Goal: Task Accomplishment & Management: Manage account settings

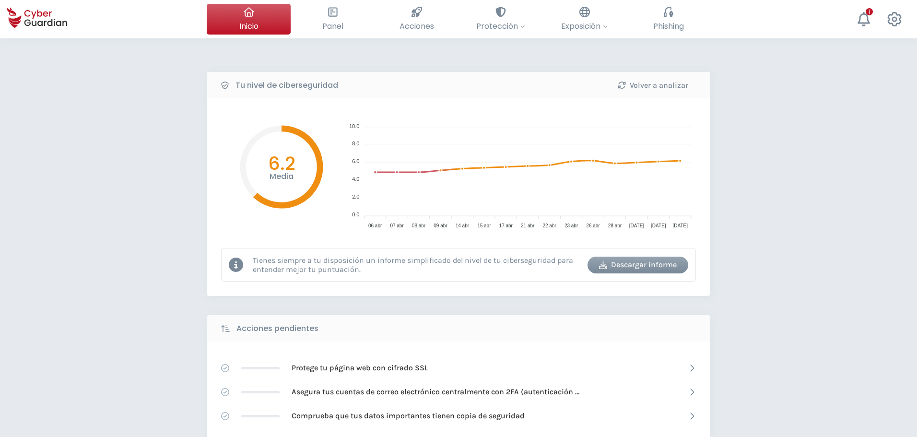
drag, startPoint x: 103, startPoint y: 142, endPoint x: 82, endPoint y: 163, distance: 29.9
click at [101, 149] on div "Tu nivel de ciberseguridad Volver a analizar Media 6.2 10.0 10.0 8.0 8.0 6.0 6.…" at bounding box center [458, 426] width 917 height 777
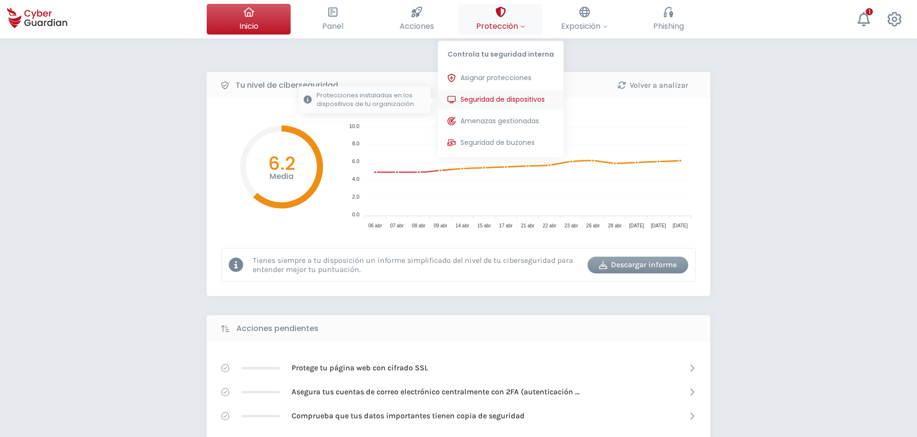
click at [504, 105] on button "Seguridad de dispositivos Protecciones instaladas en los dispositivos de tu org…" at bounding box center [501, 99] width 126 height 19
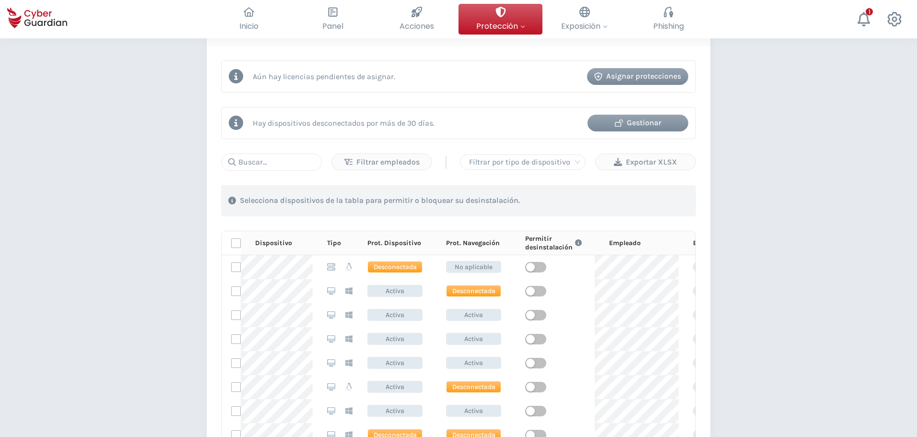
scroll to position [432, 0]
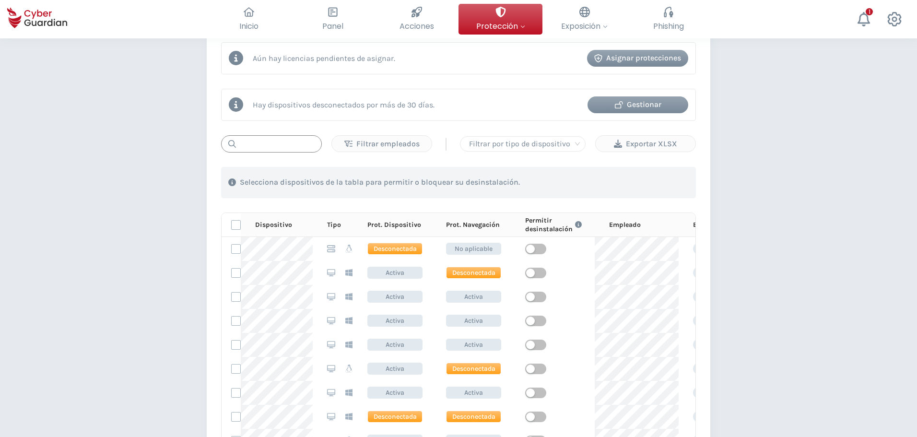
click at [274, 145] on input "text" at bounding box center [271, 143] width 101 height 17
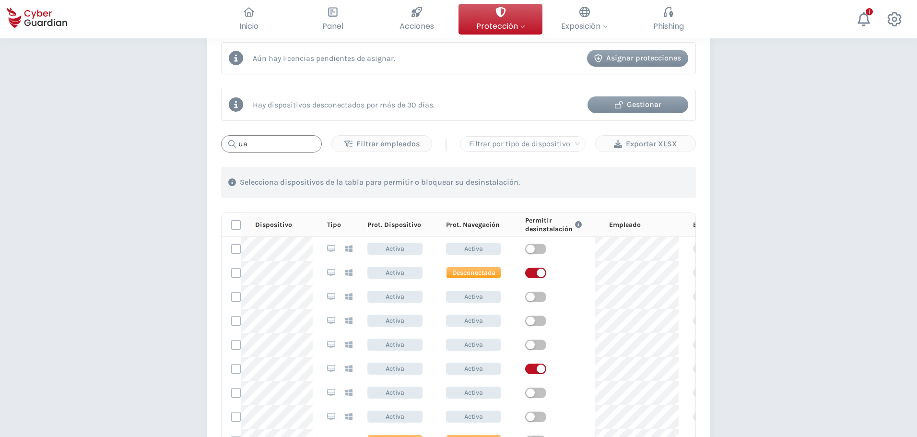
type input "u"
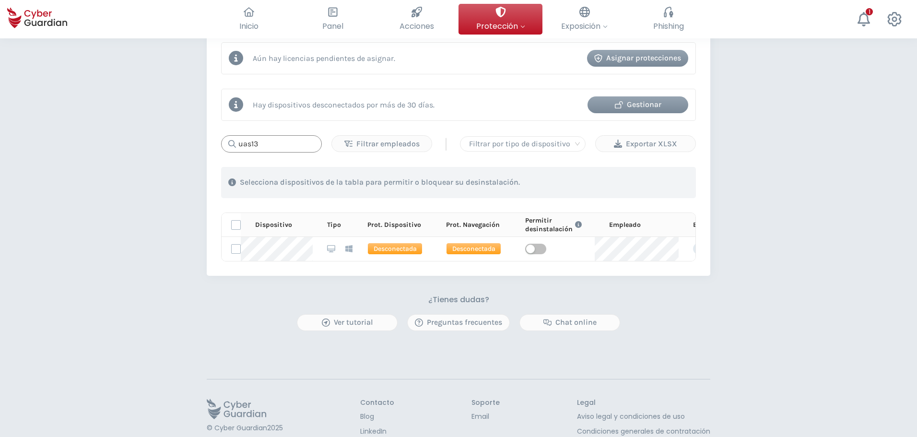
type input "uas13"
click at [673, 108] on div "Gestionar" at bounding box center [638, 105] width 86 height 12
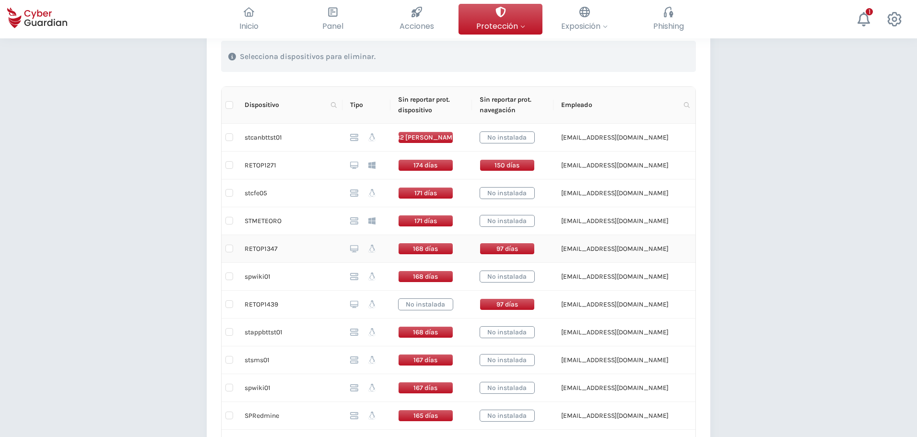
scroll to position [240, 0]
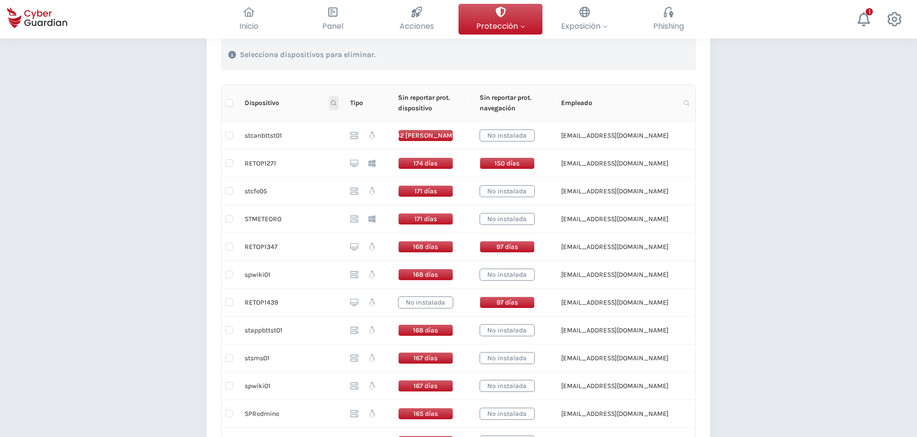
click at [334, 103] on icon at bounding box center [334, 103] width 6 height 6
click at [304, 122] on input "text" at bounding box center [286, 123] width 95 height 15
type input "UAS13"
click at [321, 139] on span "Buscar" at bounding box center [320, 141] width 21 height 11
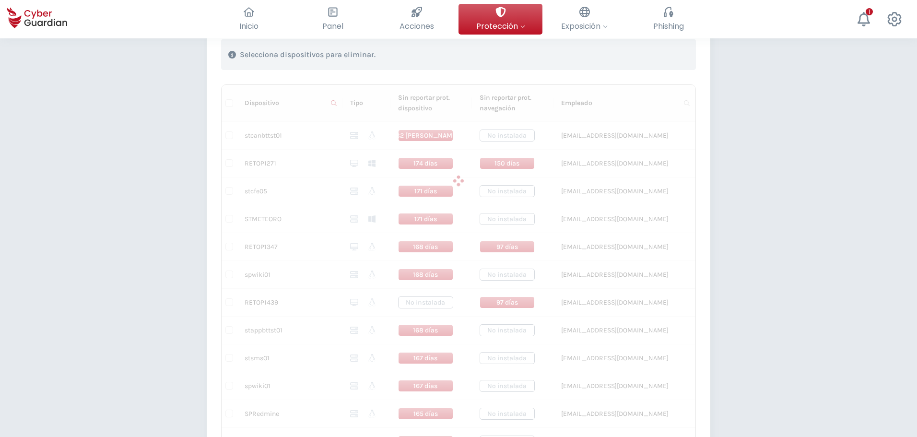
scroll to position [167, 0]
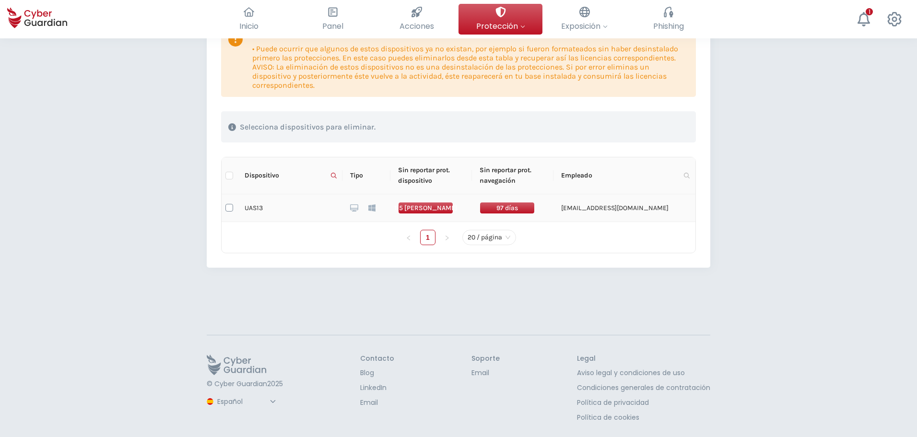
click at [229, 207] on input "checkbox" at bounding box center [230, 208] width 8 height 8
checkbox input "true"
click at [641, 125] on div "Eliminar dispositivos" at bounding box center [637, 127] width 88 height 12
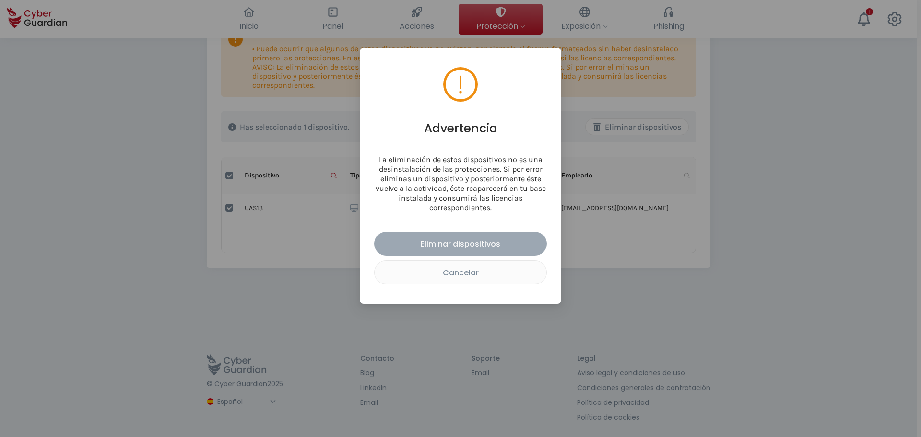
click at [452, 241] on div "Eliminar dispositivos" at bounding box center [460, 244] width 158 height 12
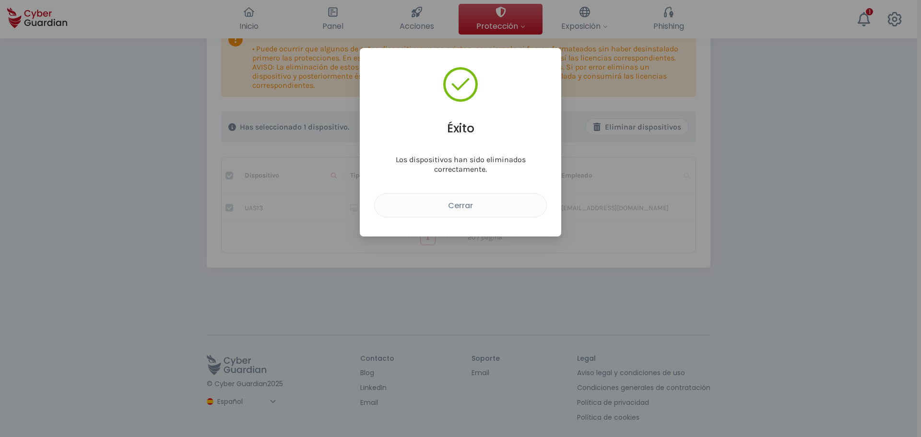
checkbox input "false"
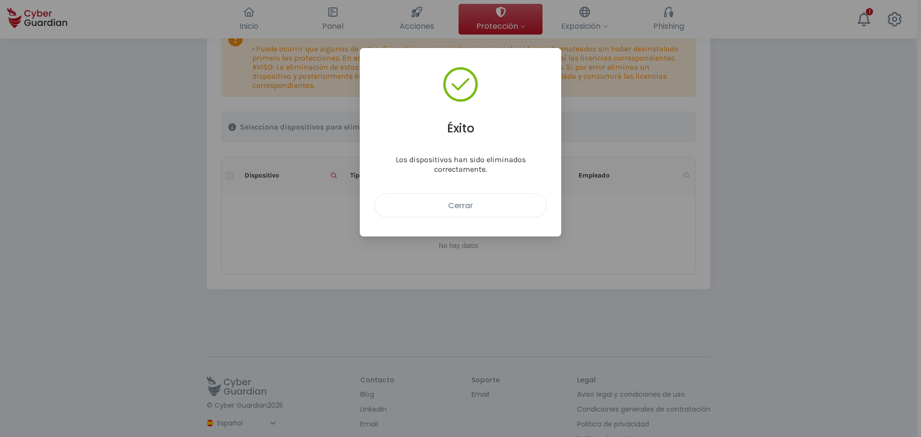
click at [473, 201] on div "Cerrar" at bounding box center [460, 206] width 157 height 12
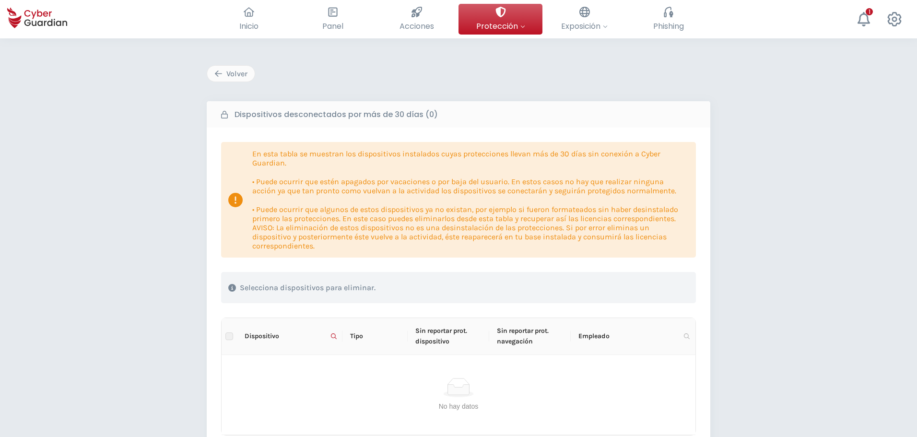
scroll to position [0, 0]
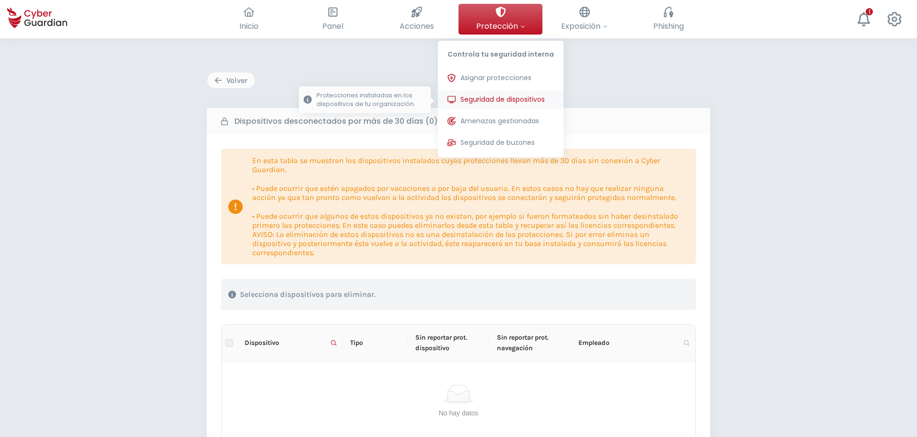
click at [500, 99] on span "Seguridad de dispositivos" at bounding box center [503, 100] width 84 height 10
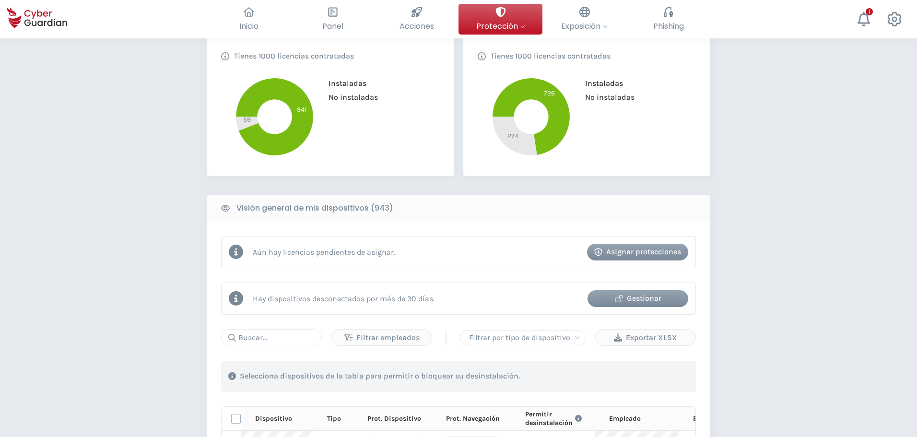
scroll to position [240, 0]
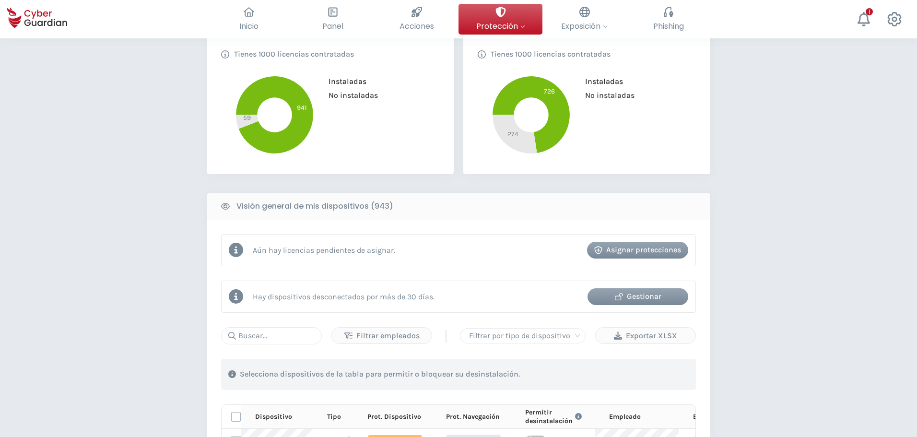
click at [637, 306] on div "Hay dispositivos desconectados por más de 30 [PERSON_NAME]. Gestionar" at bounding box center [458, 297] width 475 height 32
click at [637, 296] on div "Gestionar" at bounding box center [638, 297] width 86 height 12
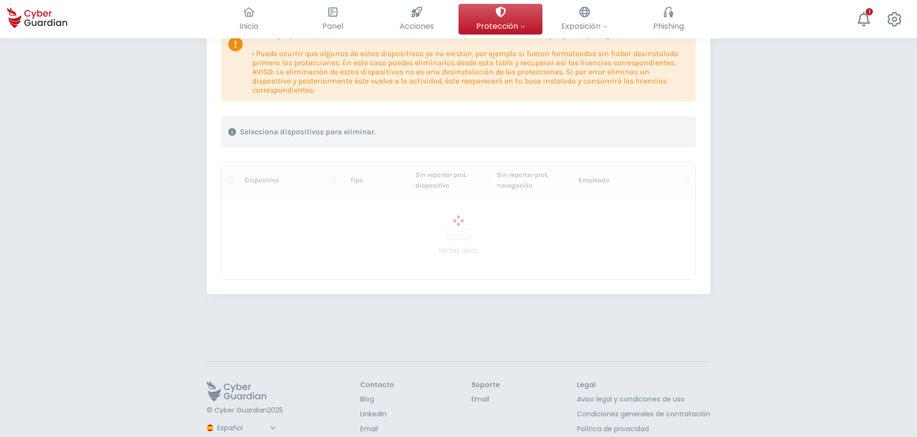
scroll to position [189, 0]
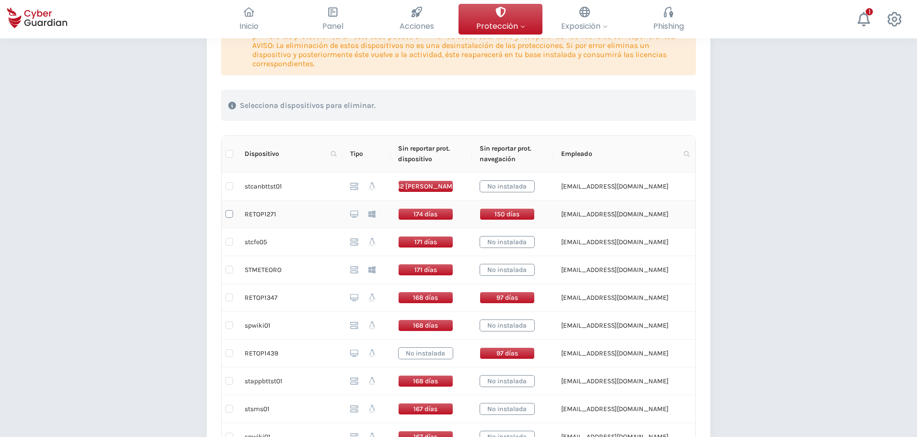
click at [228, 214] on input "checkbox" at bounding box center [230, 214] width 8 height 8
checkbox input "true"
click at [228, 298] on input "checkbox" at bounding box center [230, 298] width 8 height 8
checkbox input "true"
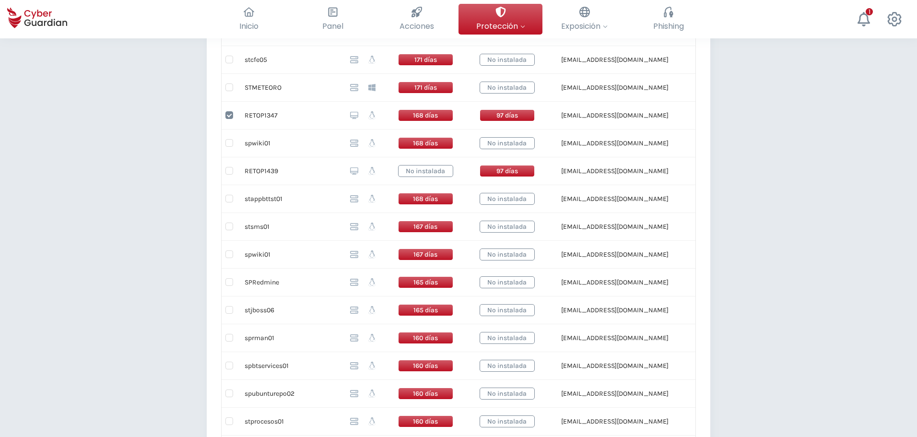
scroll to position [381, 0]
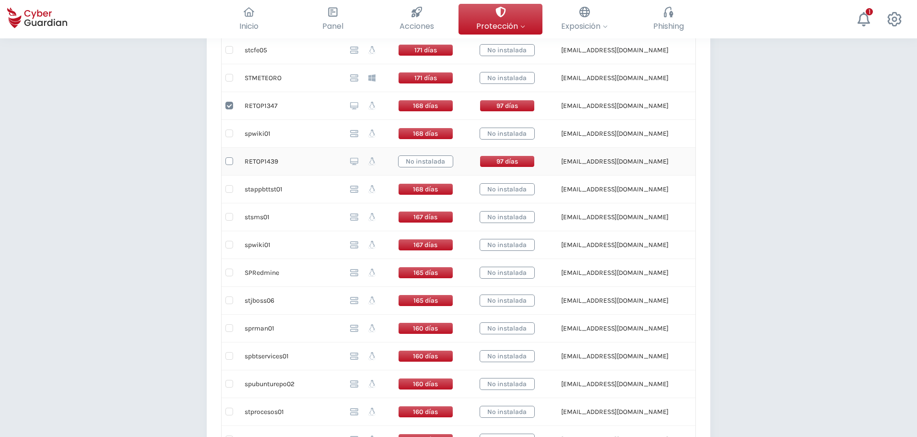
click at [231, 164] on input "checkbox" at bounding box center [230, 161] width 8 height 8
checkbox input "true"
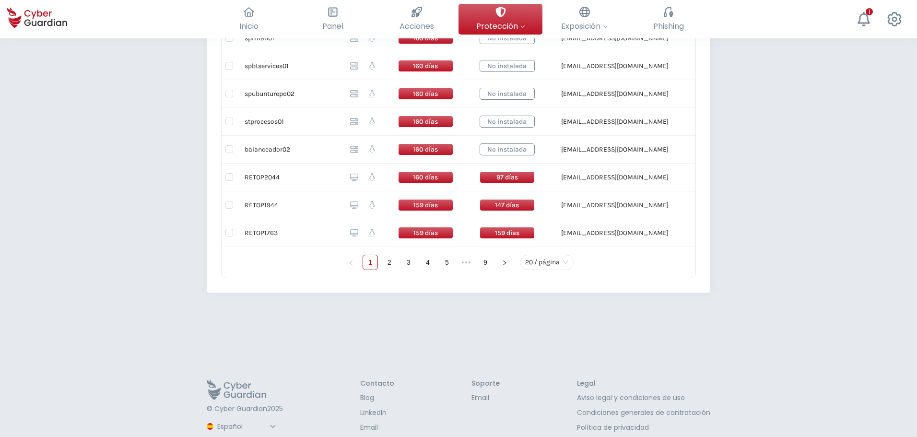
scroll to position [696, 0]
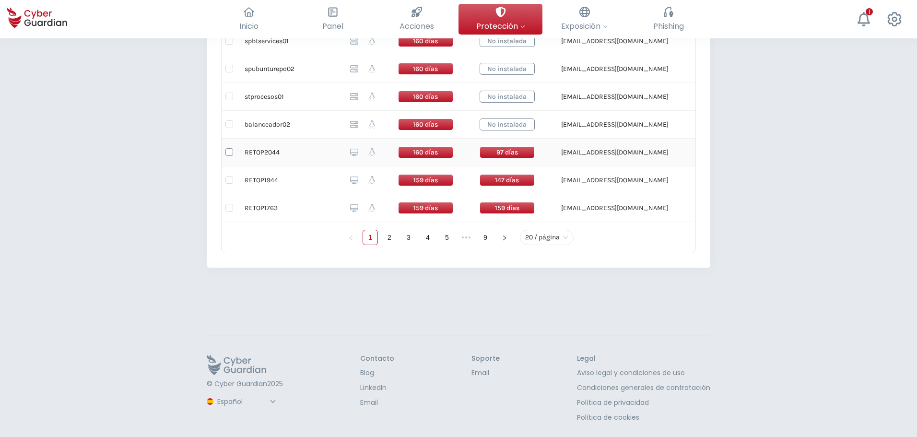
click at [231, 154] on input "checkbox" at bounding box center [230, 152] width 8 height 8
checkbox input "true"
click at [231, 182] on input "checkbox" at bounding box center [230, 180] width 8 height 8
checkbox input "true"
click at [232, 206] on input "checkbox" at bounding box center [230, 208] width 8 height 8
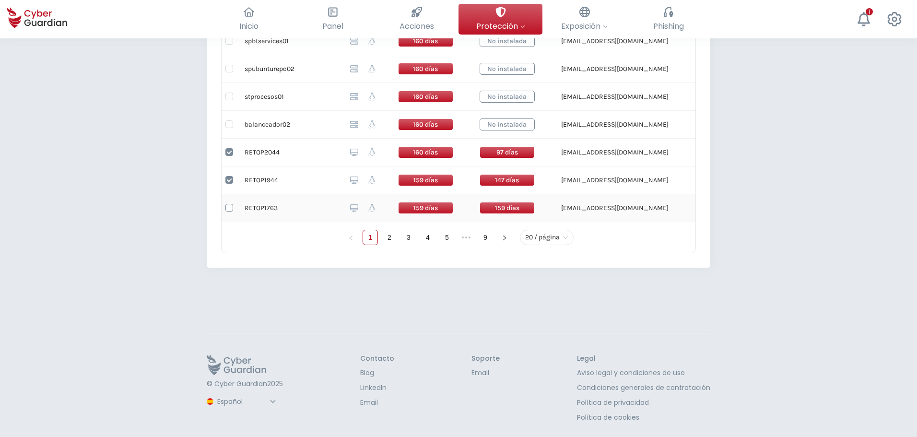
checkbox input "true"
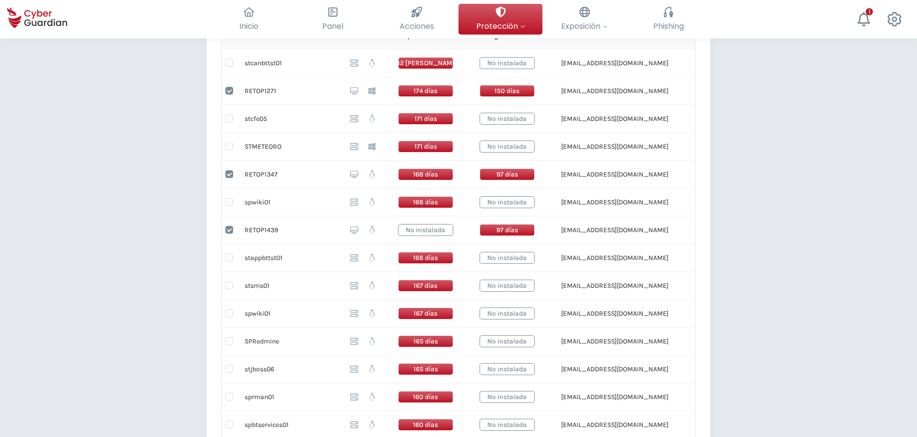
scroll to position [0, 0]
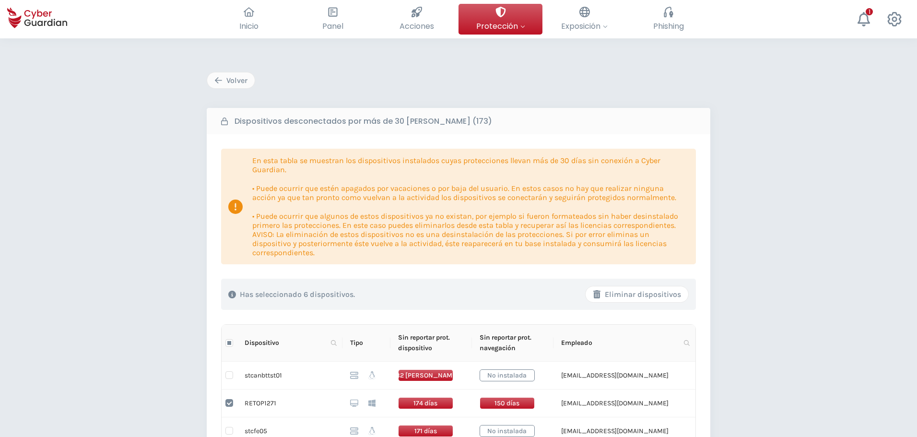
click at [636, 293] on div "Eliminar dispositivos" at bounding box center [637, 295] width 88 height 12
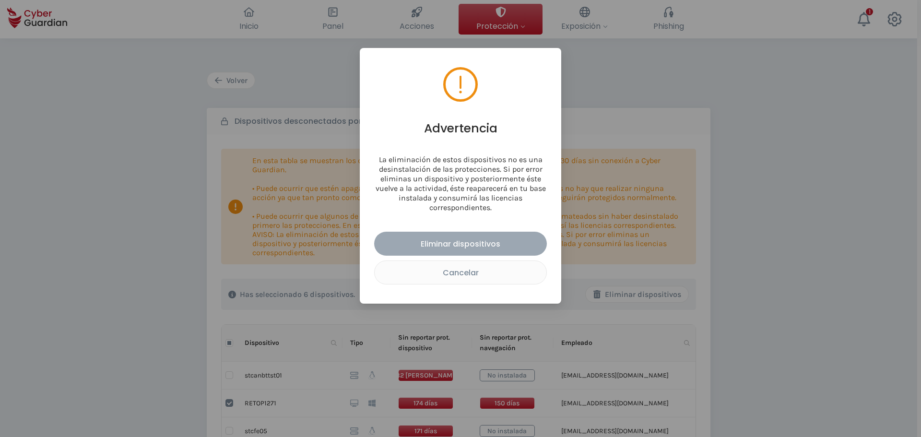
click at [467, 242] on div "Eliminar dispositivos" at bounding box center [460, 244] width 158 height 12
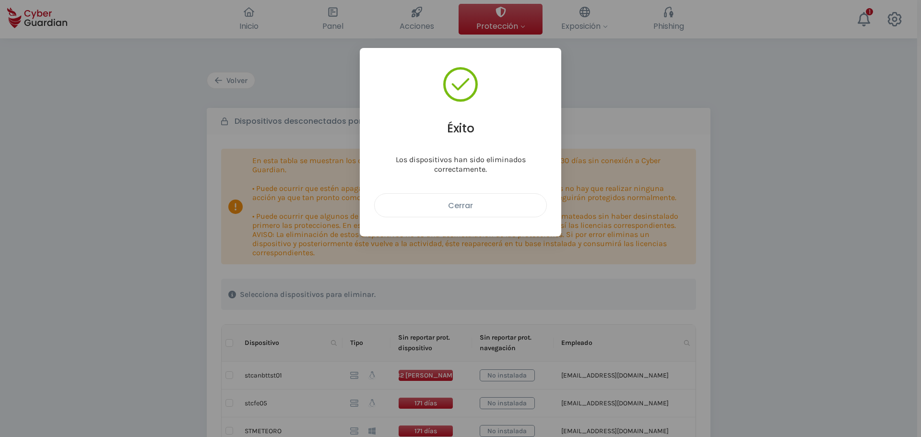
click at [464, 206] on div "Cerrar" at bounding box center [460, 206] width 157 height 12
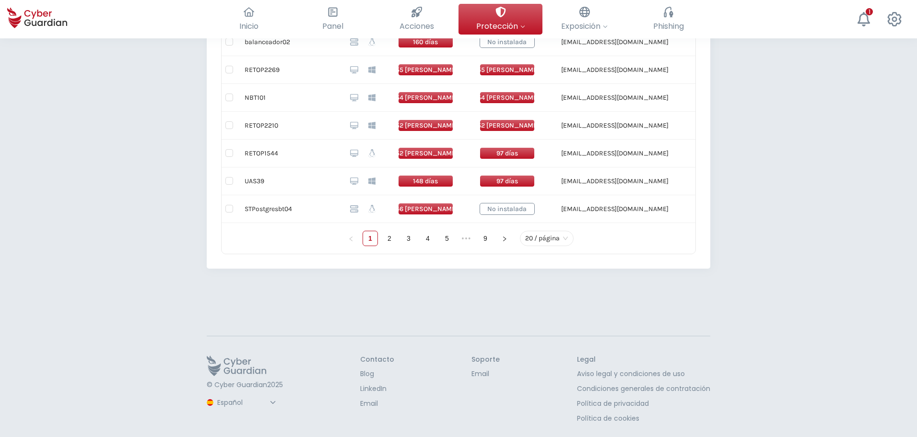
scroll to position [696, 0]
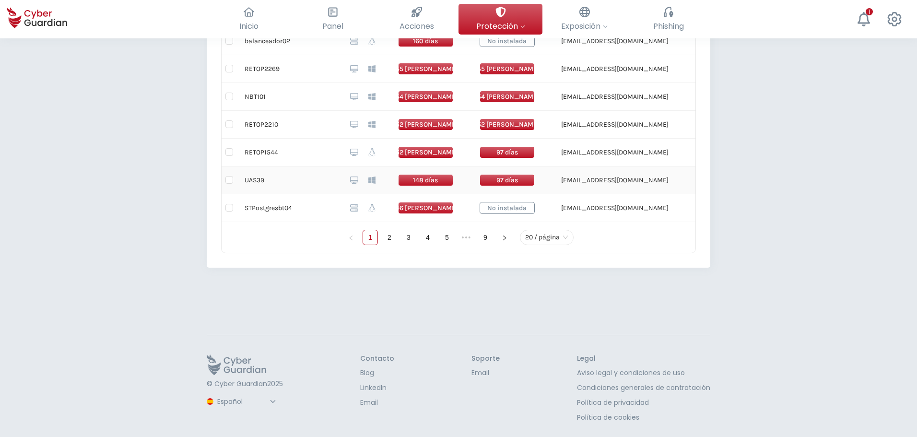
drag, startPoint x: 229, startPoint y: 182, endPoint x: 225, endPoint y: 179, distance: 5.4
click at [229, 183] on input "checkbox" at bounding box center [230, 180] width 8 height 8
checkbox input "true"
click at [225, 157] on td at bounding box center [229, 153] width 15 height 28
click at [226, 153] on input "checkbox" at bounding box center [230, 152] width 8 height 8
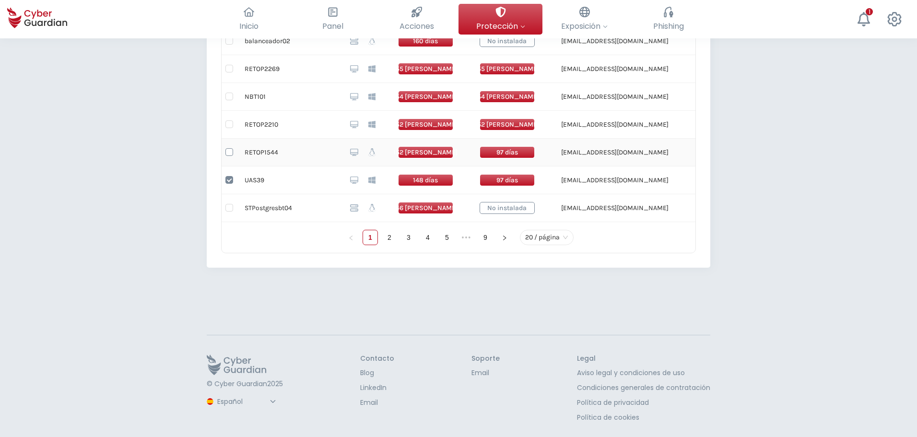
checkbox input "true"
click at [231, 125] on input "checkbox" at bounding box center [230, 124] width 8 height 8
checkbox input "true"
click at [230, 97] on input "checkbox" at bounding box center [230, 97] width 8 height 8
checkbox input "true"
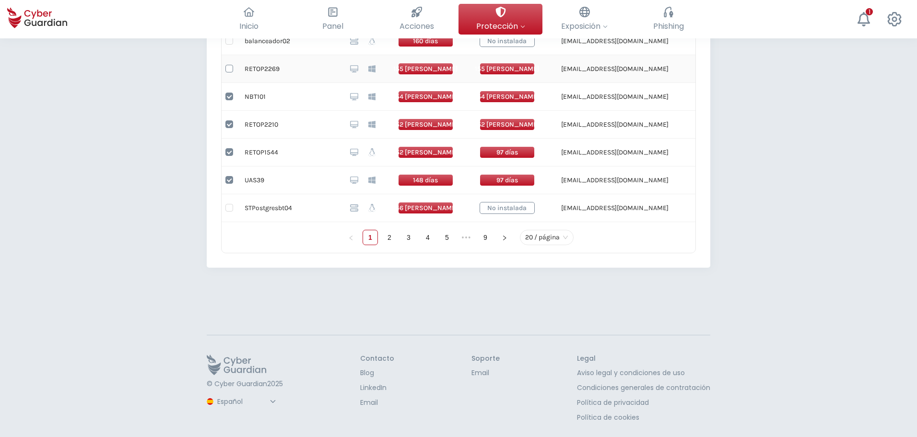
click at [227, 69] on input "checkbox" at bounding box center [230, 69] width 8 height 8
checkbox input "true"
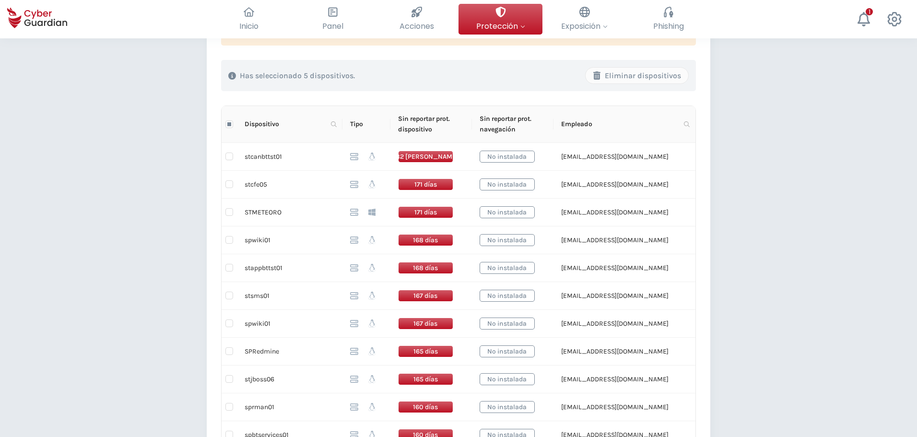
scroll to position [216, 0]
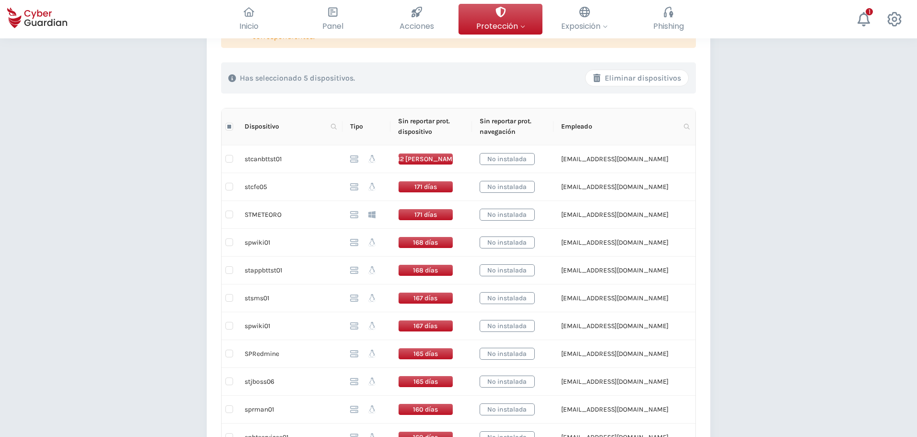
click at [649, 76] on div "Eliminar dispositivos" at bounding box center [637, 78] width 88 height 12
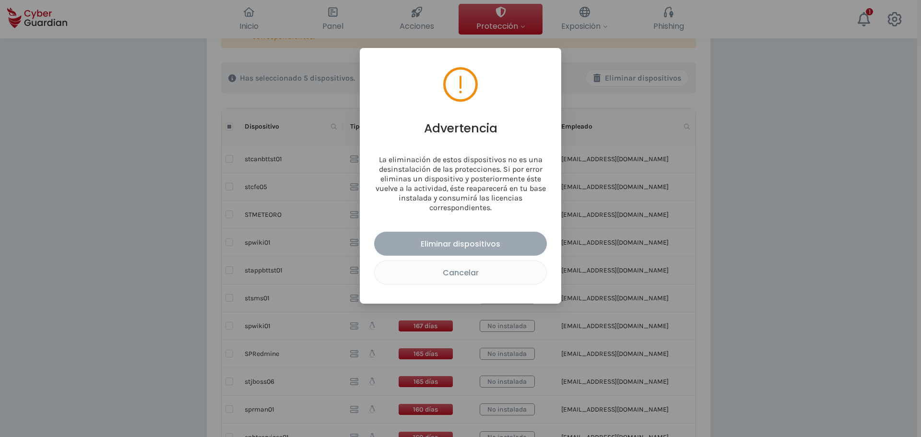
click at [486, 238] on div "Eliminar dispositivos" at bounding box center [460, 244] width 158 height 12
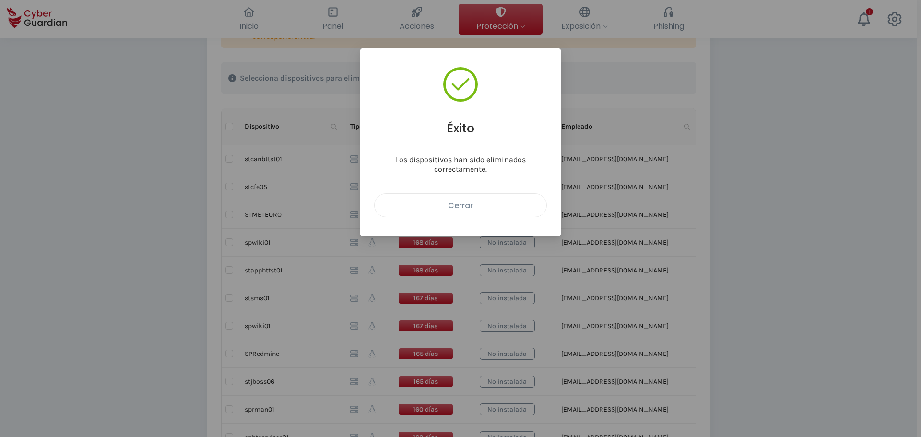
click at [494, 202] on div "Cerrar" at bounding box center [460, 206] width 157 height 12
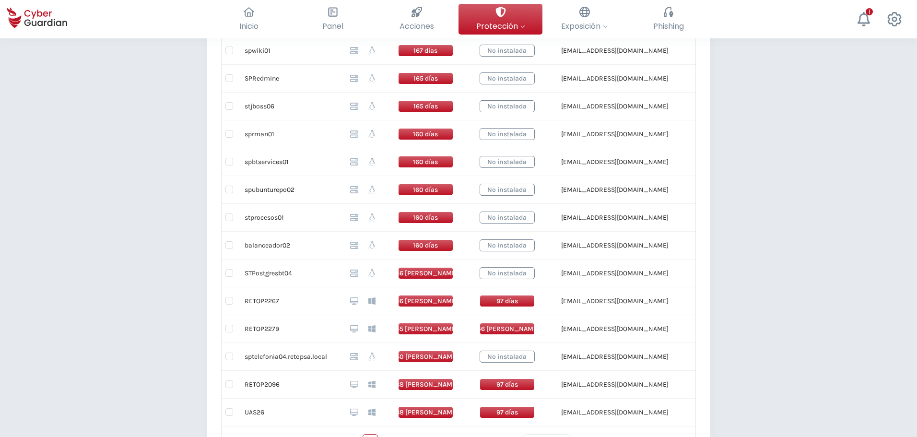
scroll to position [600, 0]
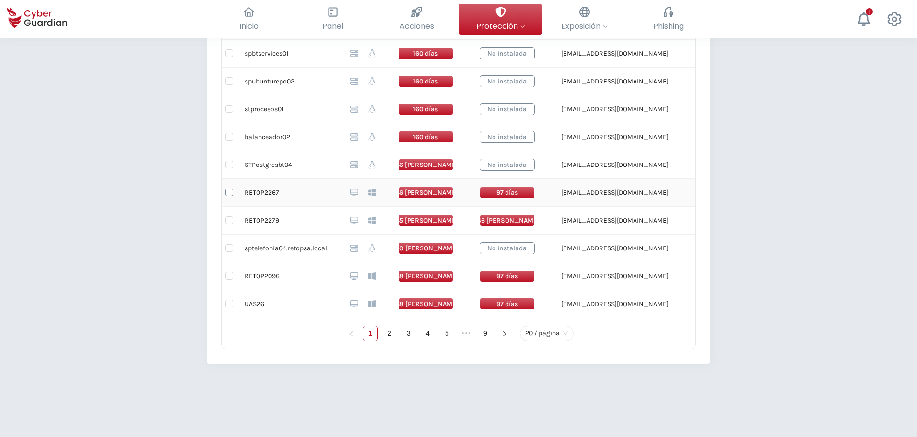
click at [227, 192] on input "checkbox" at bounding box center [230, 193] width 8 height 8
checkbox input "true"
click at [230, 221] on input "checkbox" at bounding box center [230, 220] width 8 height 8
checkbox input "true"
click at [227, 305] on input "checkbox" at bounding box center [230, 304] width 8 height 8
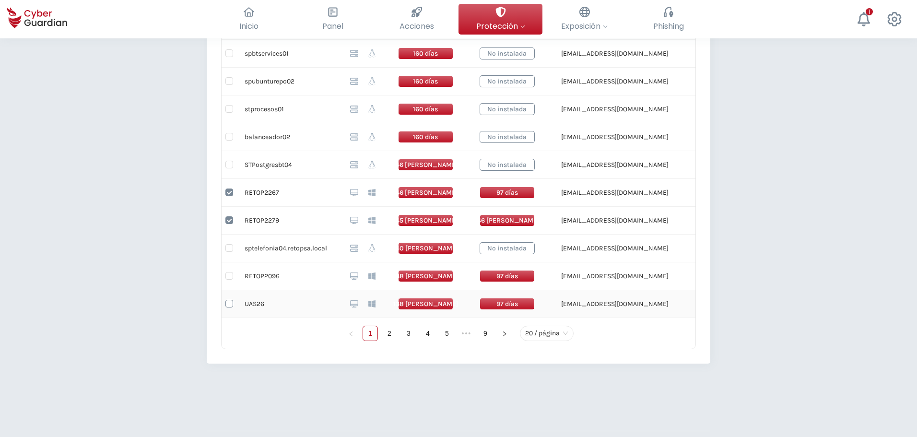
checkbox input "true"
click at [228, 273] on input "checkbox" at bounding box center [230, 276] width 8 height 8
checkbox input "true"
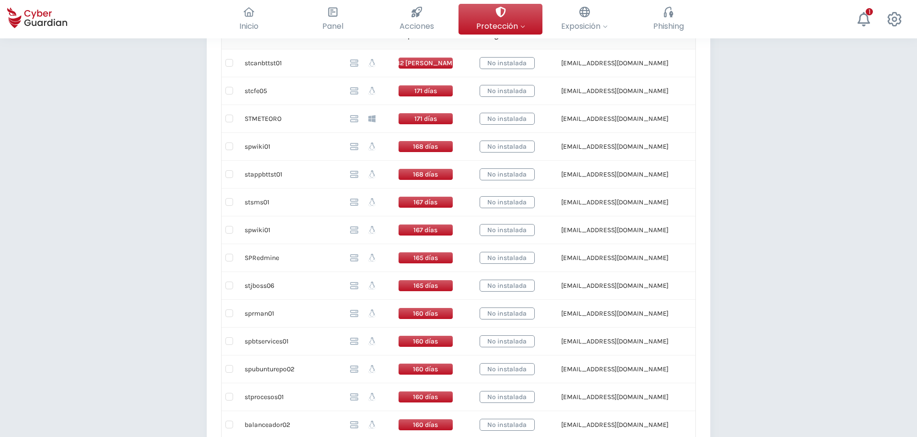
scroll to position [72, 0]
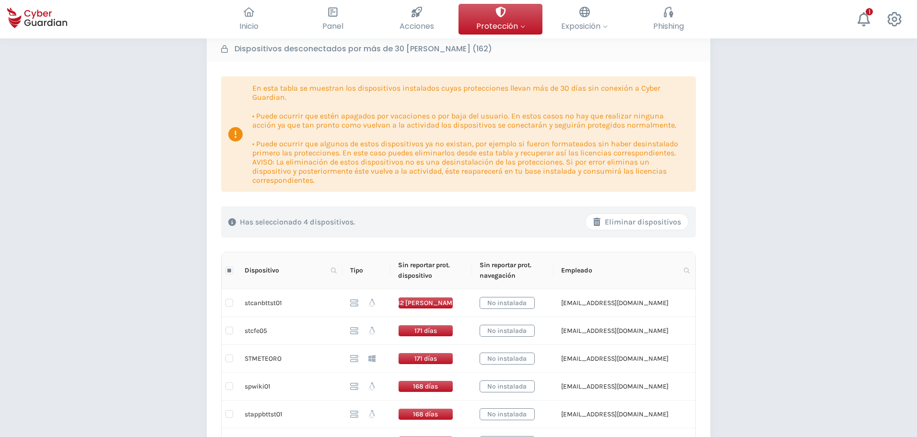
click at [661, 226] on div "Eliminar dispositivos" at bounding box center [637, 222] width 88 height 12
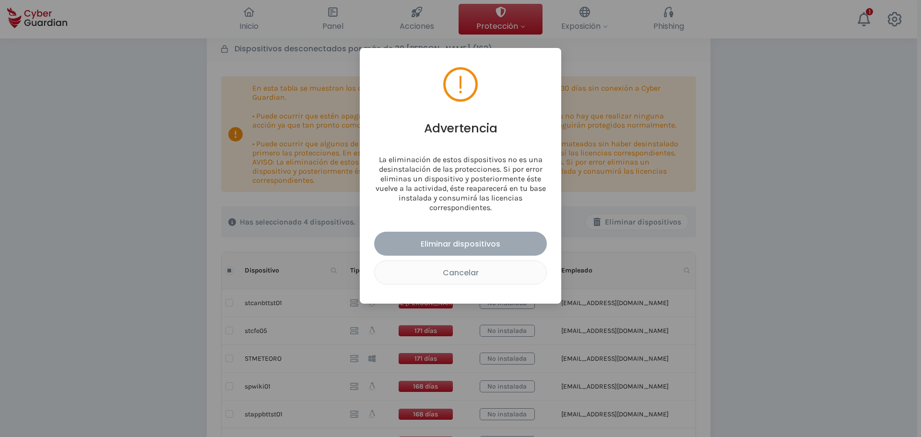
drag, startPoint x: 497, startPoint y: 243, endPoint x: 514, endPoint y: 242, distance: 17.3
click at [498, 243] on div "Eliminar dispositivos" at bounding box center [460, 244] width 158 height 12
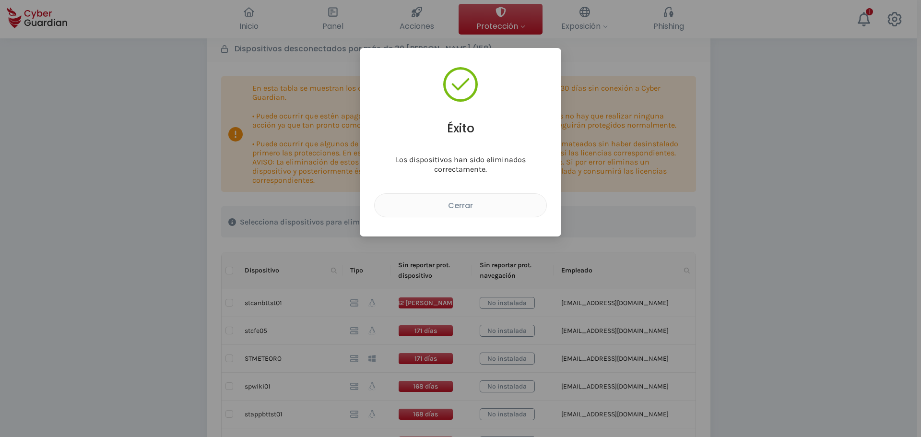
click at [445, 202] on div "Cerrar" at bounding box center [460, 206] width 157 height 12
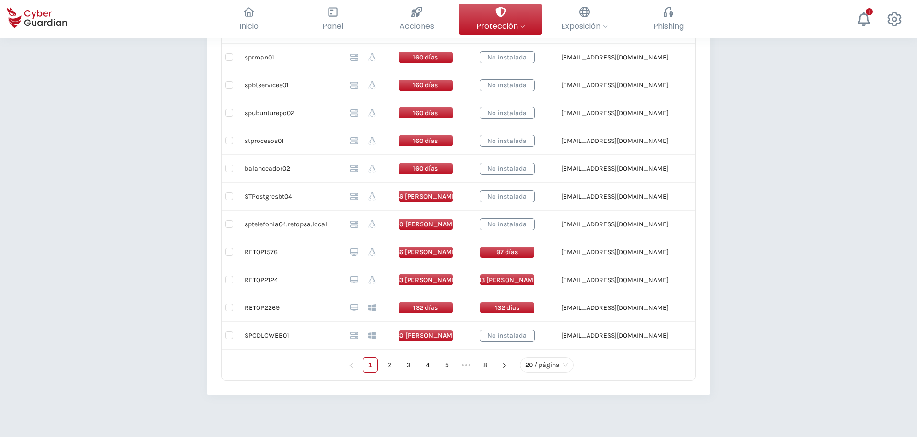
scroll to position [696, 0]
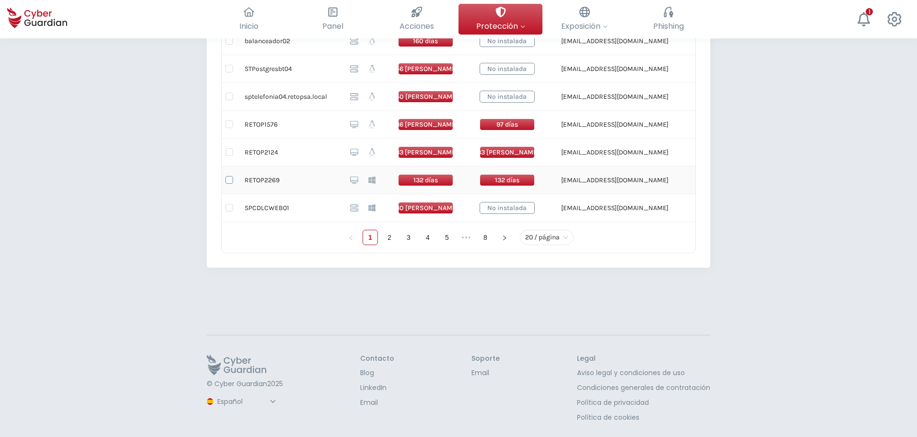
click at [229, 180] on input "checkbox" at bounding box center [230, 180] width 8 height 8
checkbox input "true"
click at [226, 152] on td at bounding box center [229, 153] width 15 height 28
click at [231, 152] on input "checkbox" at bounding box center [230, 152] width 8 height 8
checkbox input "true"
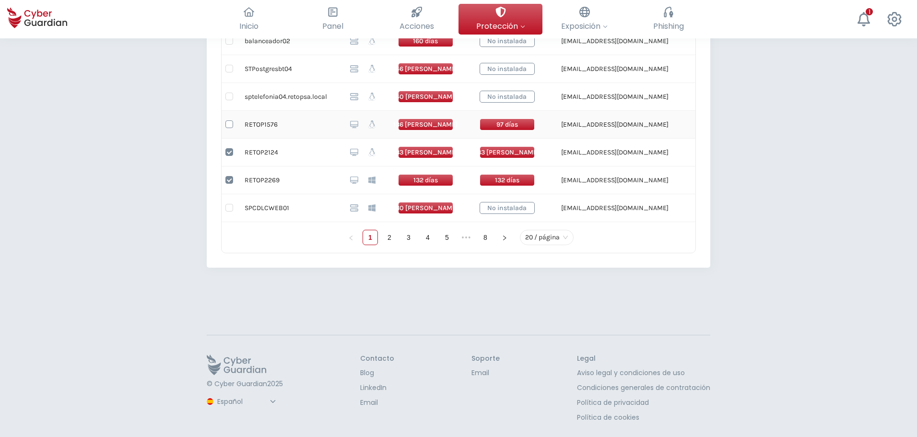
click at [226, 124] on input "checkbox" at bounding box center [230, 124] width 8 height 8
checkbox input "true"
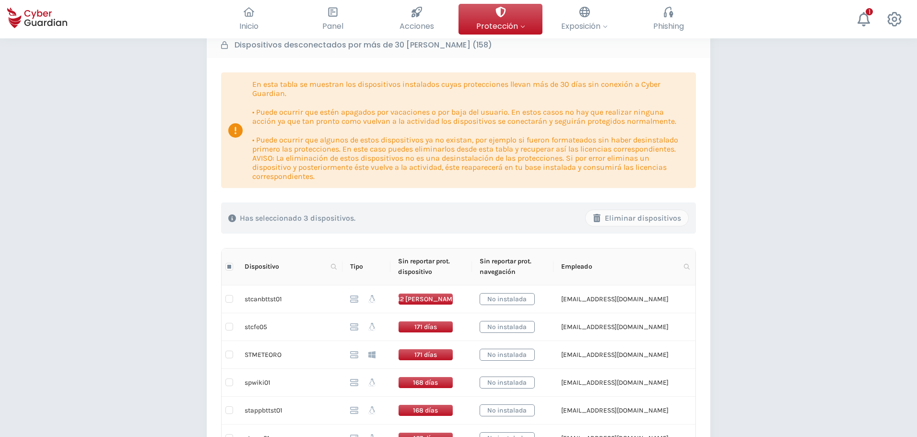
scroll to position [72, 0]
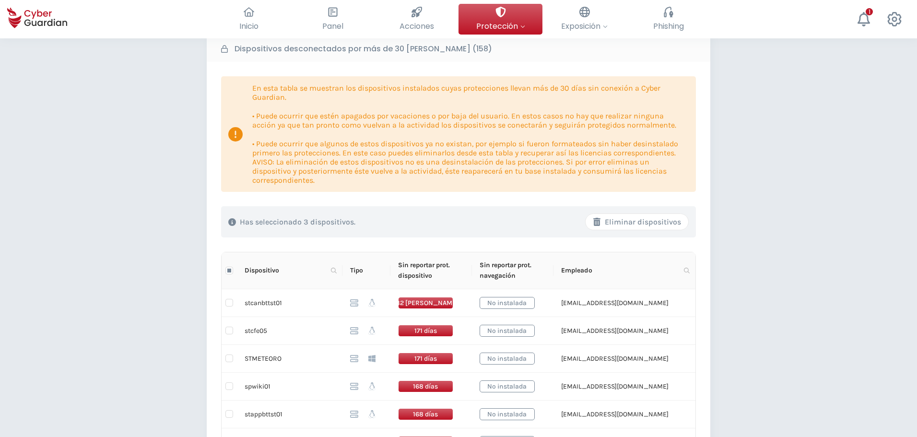
click at [667, 219] on div "Eliminar dispositivos" at bounding box center [637, 222] width 88 height 12
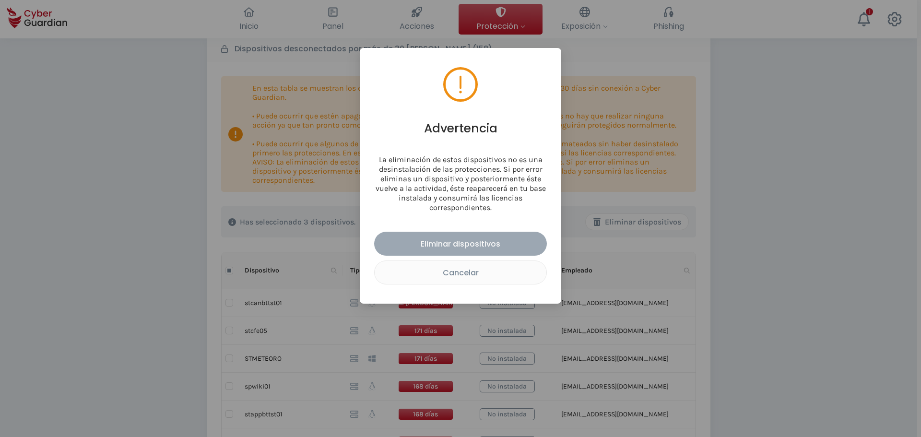
click at [481, 245] on div "Eliminar dispositivos" at bounding box center [460, 244] width 158 height 12
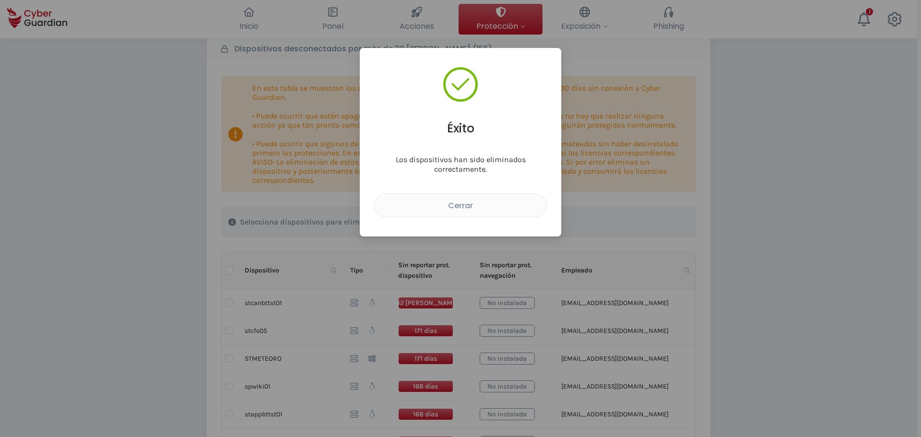
drag, startPoint x: 464, startPoint y: 202, endPoint x: 551, endPoint y: 207, distance: 87.5
click at [464, 201] on div "Cerrar" at bounding box center [460, 206] width 157 height 12
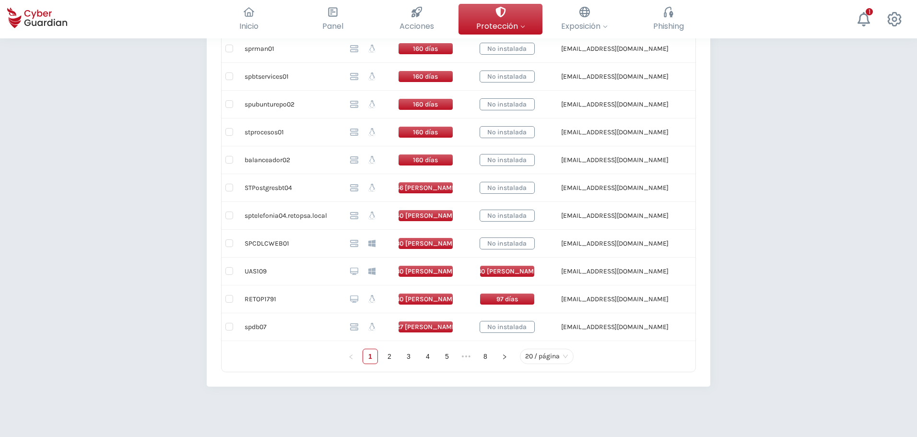
scroll to position [600, 0]
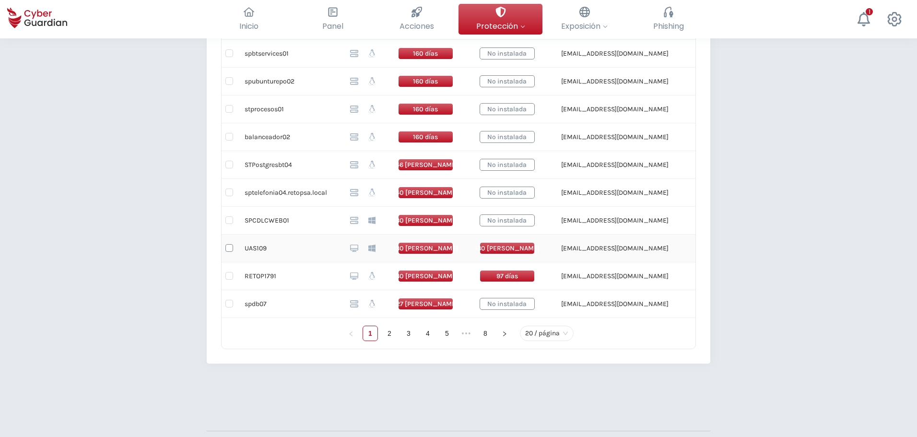
click at [226, 247] on input "checkbox" at bounding box center [230, 248] width 8 height 8
checkbox input "true"
click at [230, 278] on input "checkbox" at bounding box center [230, 276] width 8 height 8
checkbox input "true"
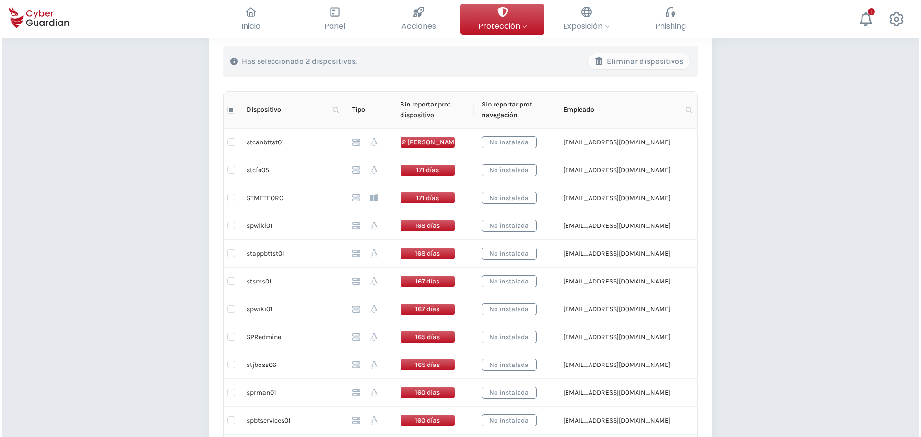
scroll to position [216, 0]
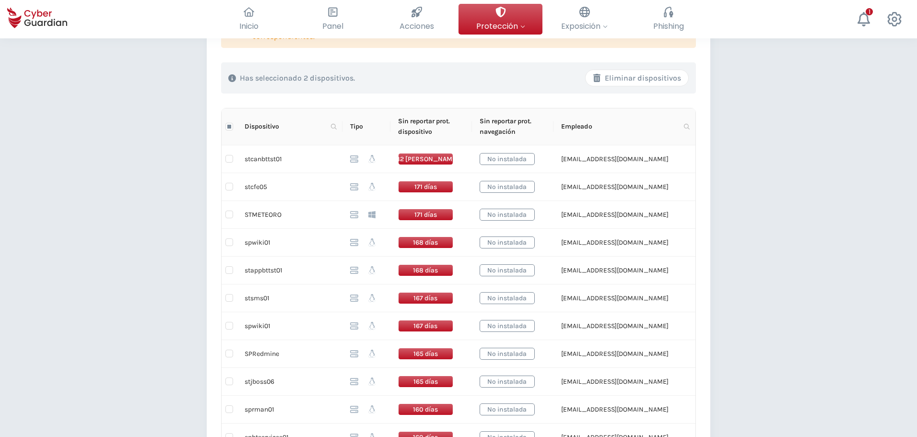
click at [671, 81] on div "Eliminar dispositivos" at bounding box center [637, 78] width 88 height 12
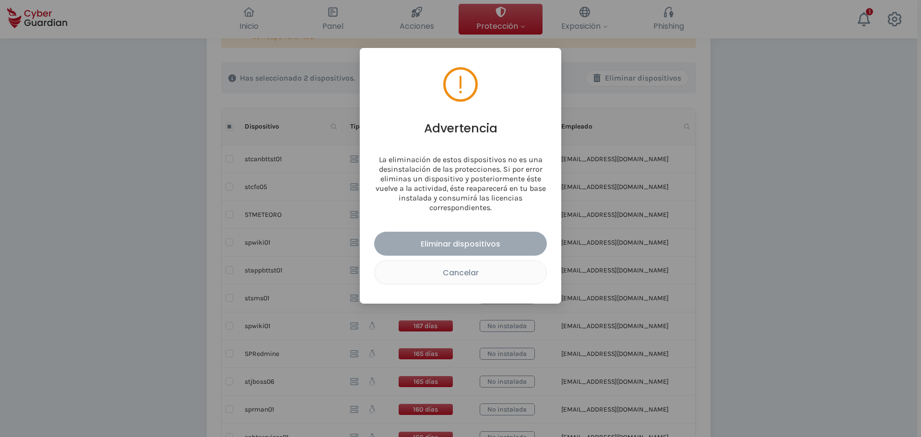
drag, startPoint x: 446, startPoint y: 240, endPoint x: 504, endPoint y: 236, distance: 58.7
click at [445, 240] on div "Eliminar dispositivos" at bounding box center [460, 244] width 158 height 12
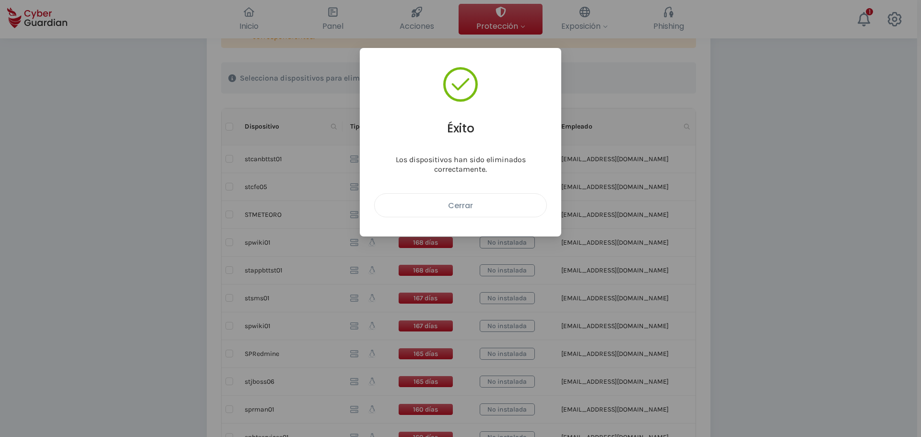
click at [454, 208] on div "Cerrar" at bounding box center [460, 206] width 157 height 12
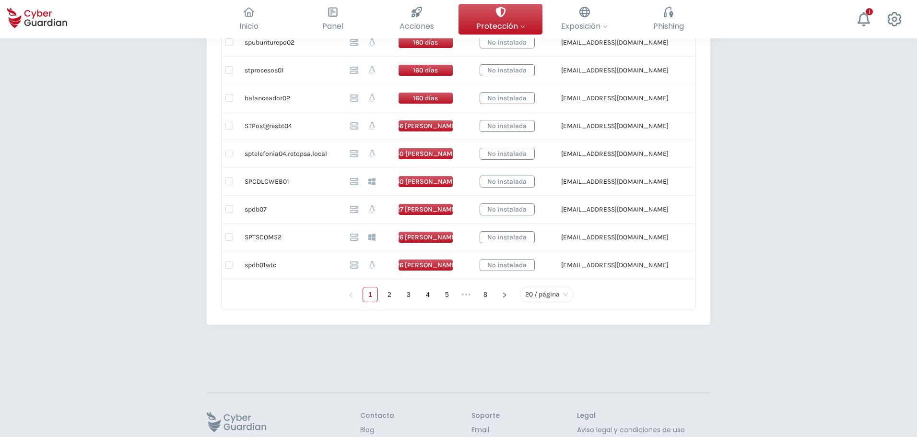
scroll to position [648, 0]
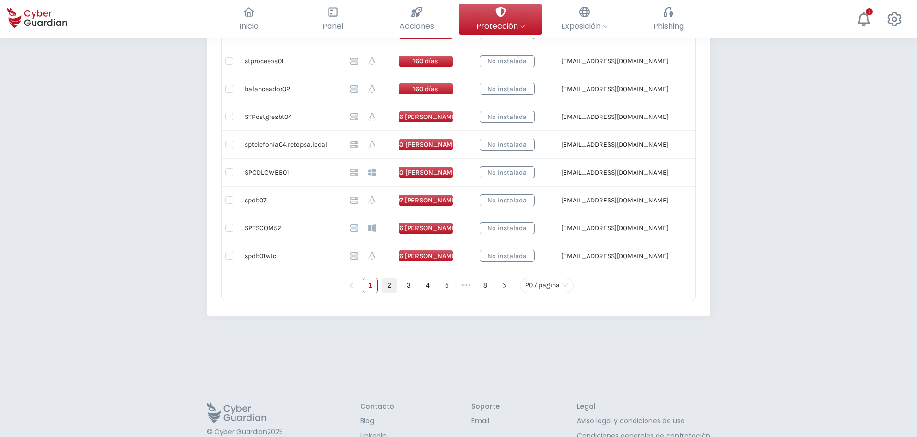
click at [391, 286] on link "2" at bounding box center [389, 285] width 14 height 14
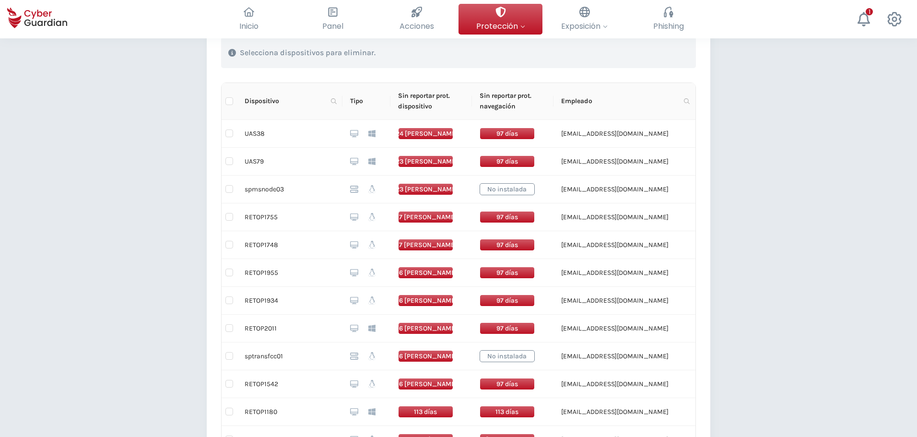
scroll to position [264, 0]
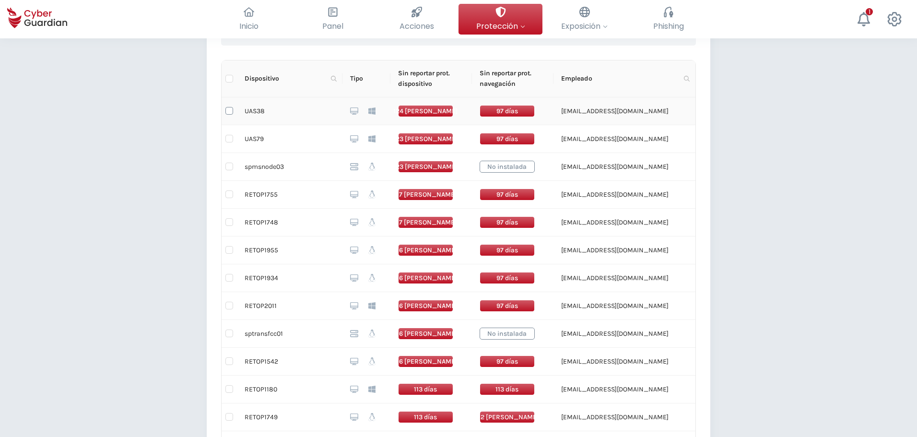
click at [231, 111] on input "checkbox" at bounding box center [230, 111] width 8 height 8
checkbox input "true"
click at [230, 138] on input "checkbox" at bounding box center [230, 139] width 8 height 8
checkbox input "true"
click at [231, 198] on input "checkbox" at bounding box center [230, 195] width 8 height 8
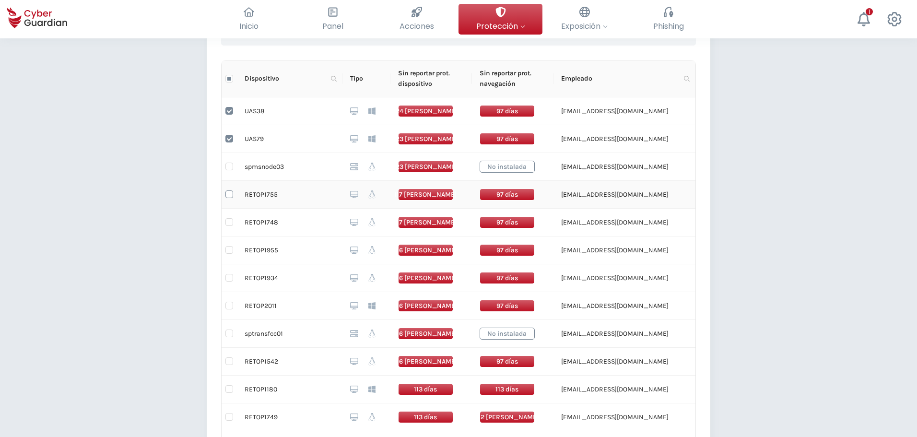
checkbox input "true"
click at [231, 221] on input "checkbox" at bounding box center [230, 222] width 8 height 8
checkbox input "true"
click at [227, 250] on input "checkbox" at bounding box center [230, 250] width 8 height 8
checkbox input "true"
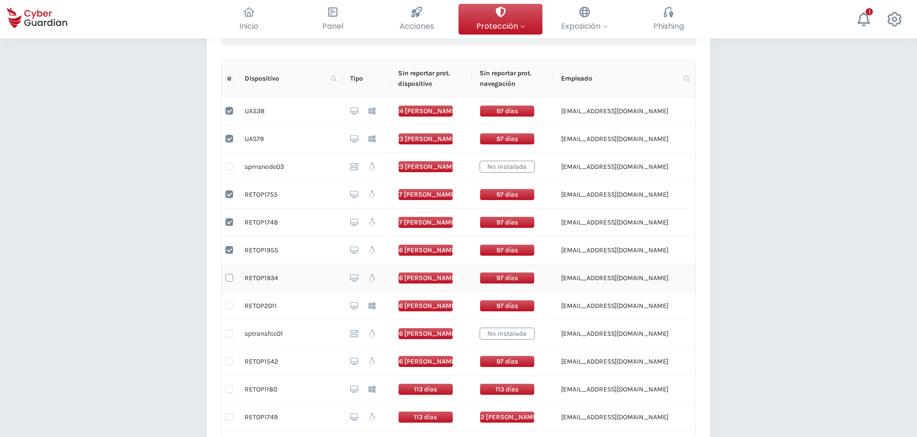
click at [232, 280] on input "checkbox" at bounding box center [230, 278] width 8 height 8
checkbox input "true"
click at [229, 303] on label at bounding box center [230, 305] width 8 height 11
click at [231, 333] on input "checkbox" at bounding box center [230, 334] width 8 height 8
click at [230, 332] on input "checkbox" at bounding box center [230, 334] width 8 height 8
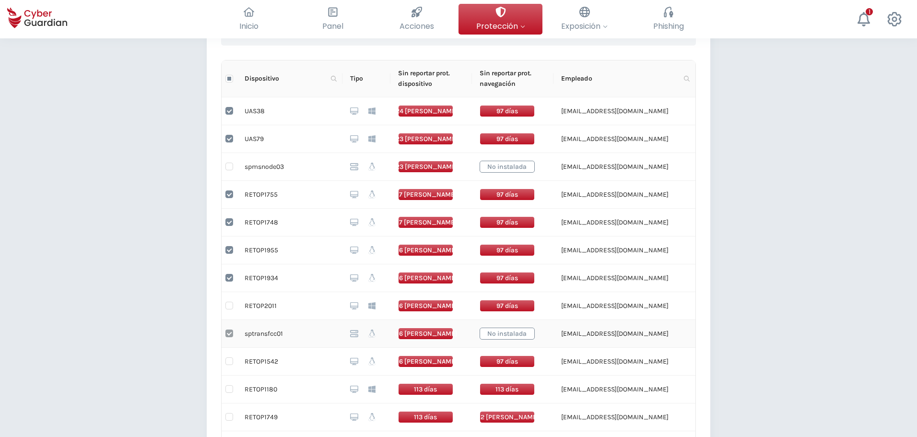
checkbox input "false"
click at [230, 300] on td at bounding box center [229, 306] width 15 height 28
click at [232, 308] on input "checkbox" at bounding box center [230, 306] width 8 height 8
checkbox input "true"
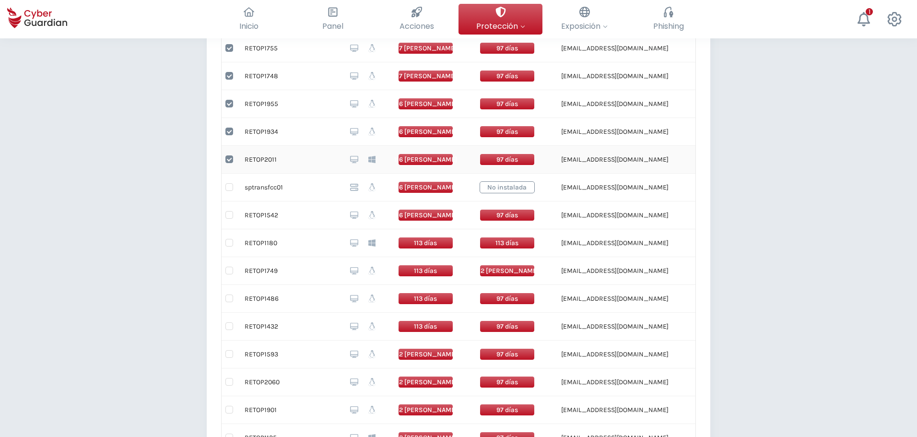
scroll to position [456, 0]
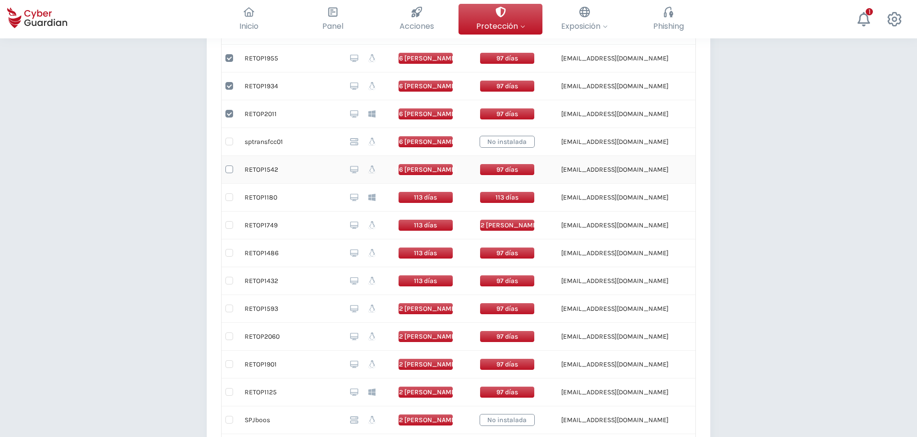
click at [229, 170] on input "checkbox" at bounding box center [230, 170] width 8 height 8
checkbox input "true"
click at [230, 199] on input "checkbox" at bounding box center [230, 197] width 8 height 8
checkbox input "true"
click at [229, 226] on input "checkbox" at bounding box center [230, 225] width 8 height 8
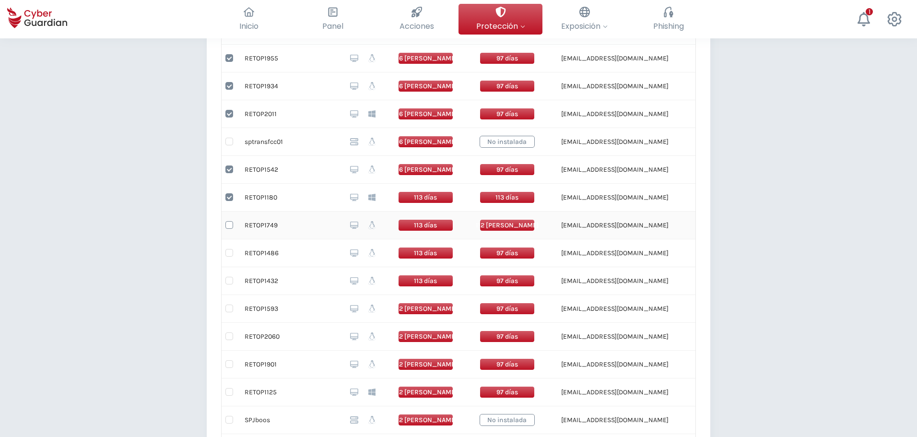
checkbox input "true"
click at [230, 255] on input "checkbox" at bounding box center [230, 253] width 8 height 8
checkbox input "true"
click at [227, 286] on label at bounding box center [230, 280] width 8 height 11
click at [227, 285] on input "checkbox" at bounding box center [230, 281] width 8 height 8
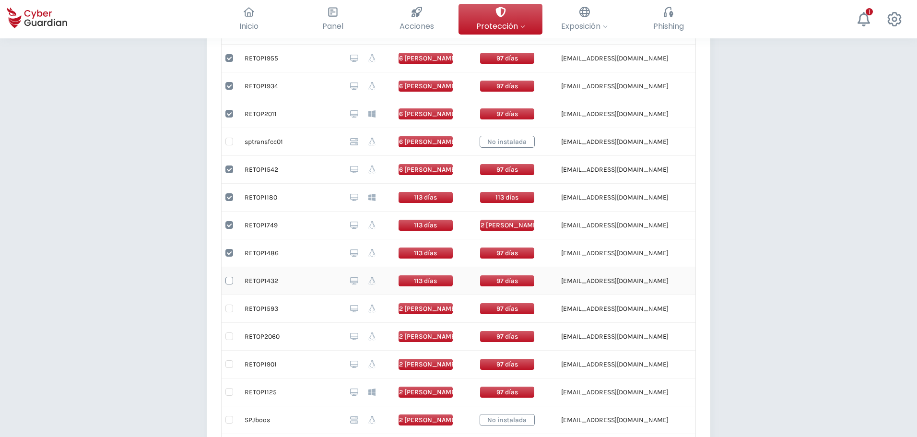
checkbox input "true"
click at [228, 315] on td at bounding box center [229, 309] width 15 height 28
click at [228, 309] on input "checkbox" at bounding box center [230, 309] width 8 height 8
checkbox input "true"
click at [232, 339] on input "checkbox" at bounding box center [230, 337] width 8 height 8
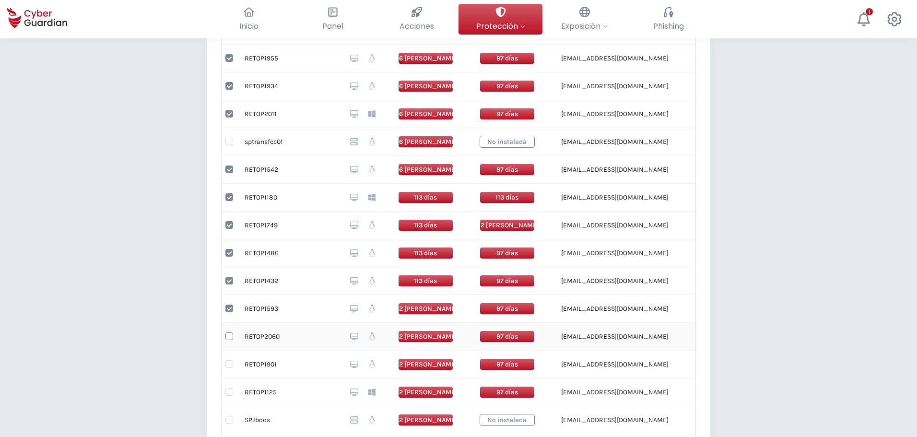
checkbox input "true"
drag, startPoint x: 230, startPoint y: 367, endPoint x: 227, endPoint y: 363, distance: 5.1
click at [229, 367] on input "checkbox" at bounding box center [230, 364] width 8 height 8
checkbox input "true"
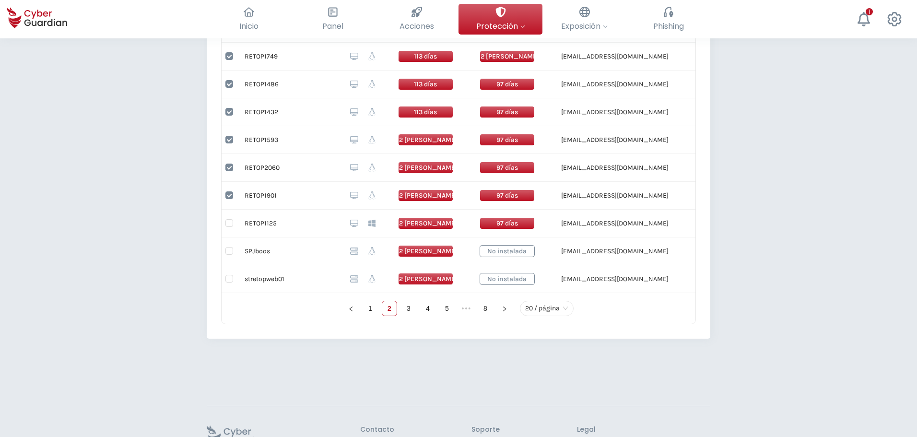
scroll to position [648, 0]
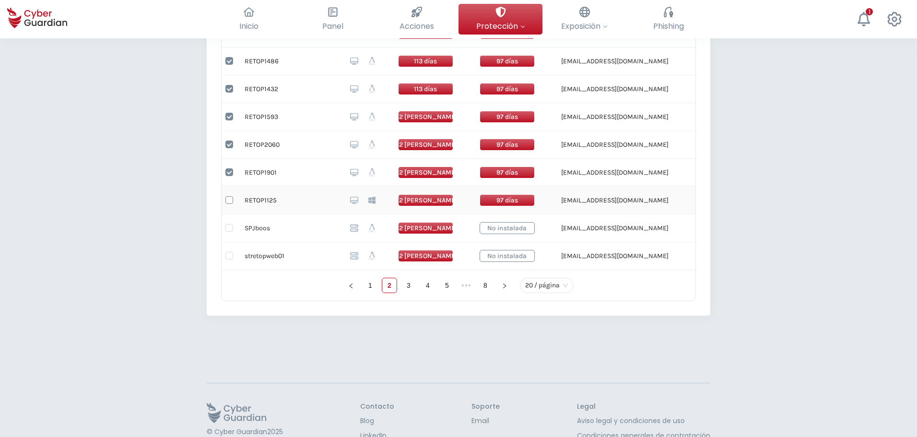
click at [230, 201] on input "checkbox" at bounding box center [230, 200] width 8 height 8
checkbox input "true"
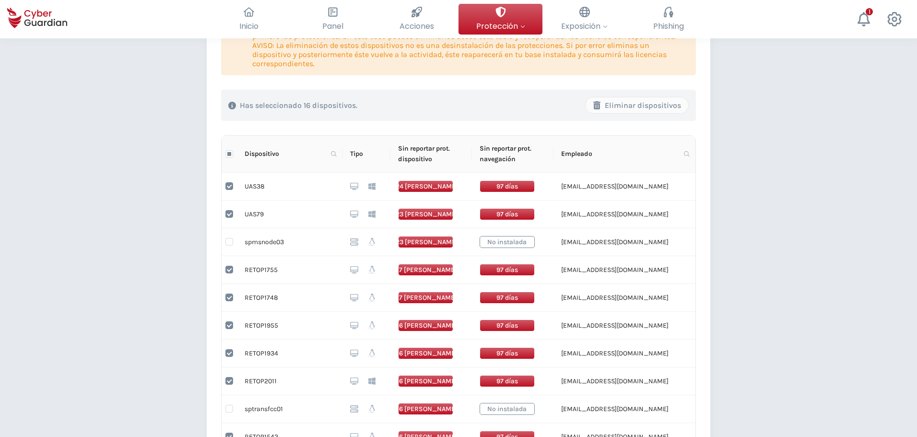
scroll to position [96, 0]
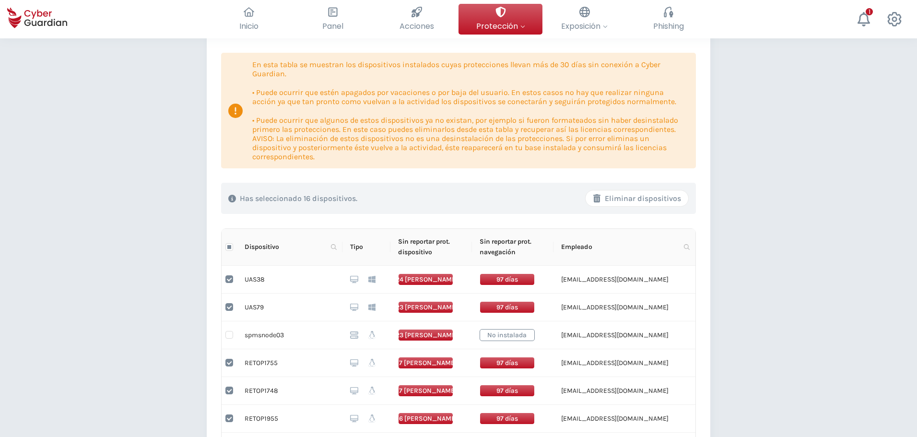
click at [648, 200] on div "Eliminar dispositivos" at bounding box center [637, 199] width 88 height 12
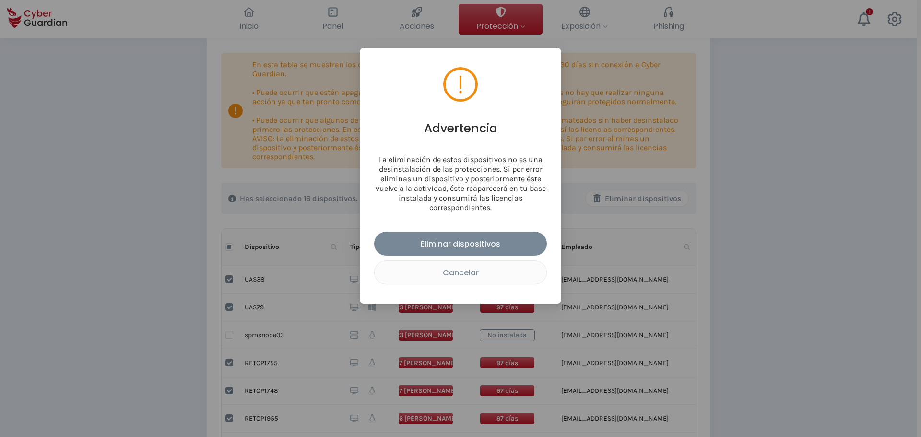
drag, startPoint x: 534, startPoint y: 238, endPoint x: 544, endPoint y: 232, distance: 11.9
click at [536, 237] on button "Eliminar dispositivos" at bounding box center [460, 244] width 173 height 24
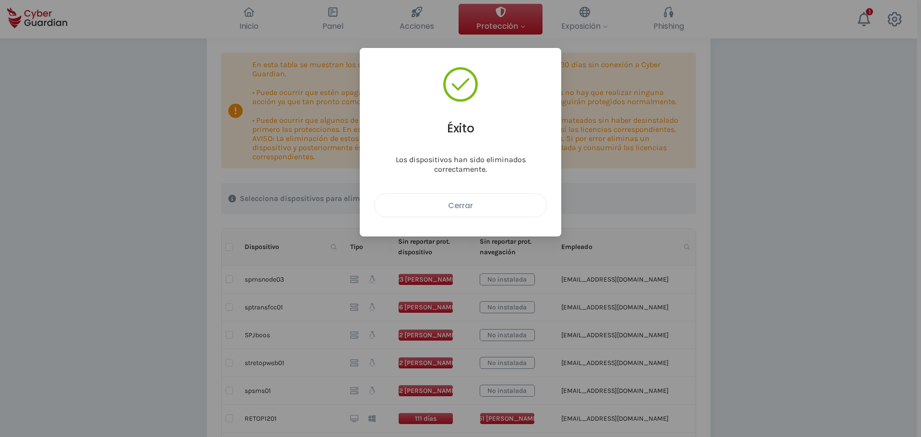
click at [505, 201] on div "Cerrar" at bounding box center [460, 206] width 157 height 12
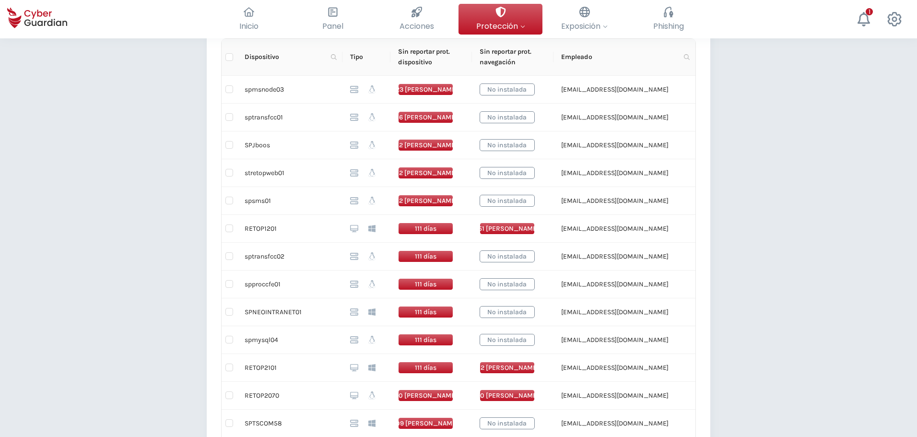
scroll to position [288, 0]
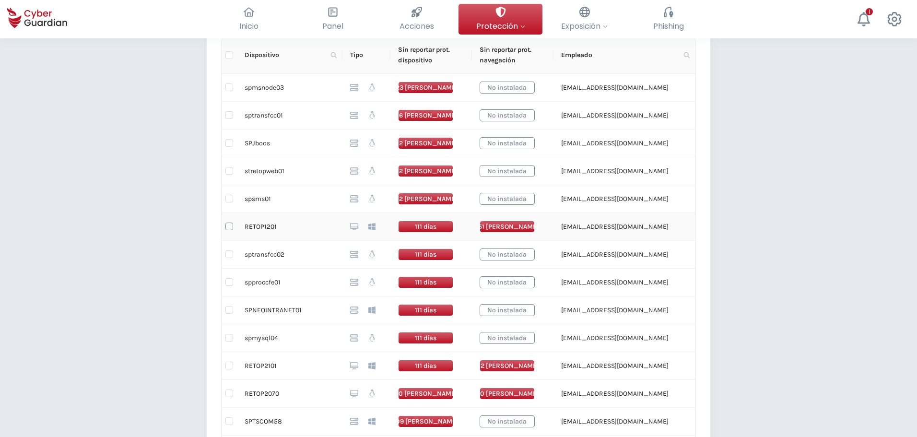
click at [231, 227] on input "checkbox" at bounding box center [230, 227] width 8 height 8
checkbox input "true"
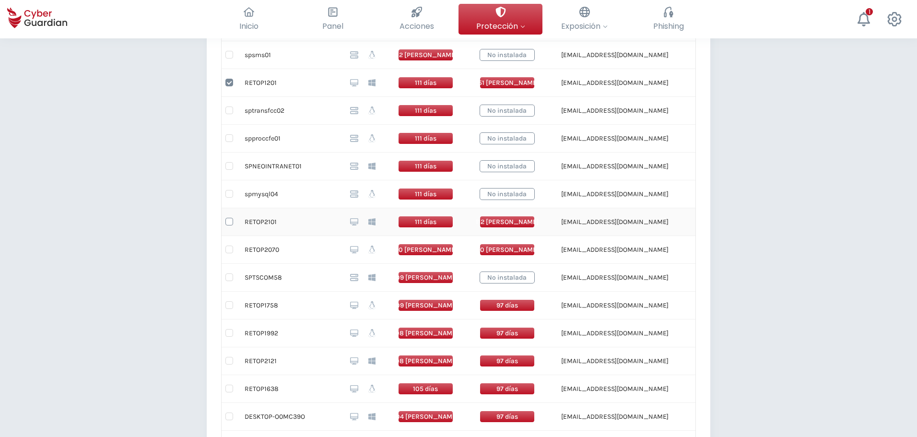
click at [227, 222] on input "checkbox" at bounding box center [230, 222] width 8 height 8
checkbox input "true"
click at [230, 248] on input "checkbox" at bounding box center [230, 250] width 8 height 8
checkbox input "true"
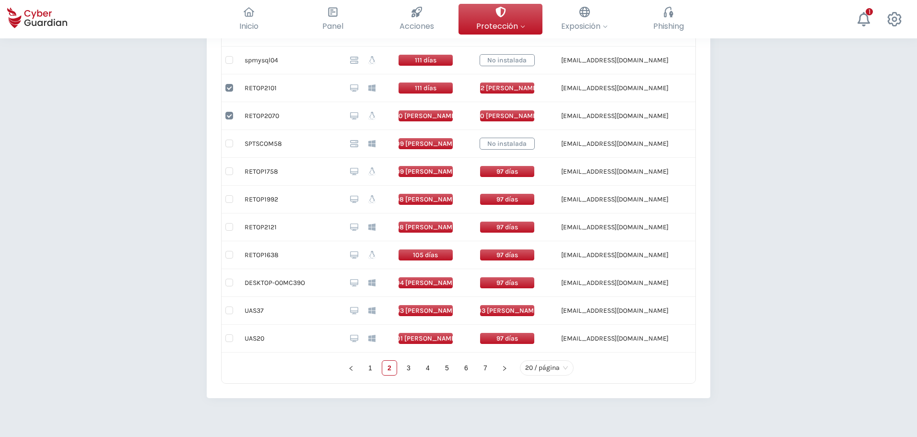
scroll to position [576, 0]
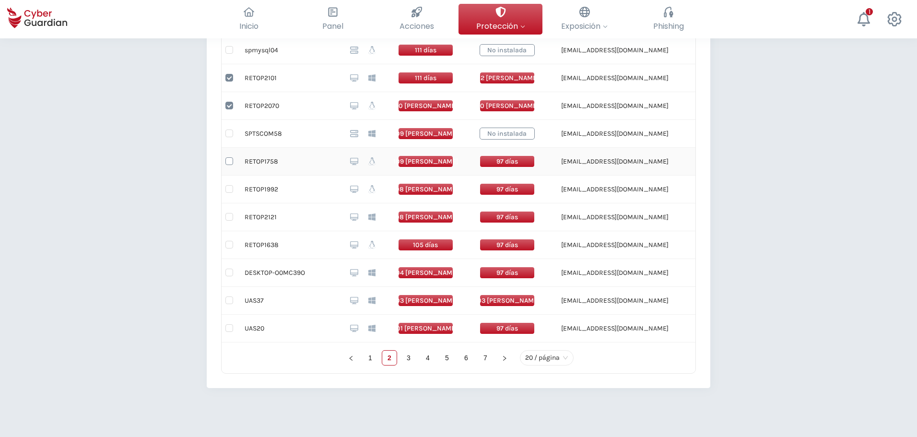
click at [226, 163] on input "checkbox" at bounding box center [230, 161] width 8 height 8
checkbox input "true"
drag, startPoint x: 228, startPoint y: 187, endPoint x: 228, endPoint y: 203, distance: 16.3
click at [228, 188] on input "checkbox" at bounding box center [230, 189] width 8 height 8
checkbox input "true"
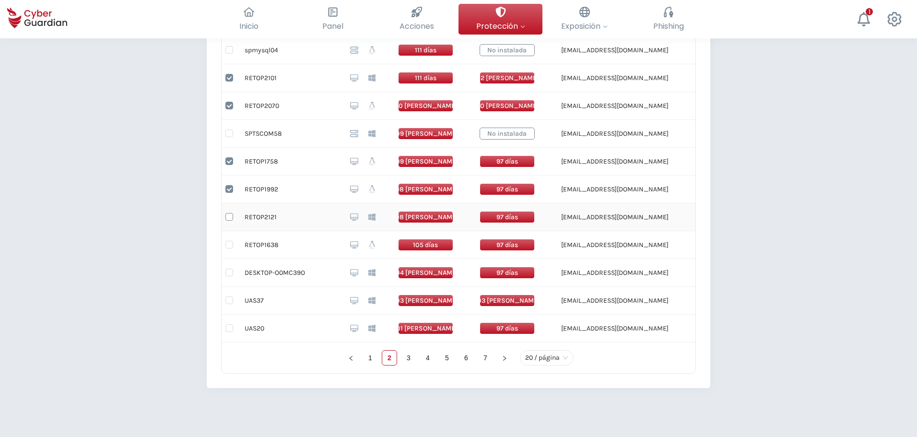
click at [230, 216] on input "checkbox" at bounding box center [230, 217] width 8 height 8
checkbox input "true"
click at [231, 244] on input "checkbox" at bounding box center [230, 245] width 8 height 8
checkbox input "true"
click at [229, 301] on input "checkbox" at bounding box center [230, 301] width 8 height 8
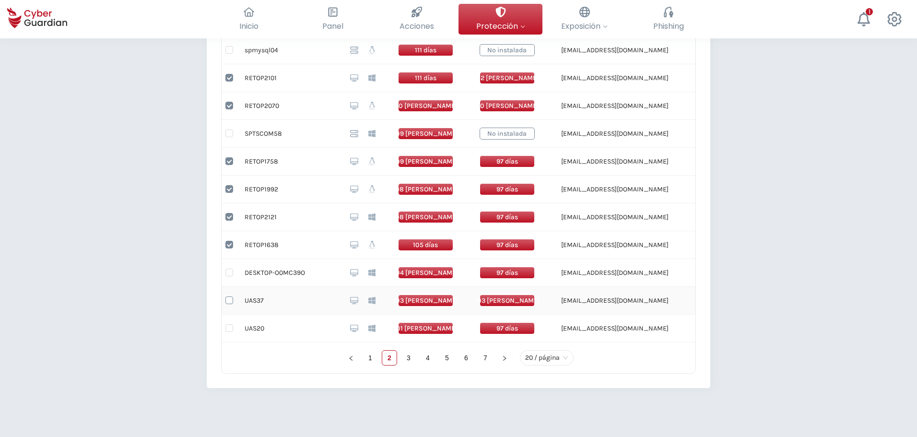
checkbox input "true"
click at [230, 331] on input "checkbox" at bounding box center [230, 328] width 8 height 8
checkbox input "true"
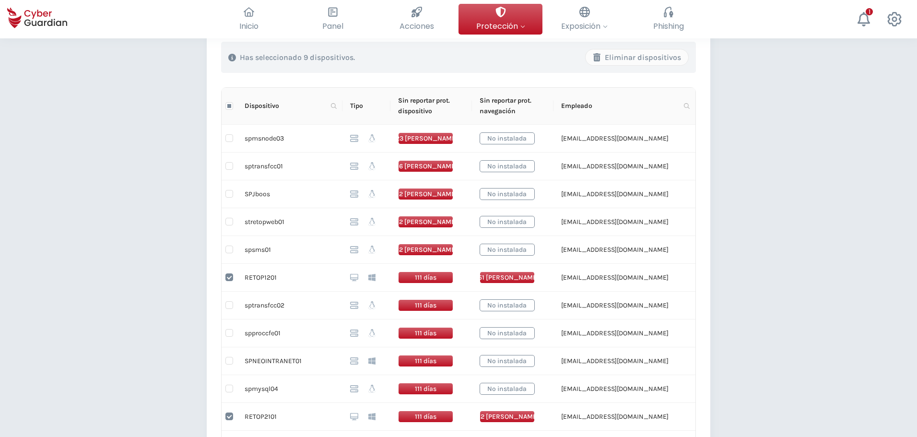
scroll to position [0, 0]
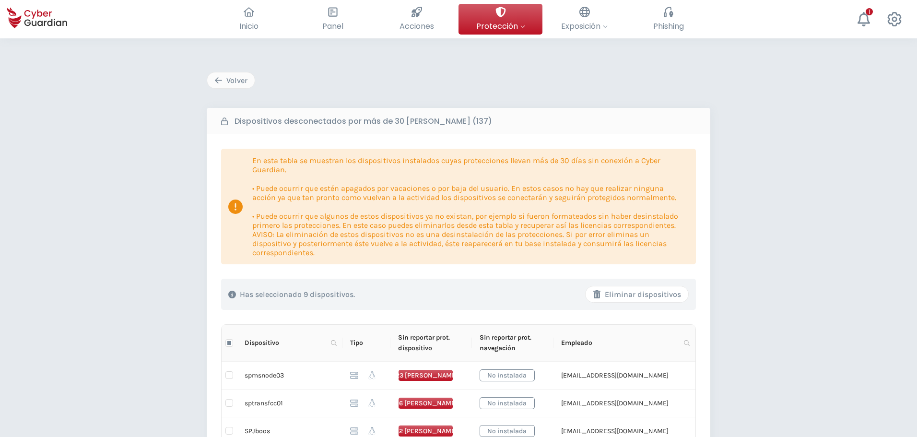
click at [655, 297] on div "Eliminar dispositivos" at bounding box center [637, 295] width 88 height 12
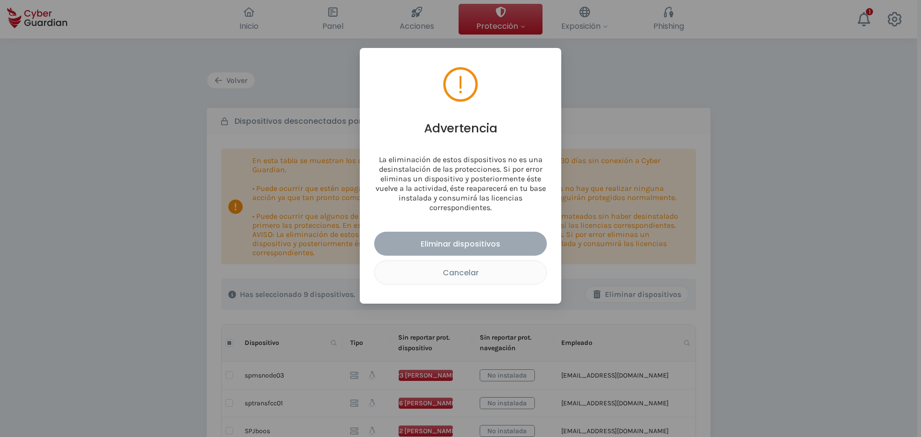
click at [514, 244] on div "Eliminar dispositivos" at bounding box center [460, 244] width 158 height 12
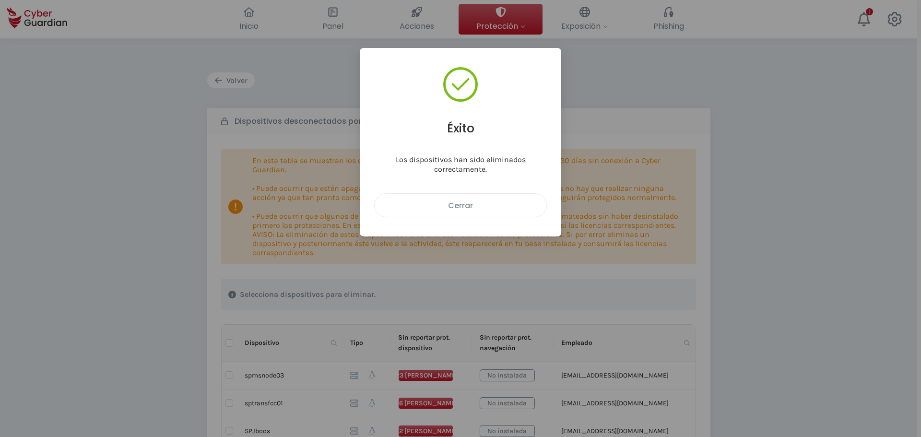
click at [434, 205] on div "Cerrar" at bounding box center [460, 206] width 157 height 12
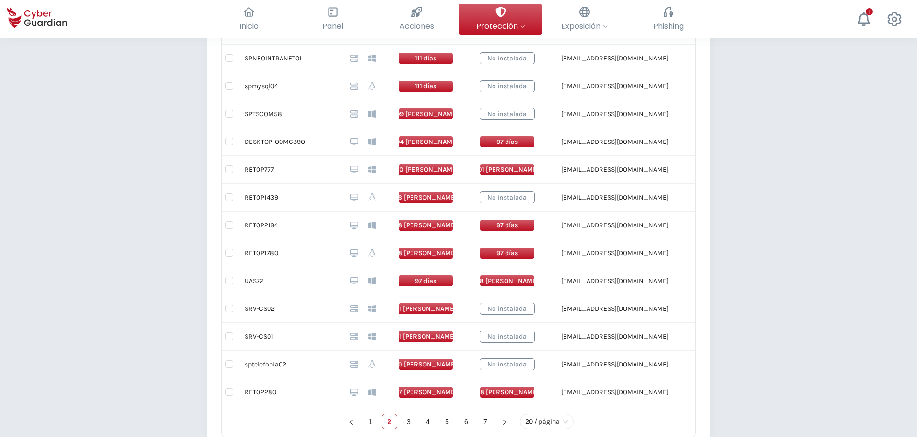
scroll to position [528, 0]
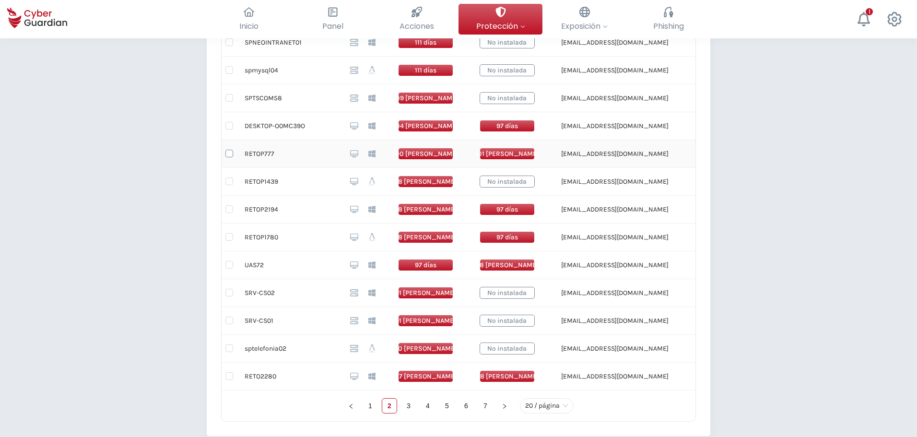
click at [229, 153] on input "checkbox" at bounding box center [230, 154] width 8 height 8
checkbox input "true"
click at [226, 181] on input "checkbox" at bounding box center [230, 182] width 8 height 8
checkbox input "true"
click at [231, 207] on input "checkbox" at bounding box center [230, 209] width 8 height 8
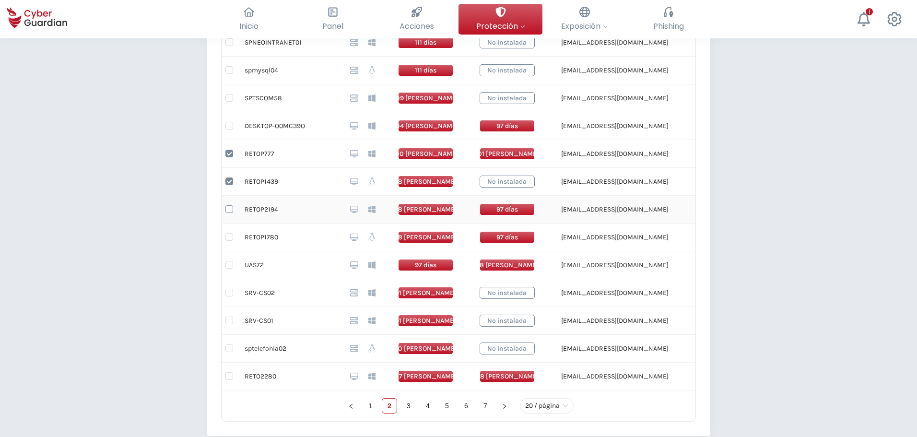
checkbox input "true"
click at [230, 240] on input "checkbox" at bounding box center [230, 237] width 8 height 8
checkbox input "true"
click at [229, 264] on input "checkbox" at bounding box center [230, 265] width 8 height 8
checkbox input "true"
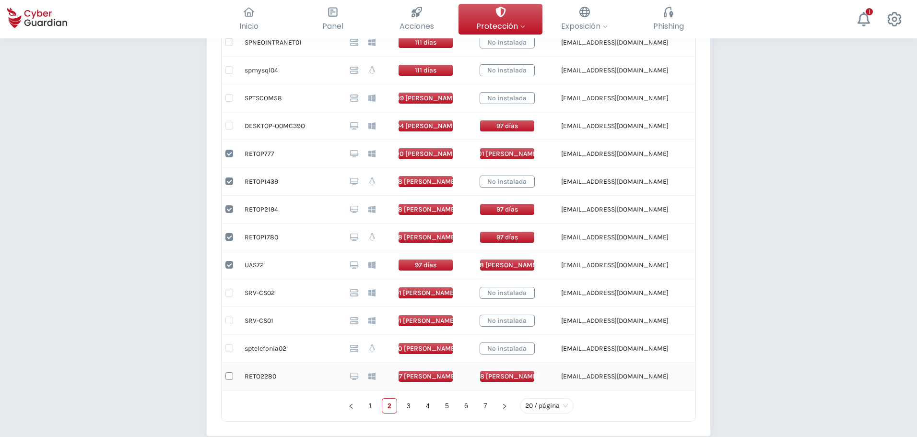
click at [228, 380] on input "checkbox" at bounding box center [230, 376] width 8 height 8
checkbox input "true"
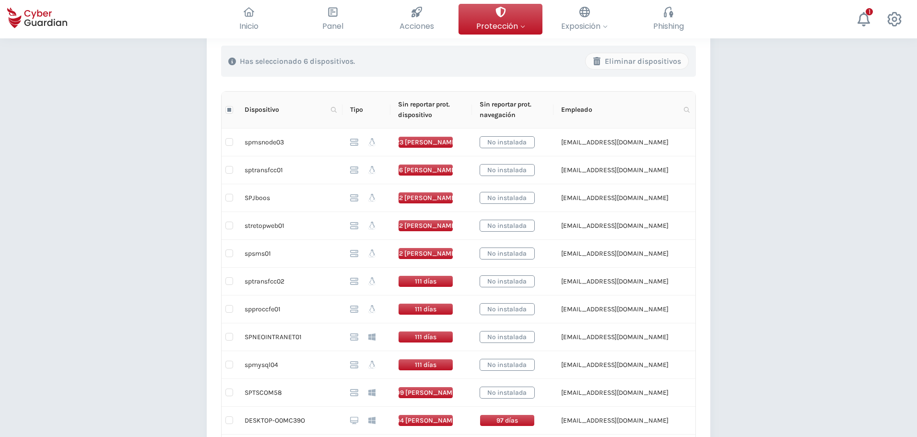
scroll to position [192, 0]
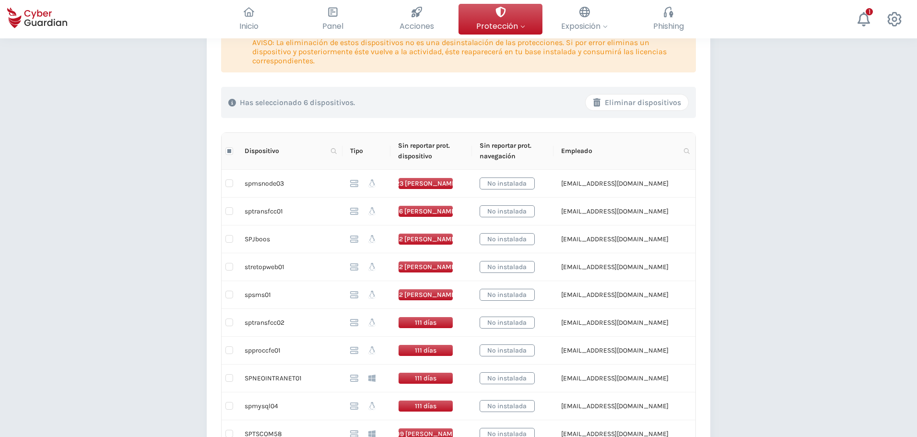
click at [651, 101] on div "Eliminar dispositivos" at bounding box center [637, 103] width 88 height 12
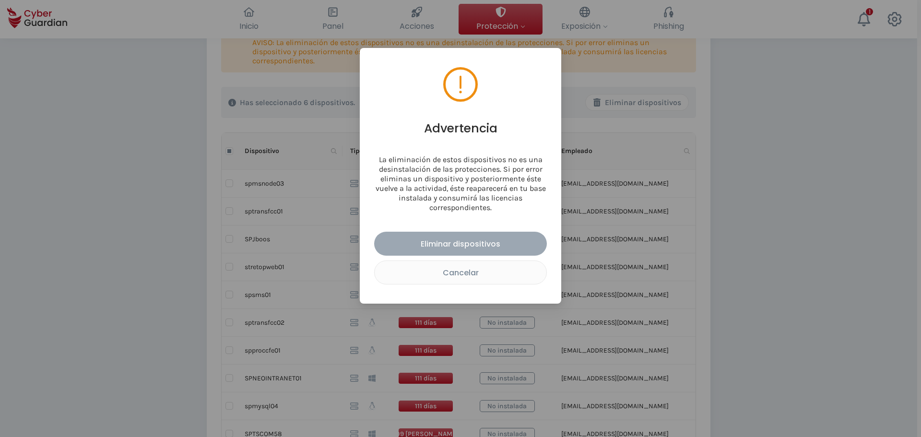
click at [490, 244] on div "Eliminar dispositivos" at bounding box center [460, 244] width 158 height 12
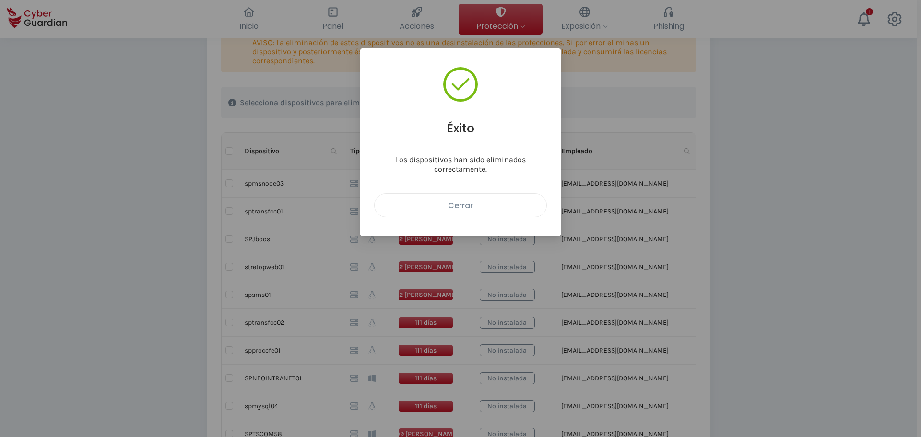
click at [445, 203] on div "Cerrar" at bounding box center [460, 206] width 157 height 12
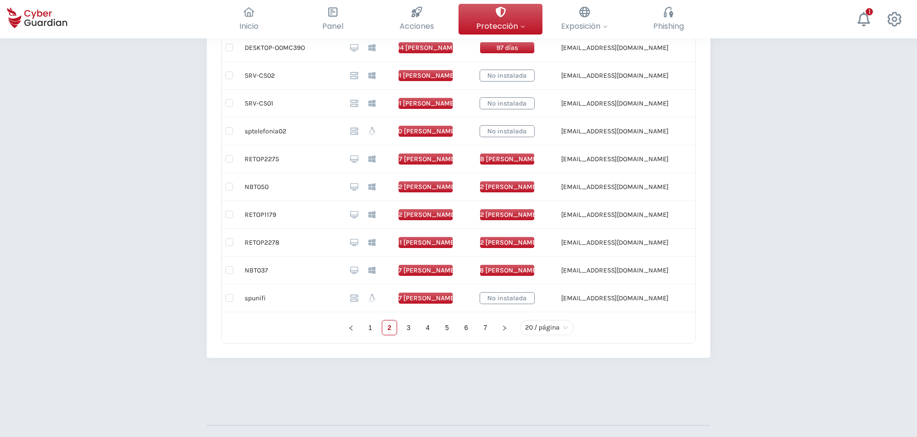
scroll to position [624, 0]
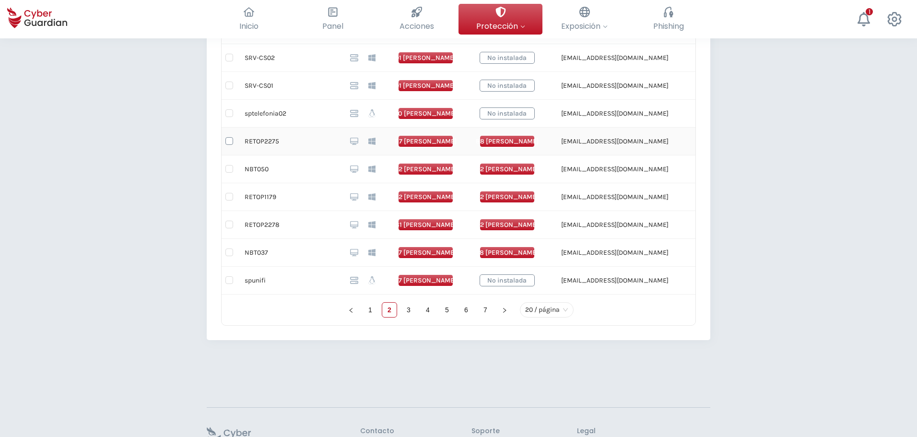
click at [230, 138] on input "checkbox" at bounding box center [230, 141] width 8 height 8
checkbox input "true"
click at [229, 252] on input "checkbox" at bounding box center [230, 253] width 8 height 8
checkbox input "true"
drag, startPoint x: 232, startPoint y: 227, endPoint x: 233, endPoint y: 204, distance: 22.6
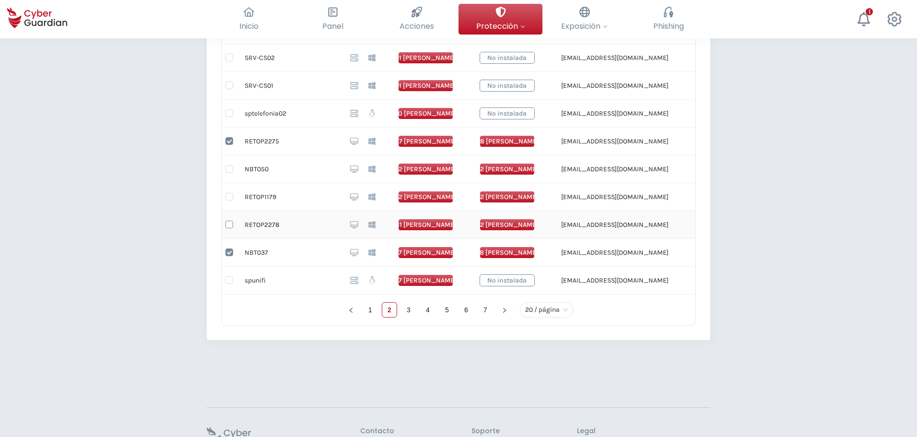
click at [232, 226] on input "checkbox" at bounding box center [230, 225] width 8 height 8
checkbox input "true"
drag, startPoint x: 228, startPoint y: 195, endPoint x: 226, endPoint y: 185, distance: 9.9
click at [228, 194] on input "checkbox" at bounding box center [230, 197] width 8 height 8
checkbox input "true"
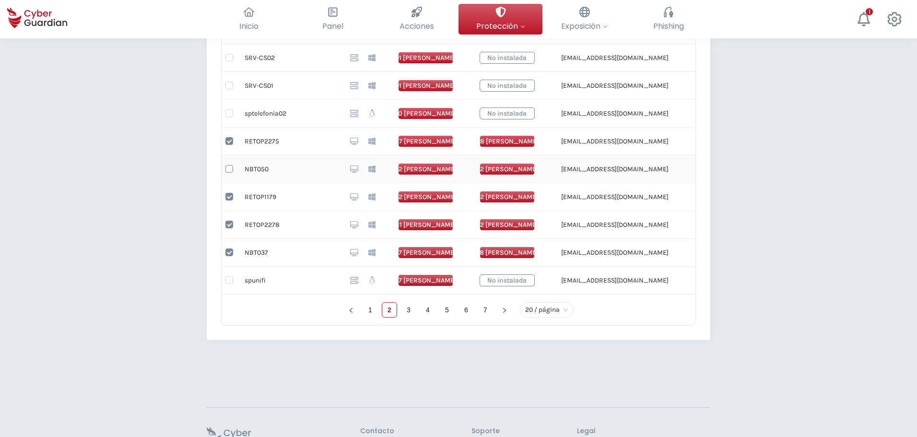
click at [227, 167] on input "checkbox" at bounding box center [230, 169] width 8 height 8
checkbox input "true"
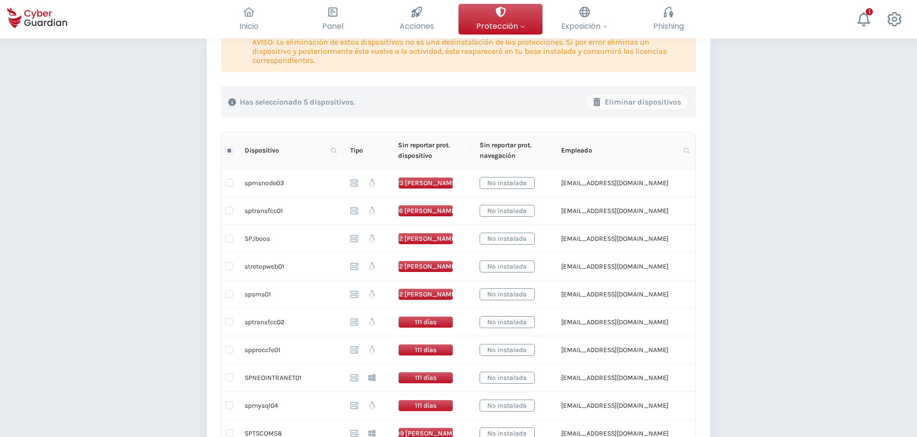
scroll to position [192, 0]
click at [644, 103] on div "Eliminar dispositivos" at bounding box center [637, 103] width 88 height 12
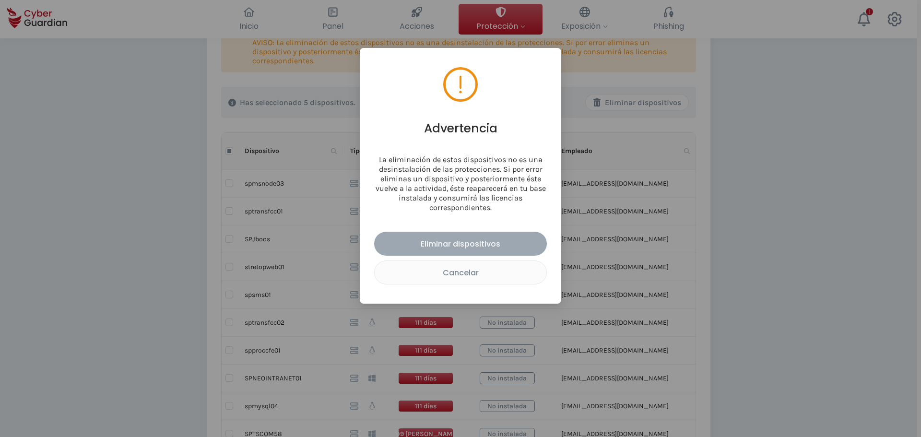
click at [518, 239] on div "Eliminar dispositivos" at bounding box center [460, 244] width 158 height 12
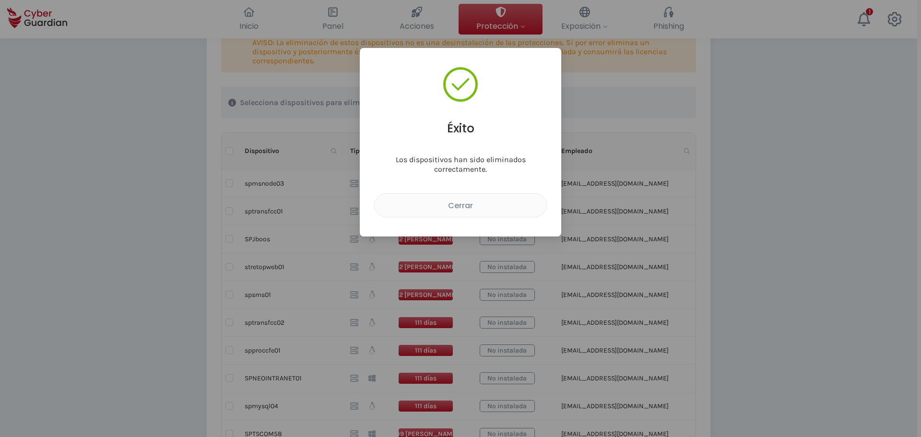
click at [502, 208] on div "Cerrar" at bounding box center [460, 206] width 157 height 12
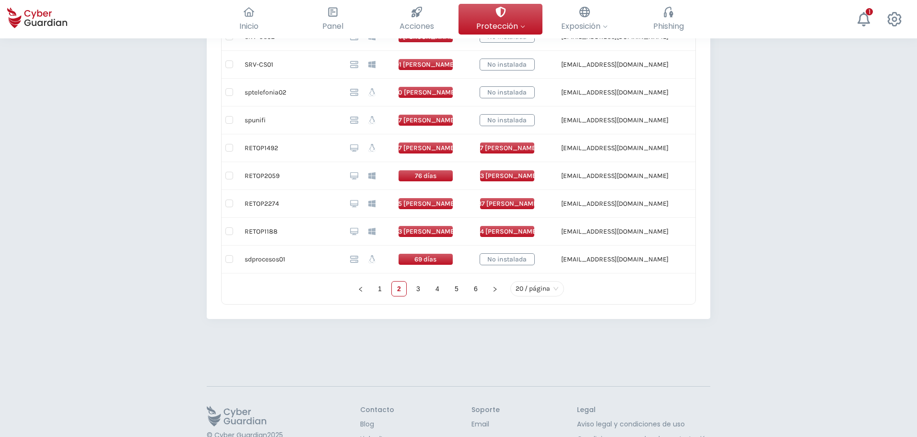
scroll to position [672, 0]
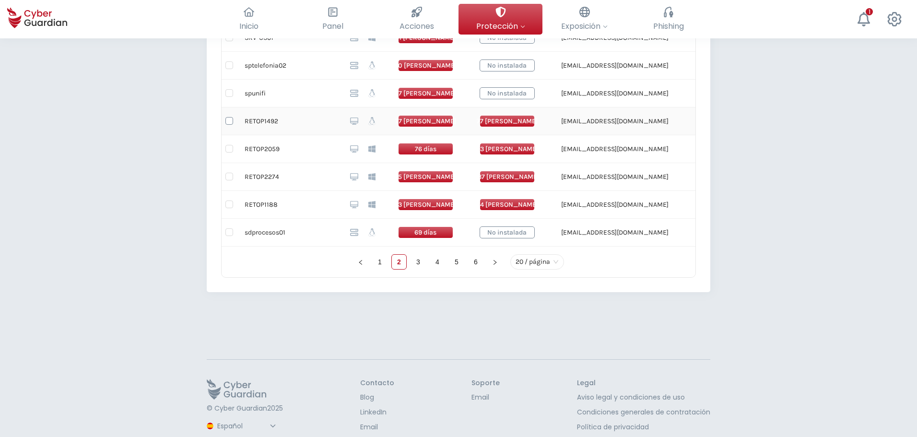
click at [226, 120] on input "checkbox" at bounding box center [230, 121] width 8 height 8
checkbox input "true"
drag, startPoint x: 228, startPoint y: 148, endPoint x: 226, endPoint y: 155, distance: 7.1
click at [228, 149] on input "checkbox" at bounding box center [230, 149] width 8 height 8
checkbox input "true"
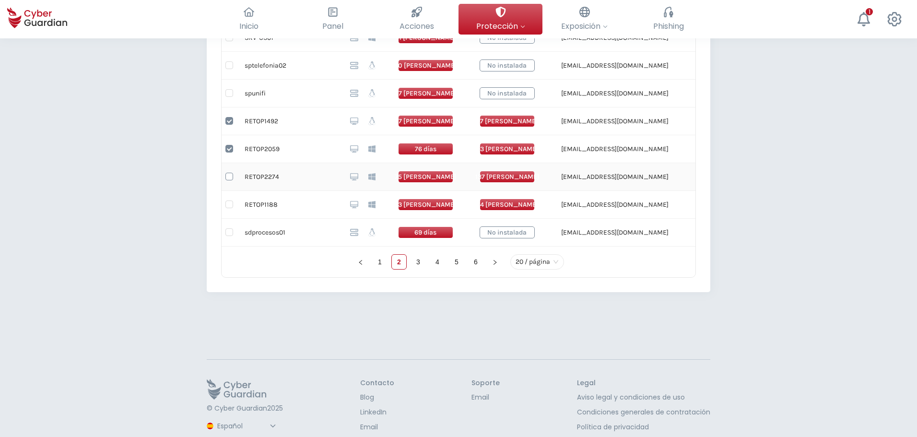
click at [228, 174] on input "checkbox" at bounding box center [230, 177] width 8 height 8
checkbox input "true"
click at [228, 206] on input "checkbox" at bounding box center [230, 205] width 8 height 8
checkbox input "true"
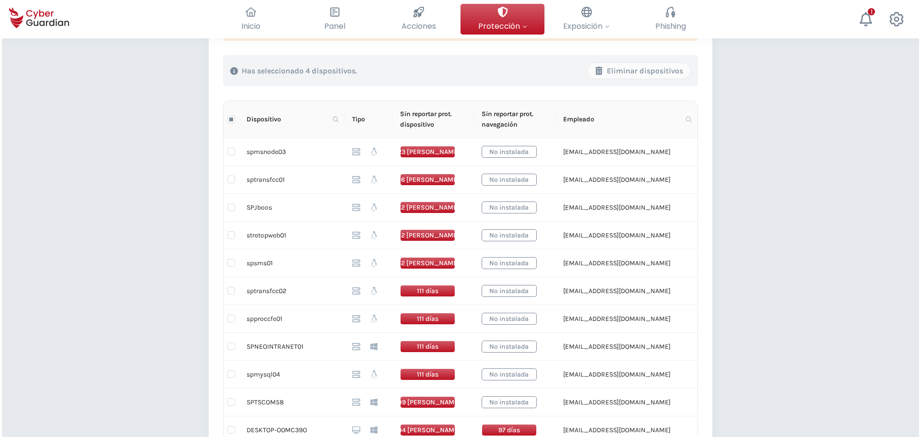
scroll to position [0, 0]
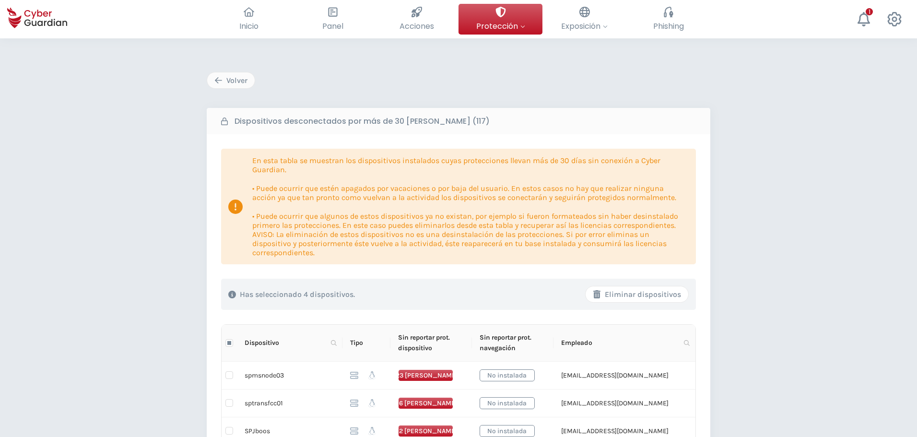
click at [655, 296] on div "Eliminar dispositivos" at bounding box center [637, 295] width 88 height 12
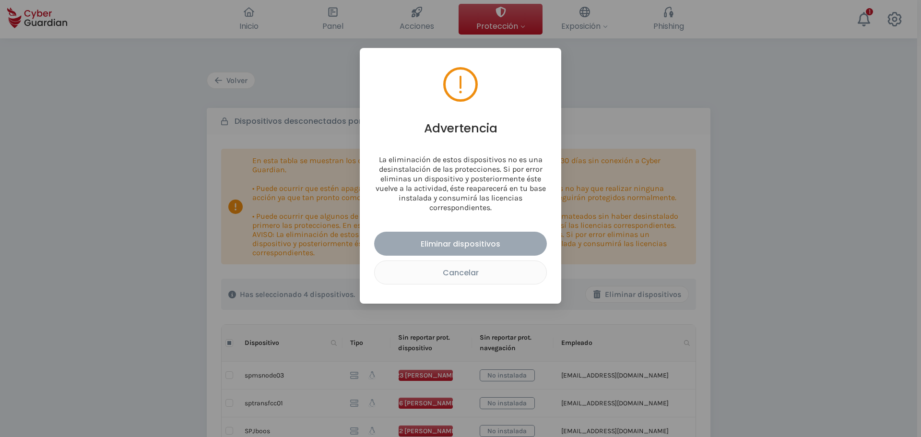
drag, startPoint x: 498, startPoint y: 238, endPoint x: 619, endPoint y: 250, distance: 120.9
click at [498, 238] on div "Eliminar dispositivos" at bounding box center [460, 244] width 158 height 12
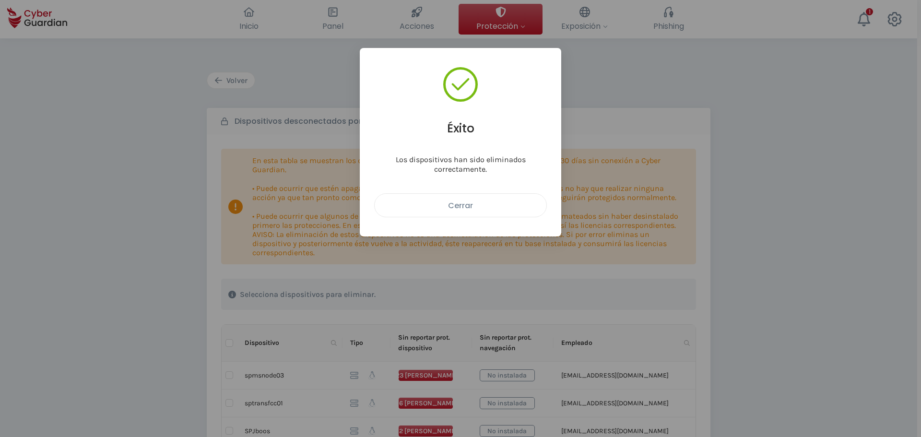
click at [493, 207] on div "Cerrar" at bounding box center [460, 206] width 157 height 12
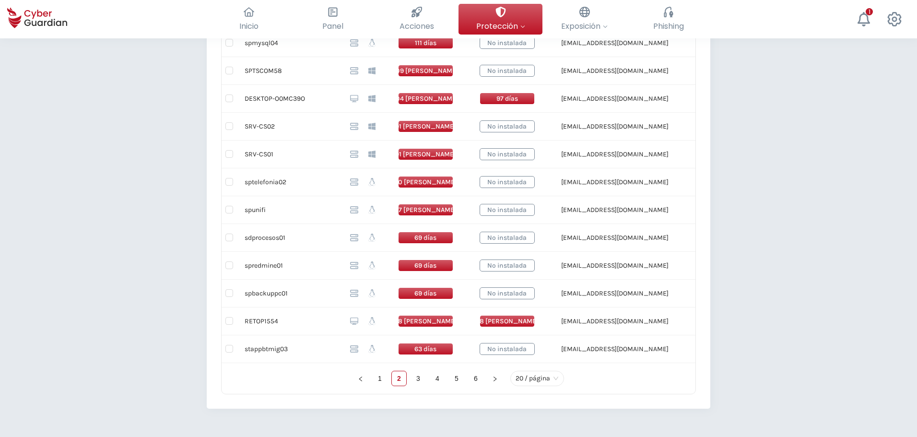
scroll to position [576, 0]
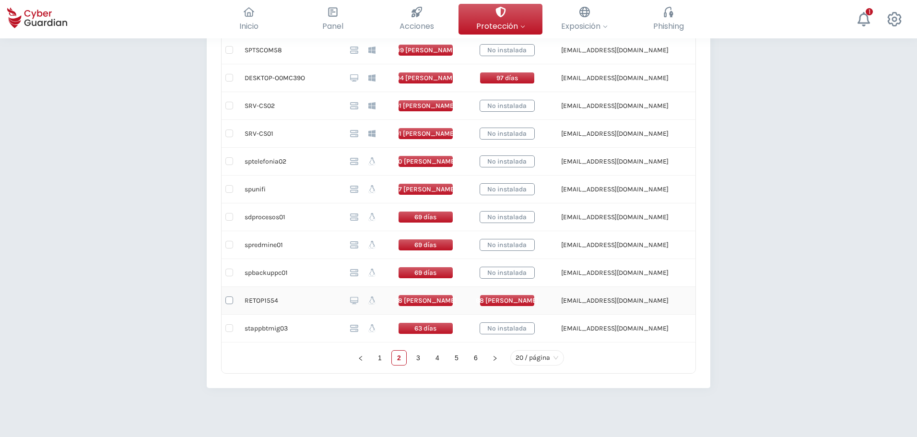
click at [229, 301] on input "checkbox" at bounding box center [230, 301] width 8 height 8
checkbox input "true"
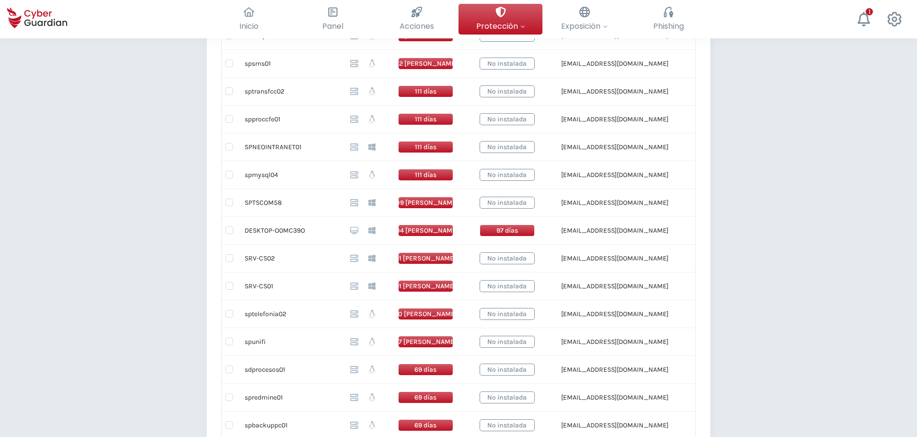
scroll to position [192, 0]
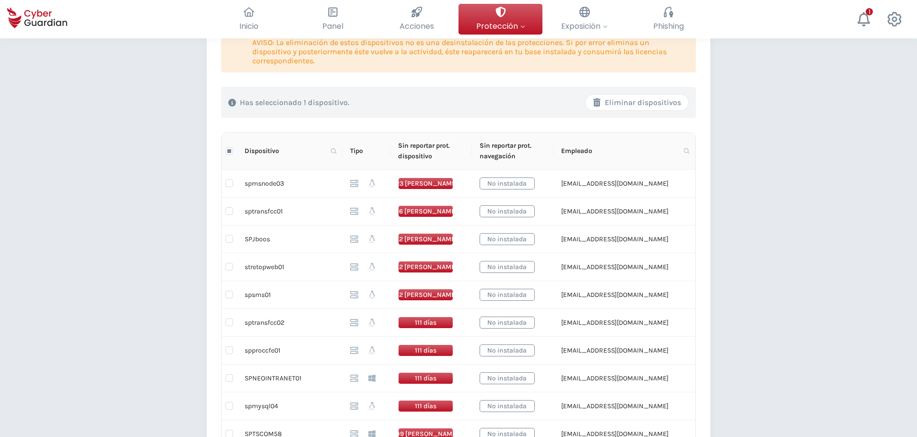
click at [672, 108] on div "Eliminar dispositivos" at bounding box center [637, 103] width 88 height 12
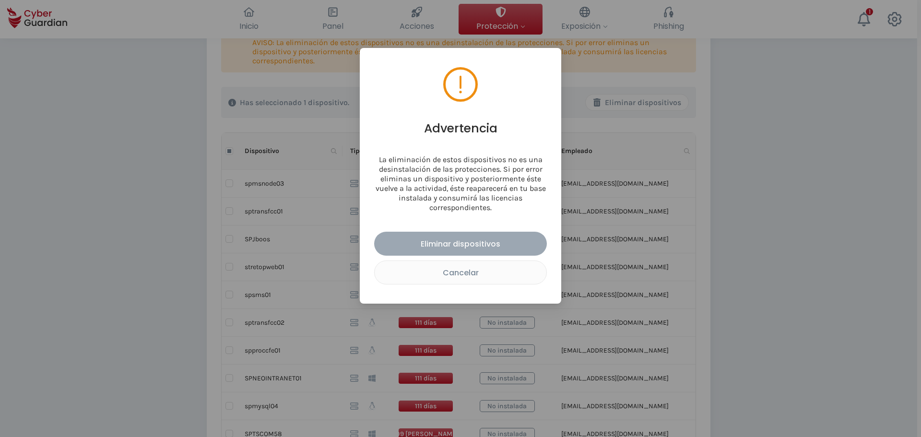
click at [450, 248] on div "Eliminar dispositivos" at bounding box center [460, 244] width 158 height 12
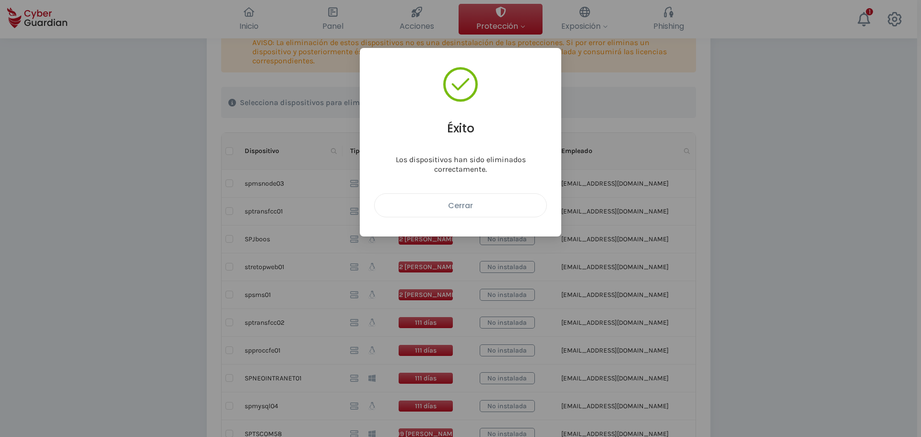
click at [505, 210] on div "Cerrar" at bounding box center [460, 206] width 157 height 12
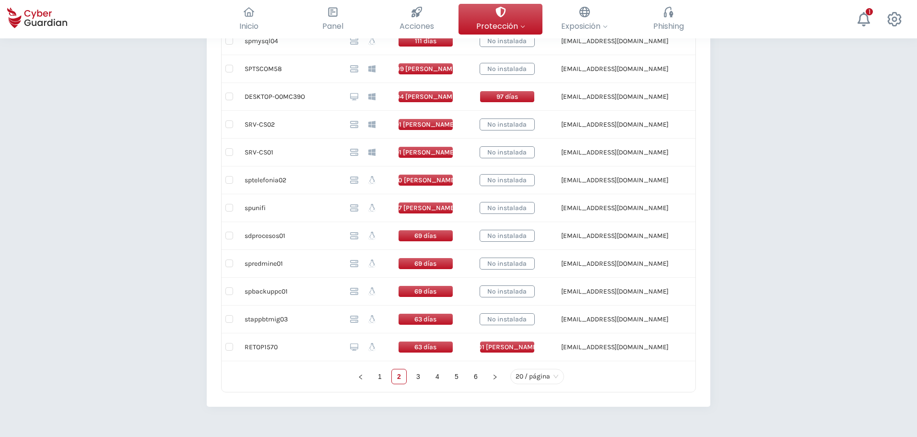
scroll to position [576, 0]
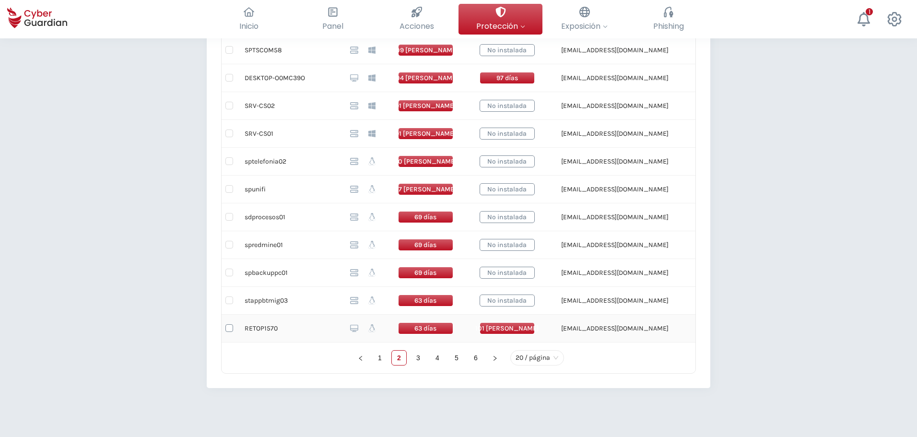
click at [230, 327] on input "checkbox" at bounding box center [230, 328] width 8 height 8
checkbox input "true"
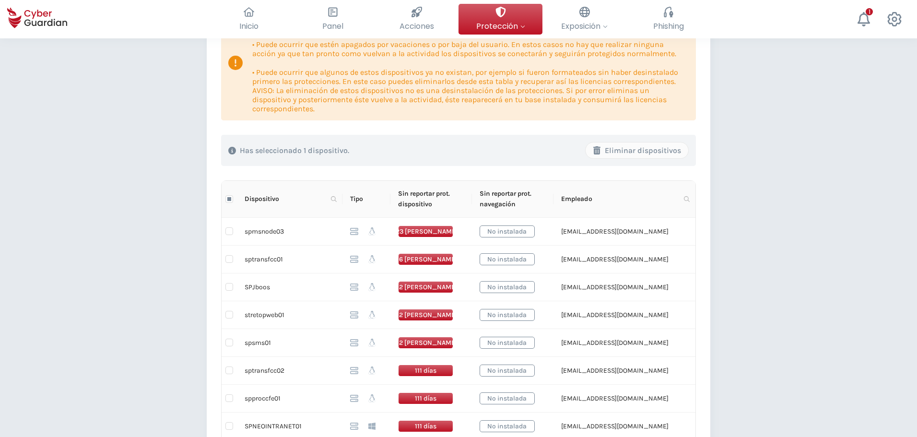
scroll to position [0, 0]
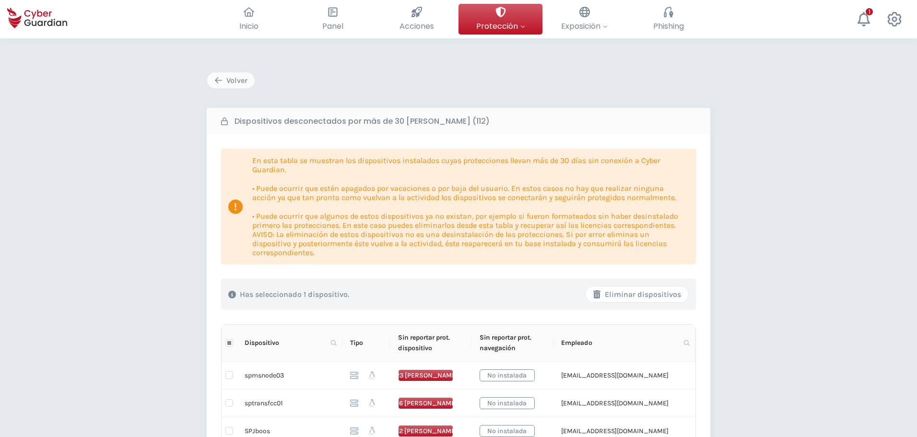
click at [640, 296] on div "Eliminar dispositivos" at bounding box center [637, 295] width 88 height 12
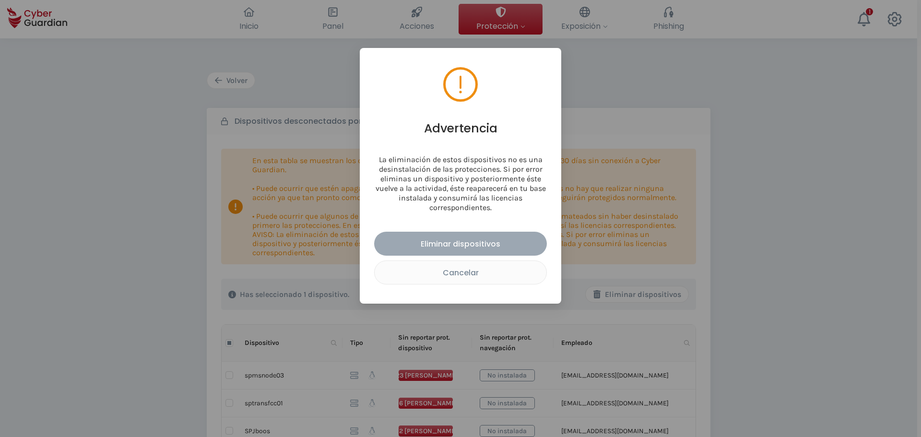
click at [482, 243] on div "Eliminar dispositivos" at bounding box center [460, 244] width 158 height 12
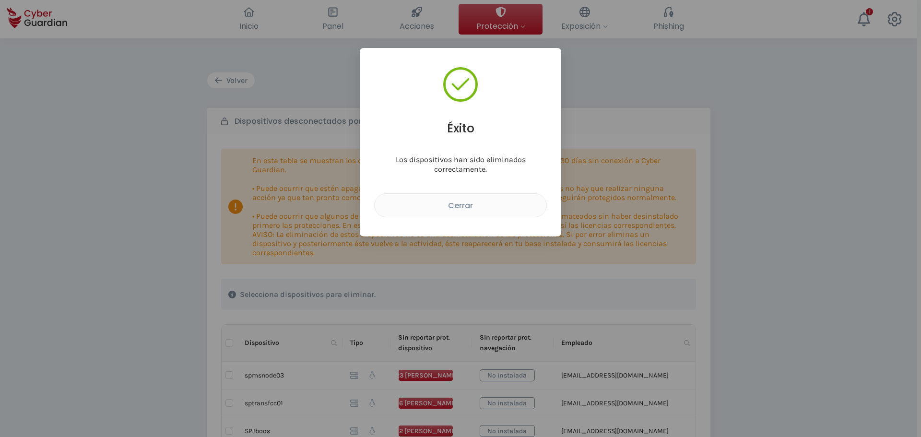
drag, startPoint x: 481, startPoint y: 208, endPoint x: 500, endPoint y: 212, distance: 19.1
click at [481, 208] on div "Cerrar" at bounding box center [460, 206] width 157 height 12
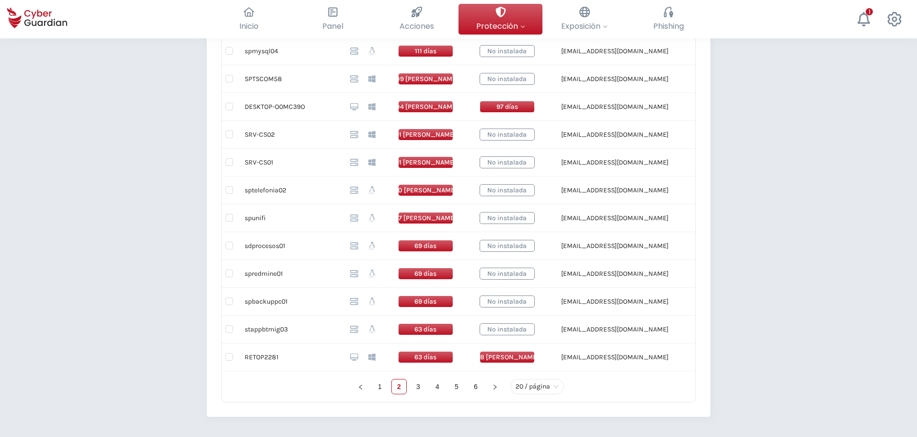
scroll to position [696, 0]
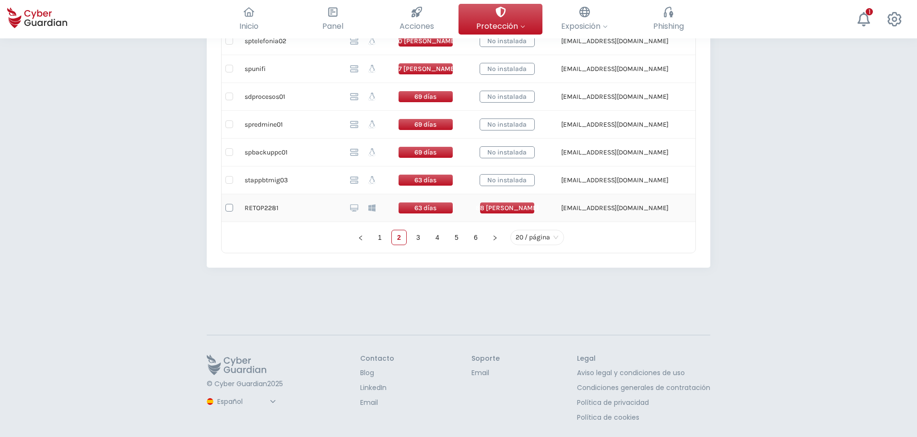
click at [232, 207] on input "checkbox" at bounding box center [230, 208] width 8 height 8
checkbox input "true"
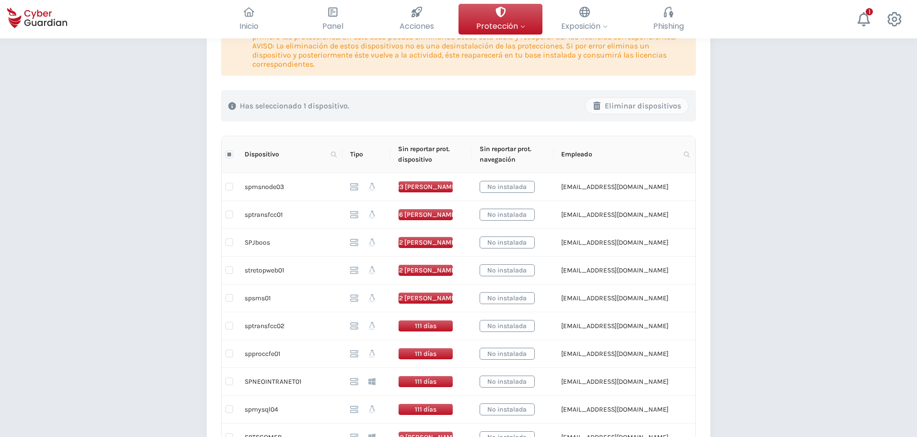
scroll to position [0, 0]
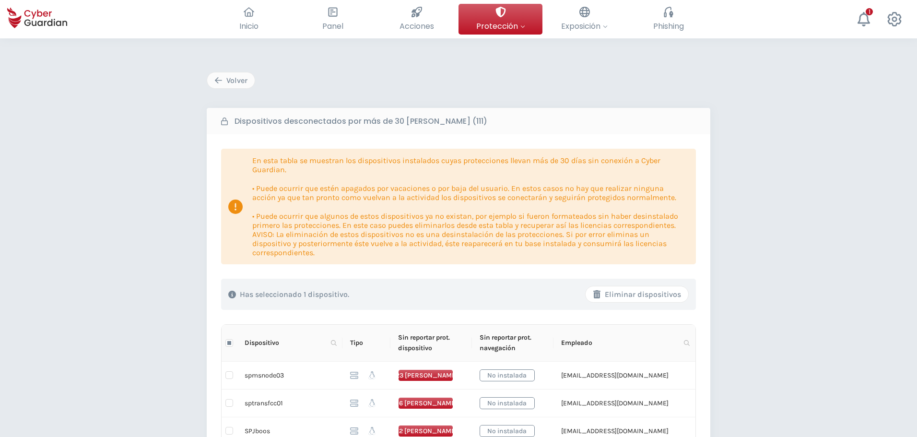
click at [670, 290] on div "Eliminar dispositivos" at bounding box center [637, 295] width 88 height 12
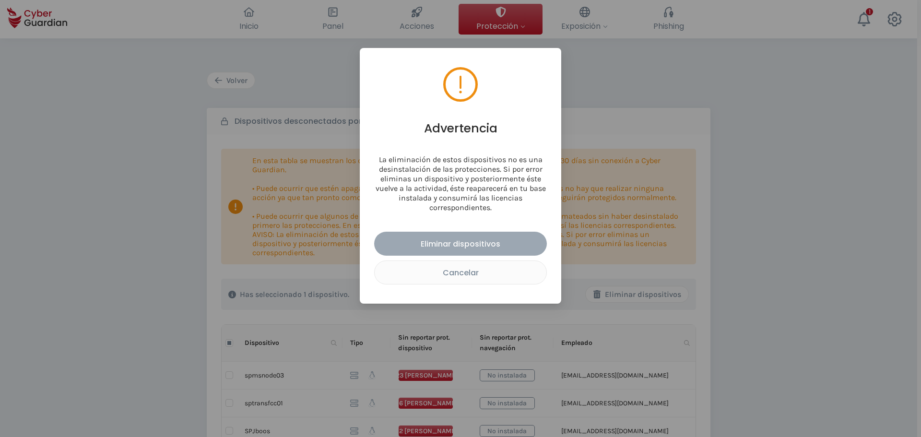
click at [457, 243] on div "Eliminar dispositivos" at bounding box center [460, 244] width 158 height 12
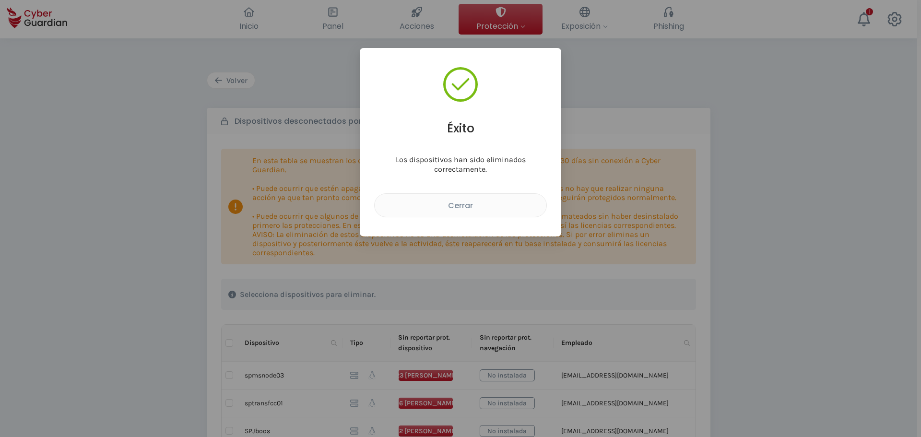
drag, startPoint x: 448, startPoint y: 208, endPoint x: 567, endPoint y: 233, distance: 121.2
click at [455, 207] on div "Cerrar" at bounding box center [460, 206] width 157 height 12
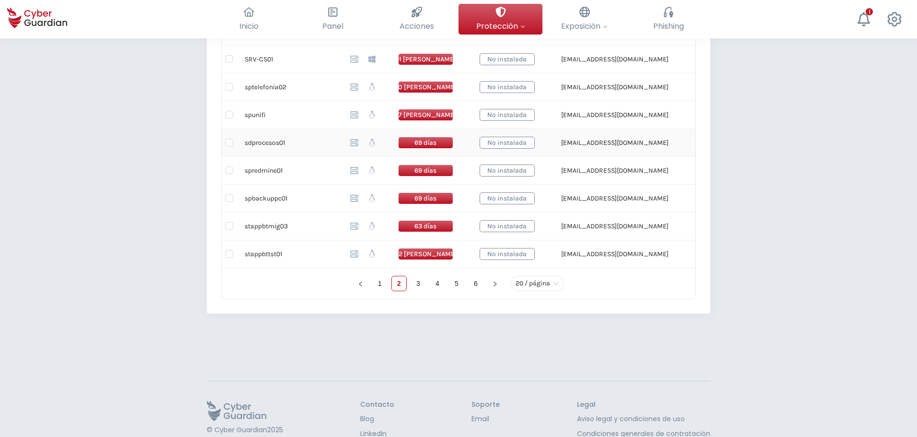
scroll to position [672, 0]
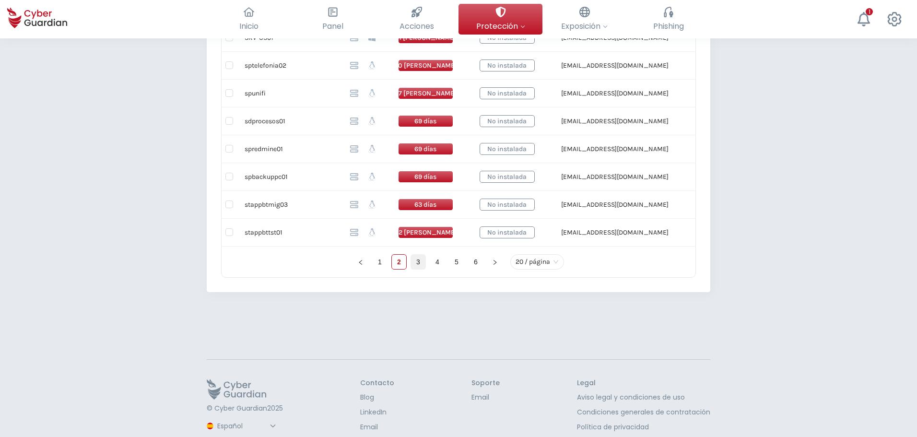
click at [417, 265] on link "3" at bounding box center [418, 262] width 14 height 14
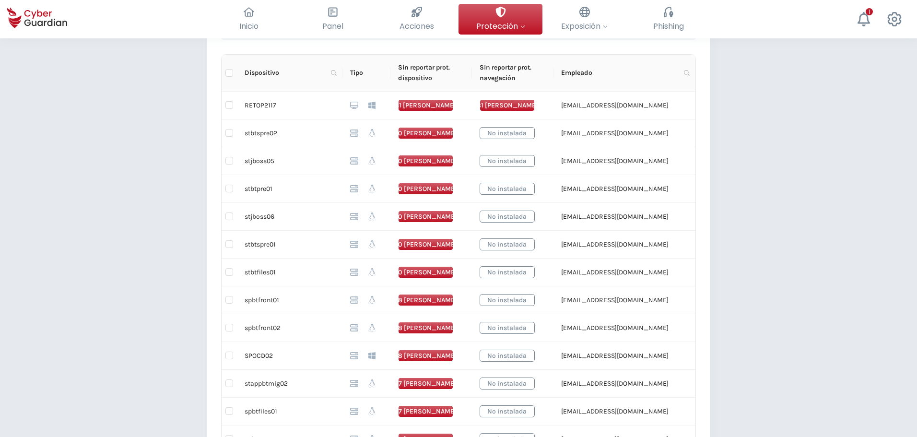
scroll to position [240, 0]
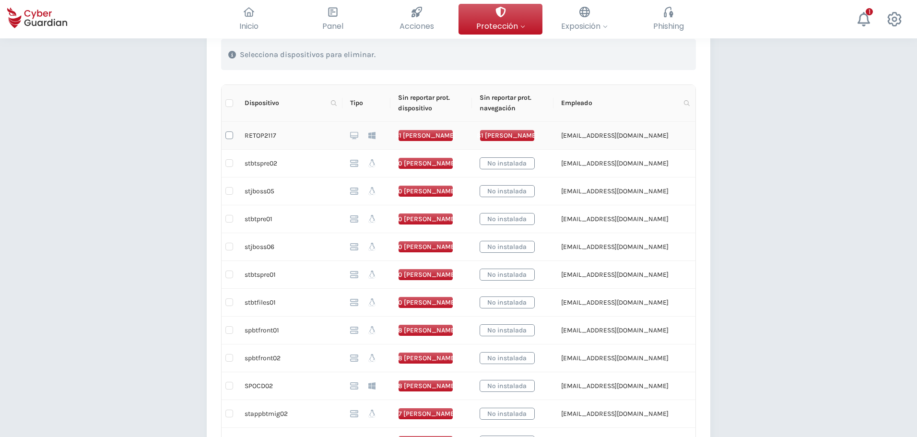
click at [229, 134] on input "checkbox" at bounding box center [230, 135] width 8 height 8
checkbox input "true"
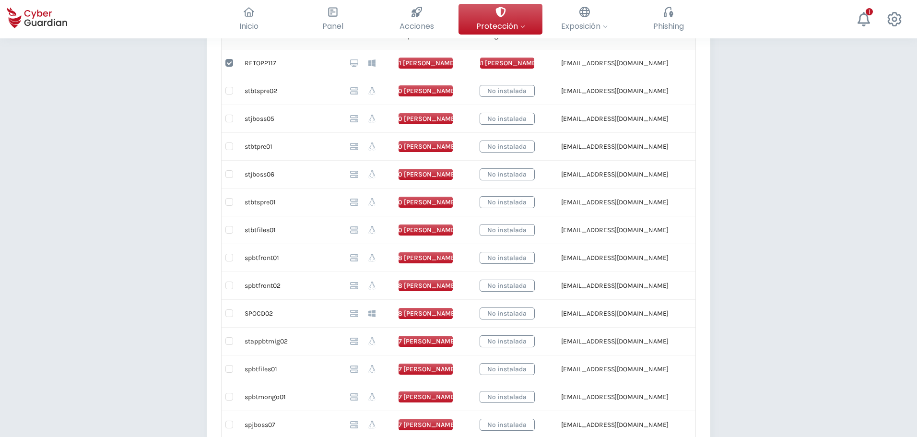
scroll to position [24, 0]
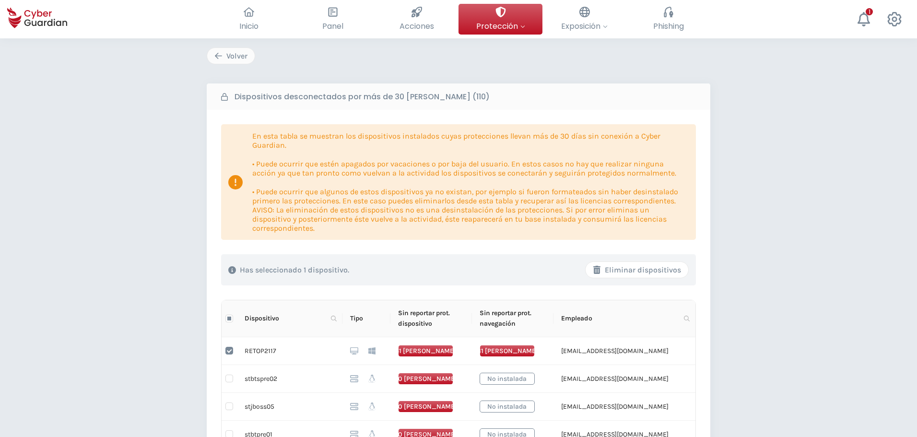
click at [641, 271] on div "Eliminar dispositivos" at bounding box center [637, 270] width 88 height 12
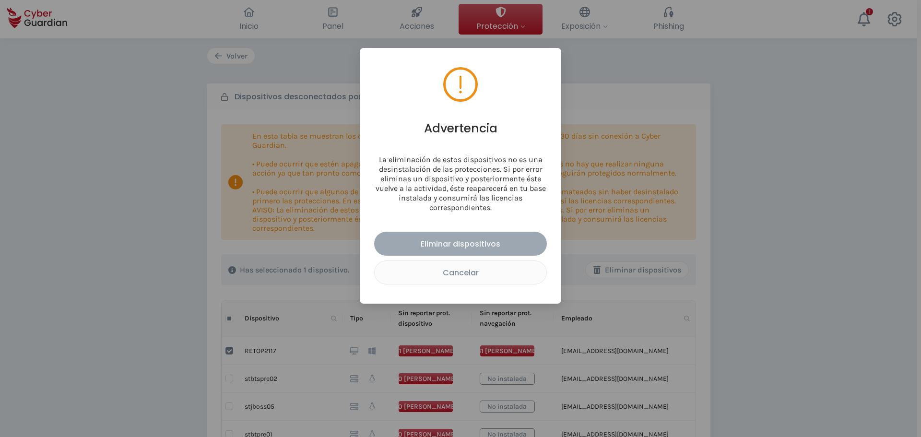
click at [428, 238] on div "Eliminar dispositivos" at bounding box center [460, 244] width 158 height 12
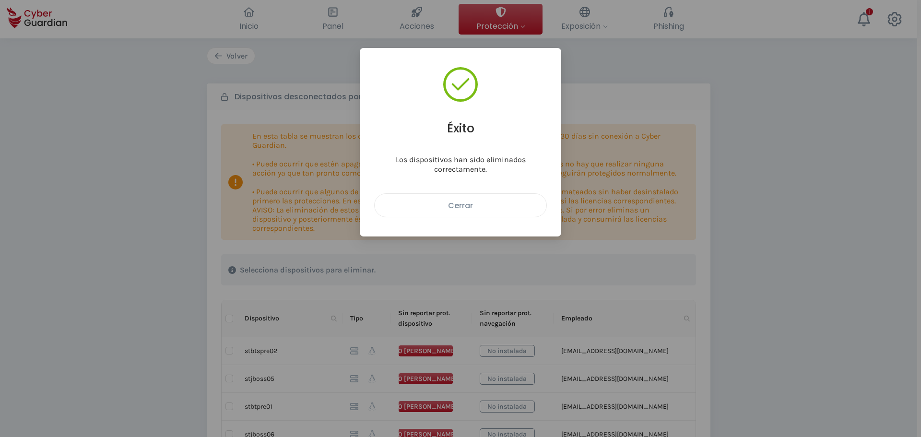
click at [431, 209] on div "Cerrar" at bounding box center [460, 206] width 157 height 12
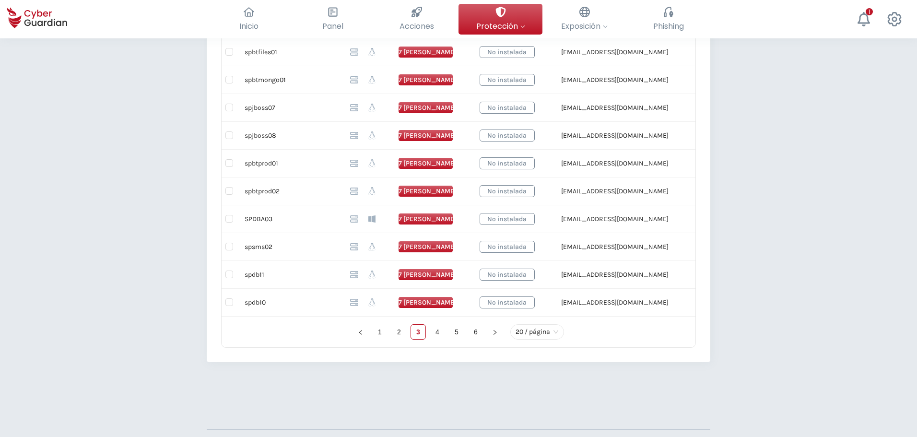
scroll to position [696, 0]
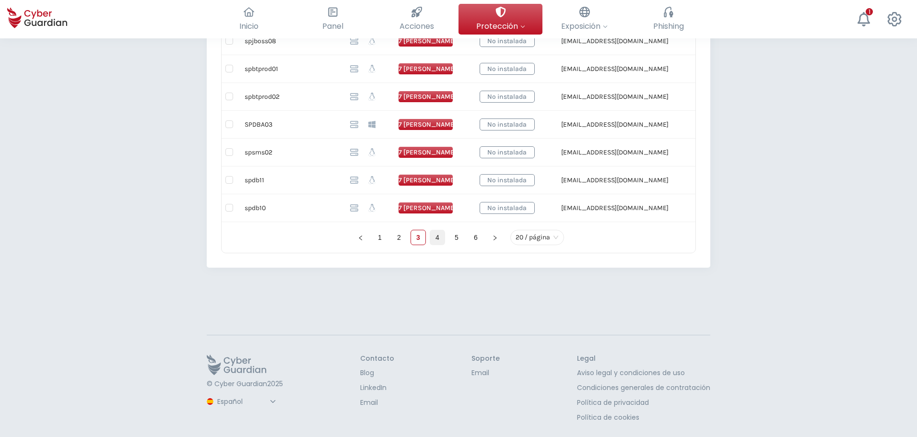
click at [439, 243] on link "4" at bounding box center [437, 237] width 14 height 14
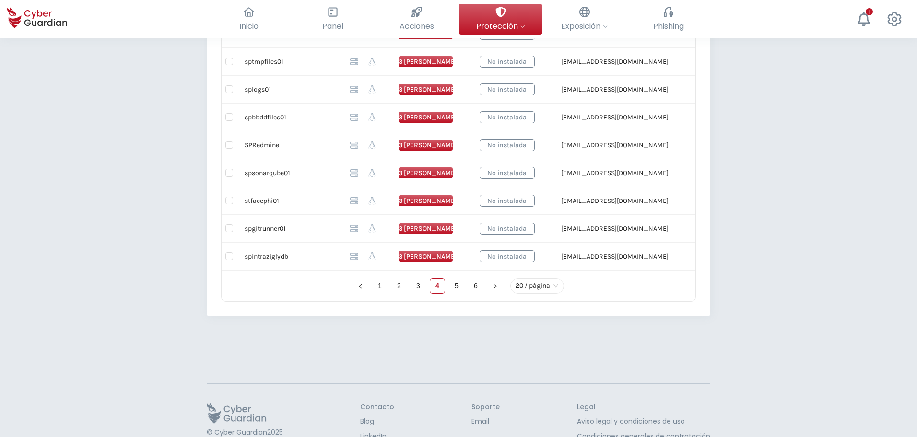
scroll to position [648, 0]
click at [459, 287] on link "5" at bounding box center [457, 285] width 14 height 14
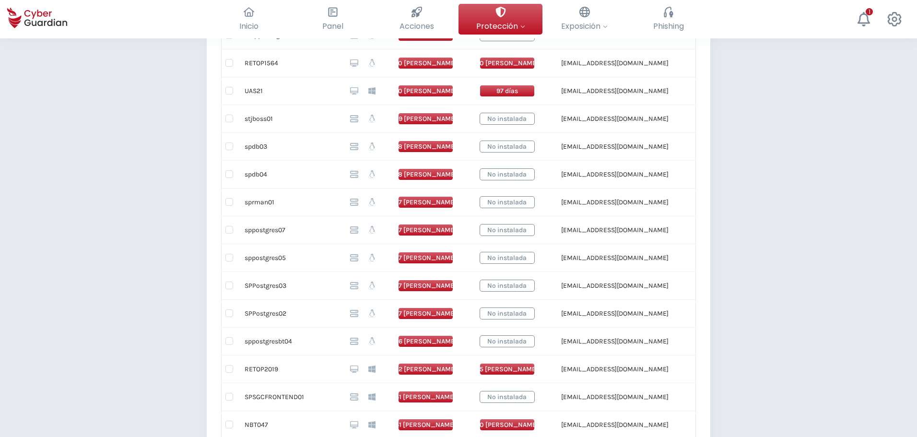
scroll to position [456, 0]
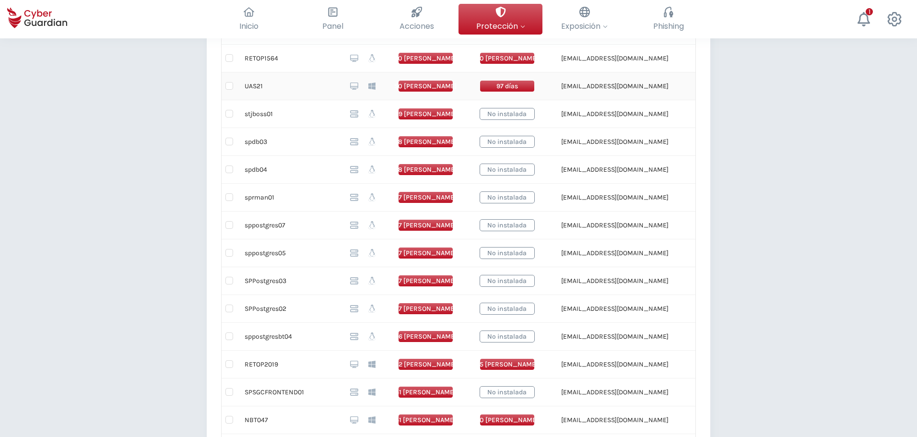
click at [226, 87] on input "checkbox" at bounding box center [230, 86] width 8 height 8
checkbox input "true"
click at [231, 56] on input "checkbox" at bounding box center [230, 58] width 8 height 8
checkbox input "true"
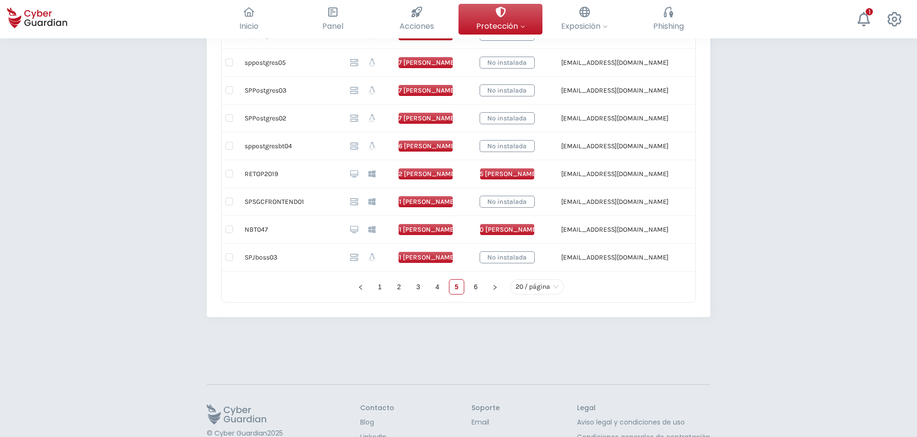
scroll to position [648, 0]
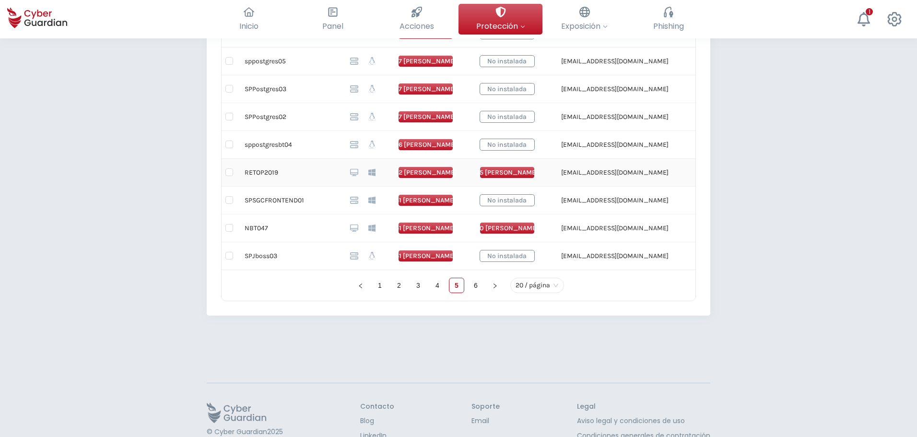
click at [225, 170] on td at bounding box center [229, 173] width 15 height 28
click at [229, 173] on input "checkbox" at bounding box center [230, 172] width 8 height 8
checkbox input "true"
click at [231, 226] on input "checkbox" at bounding box center [230, 228] width 8 height 8
click at [231, 228] on input "checkbox" at bounding box center [230, 228] width 8 height 8
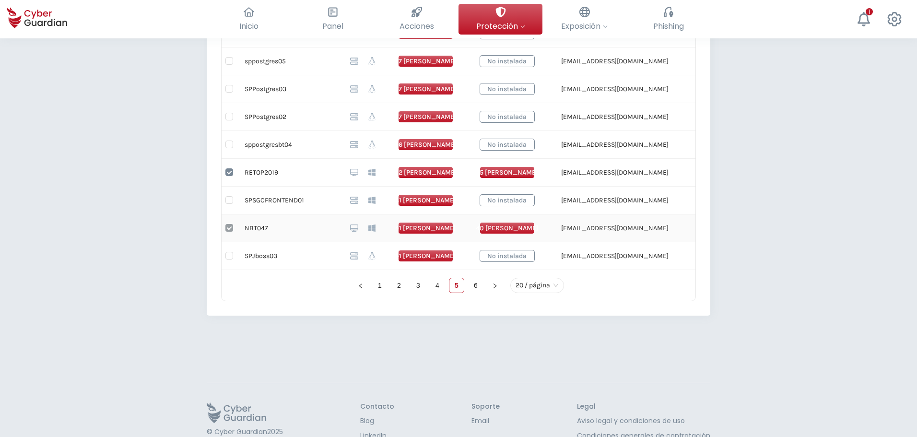
checkbox input "false"
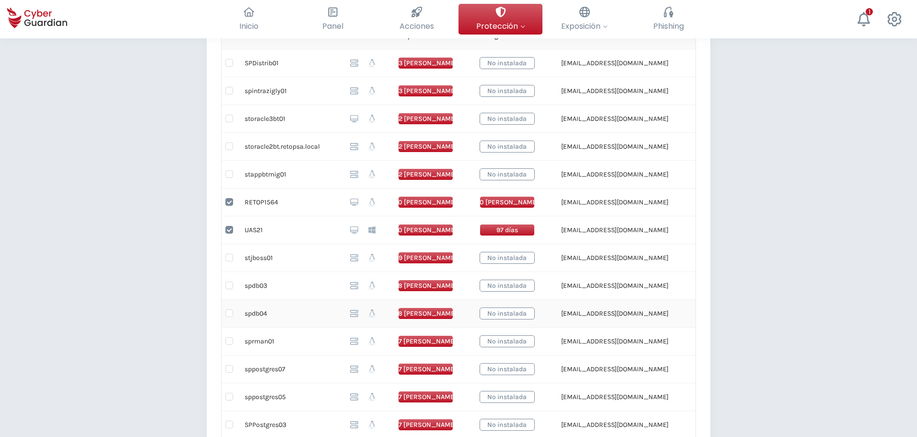
scroll to position [24, 0]
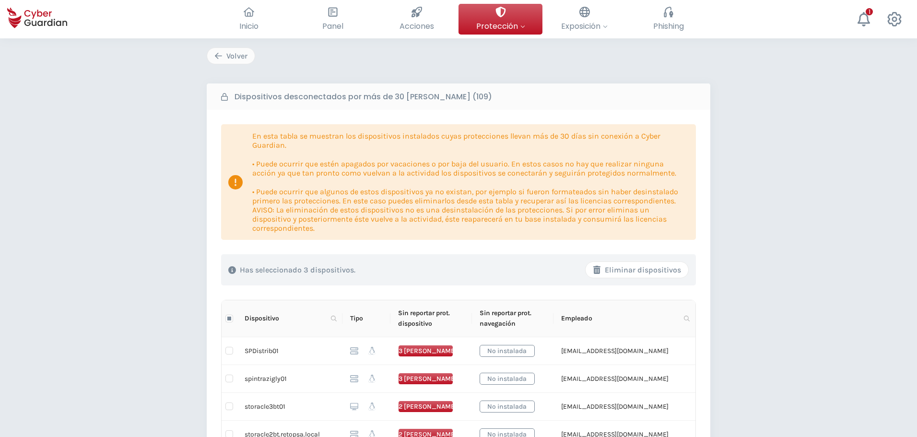
click at [668, 269] on div "Eliminar dispositivos" at bounding box center [637, 270] width 88 height 12
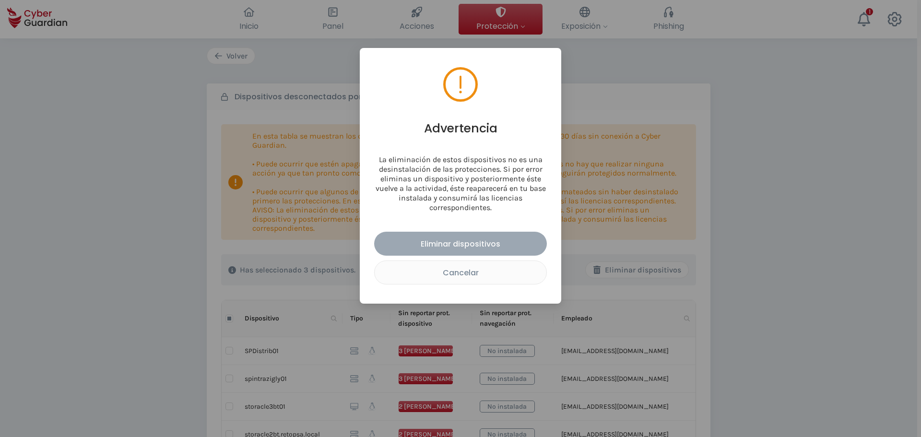
click at [518, 245] on div "Eliminar dispositivos" at bounding box center [460, 244] width 158 height 12
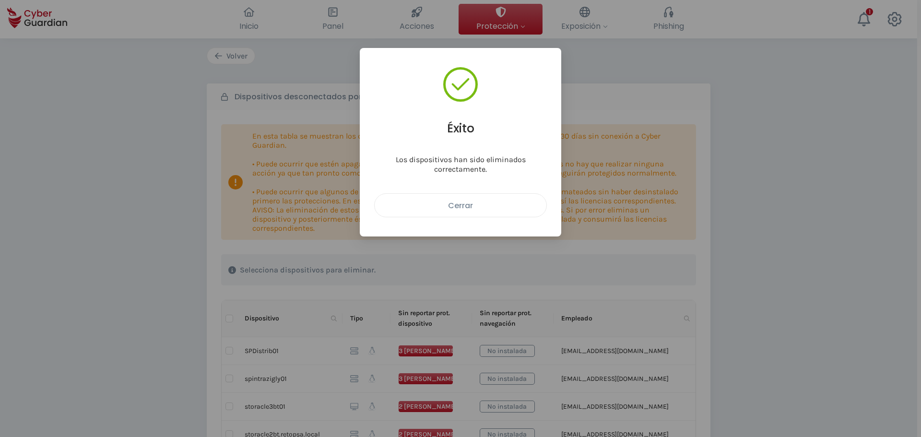
click at [421, 198] on button "Cerrar" at bounding box center [460, 205] width 173 height 24
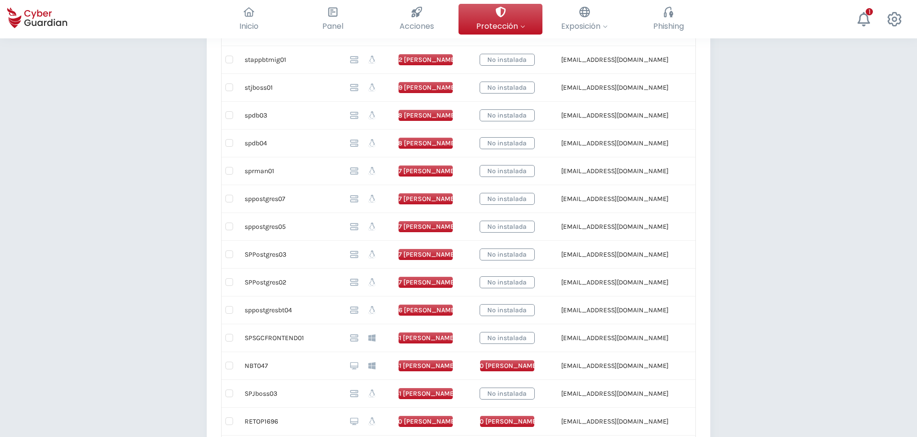
scroll to position [600, 0]
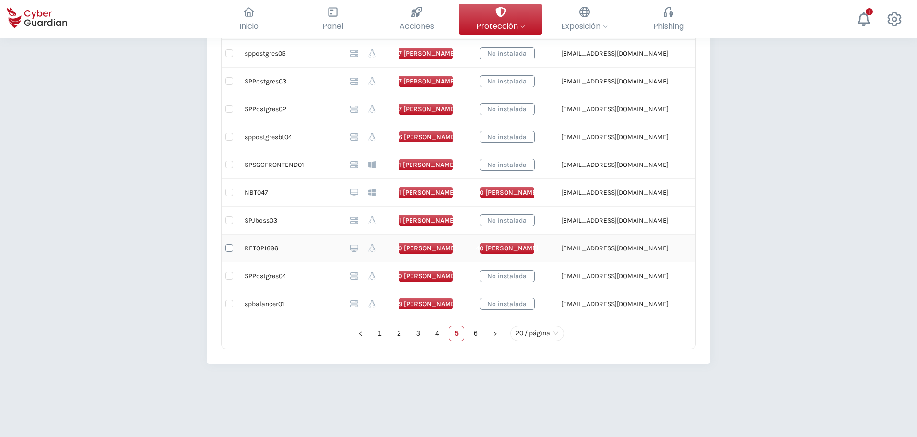
click at [229, 250] on input "checkbox" at bounding box center [230, 248] width 8 height 8
checkbox input "true"
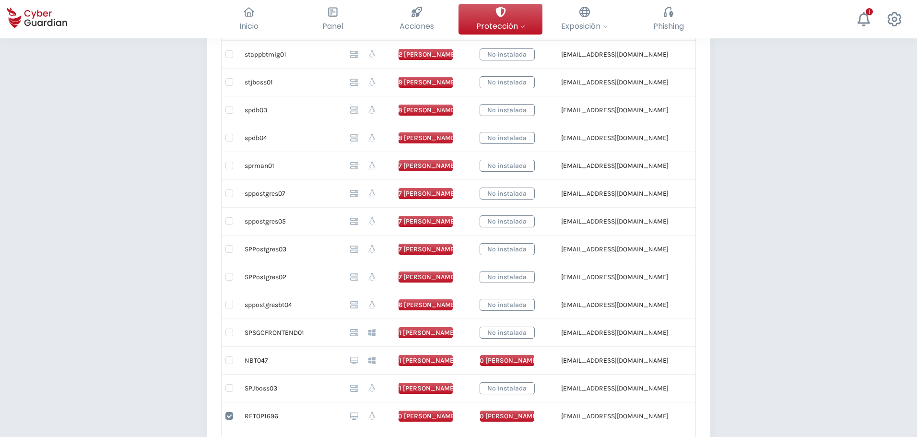
scroll to position [216, 0]
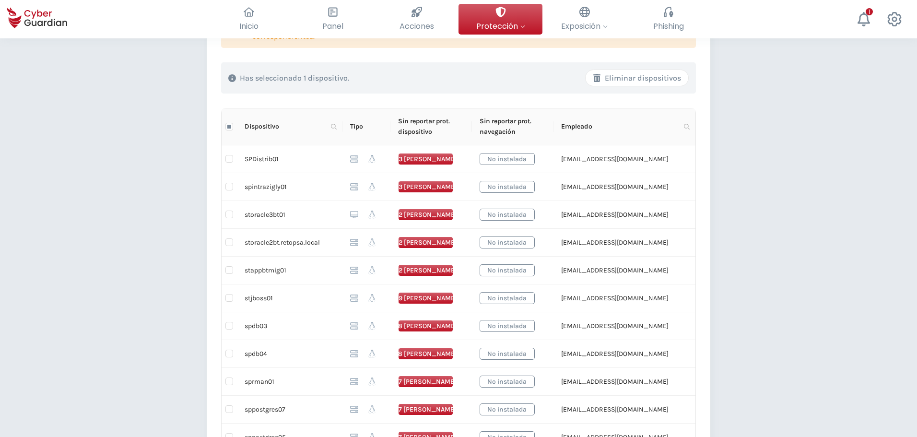
click at [655, 74] on div "Eliminar dispositivos" at bounding box center [637, 78] width 88 height 12
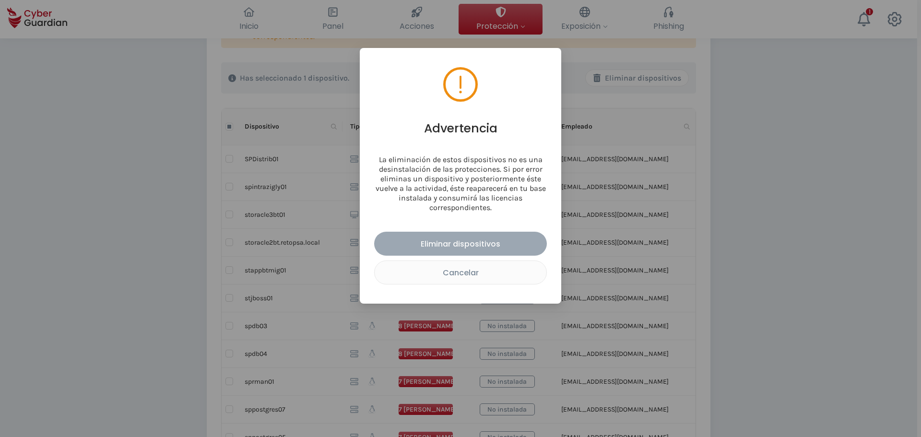
click at [486, 238] on div "Eliminar dispositivos" at bounding box center [460, 244] width 158 height 12
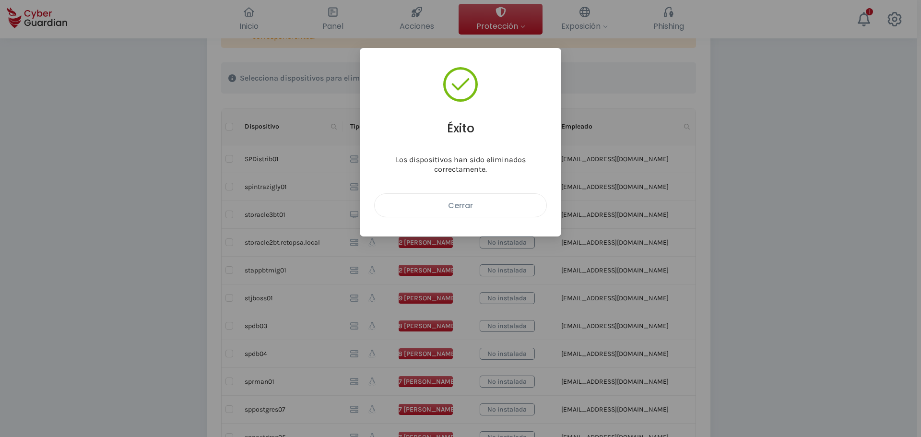
click at [481, 206] on div "Cerrar" at bounding box center [460, 206] width 157 height 12
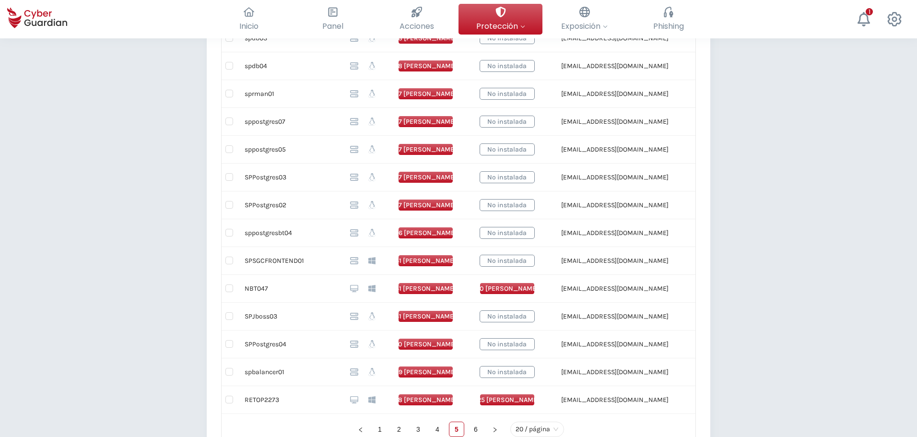
scroll to position [696, 0]
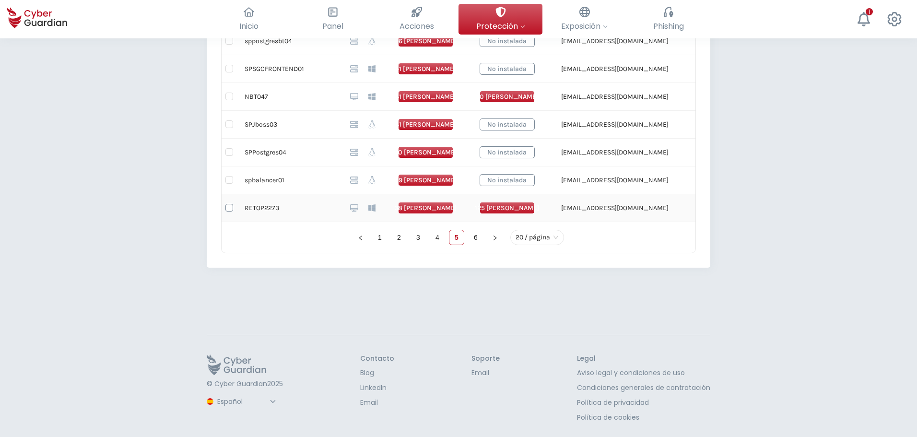
click at [230, 212] on label at bounding box center [230, 207] width 8 height 11
click at [230, 212] on input "checkbox" at bounding box center [230, 208] width 8 height 8
checkbox input "true"
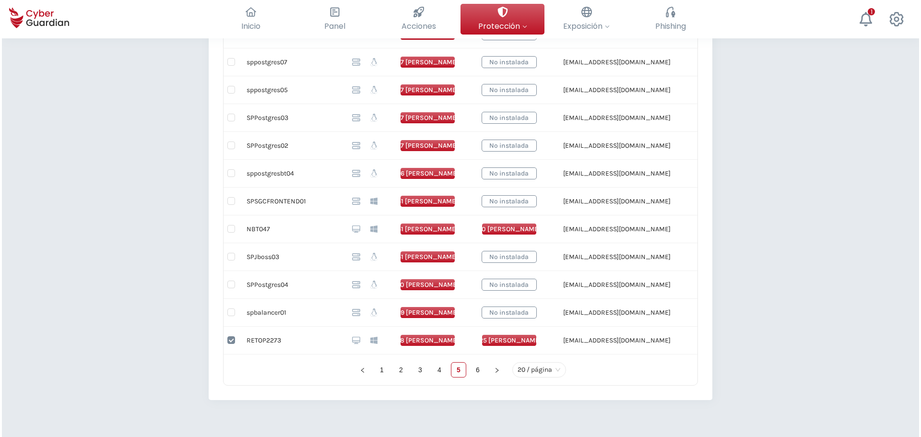
scroll to position [216, 0]
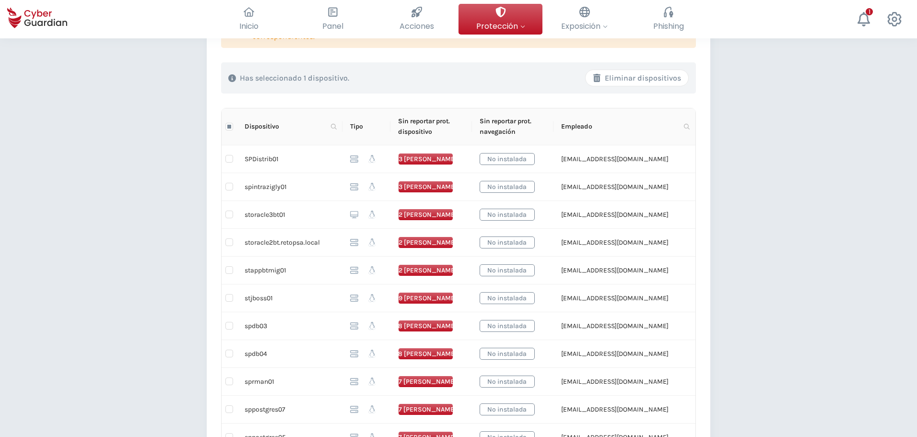
click at [656, 81] on div "Eliminar dispositivos" at bounding box center [637, 78] width 88 height 12
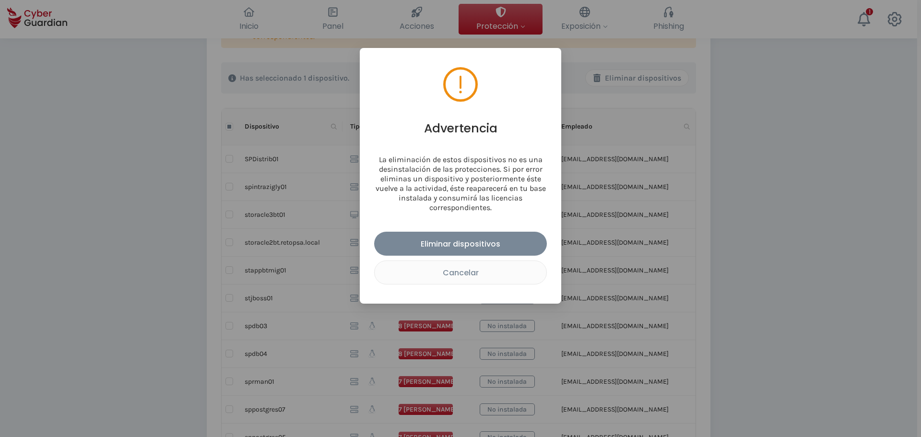
drag, startPoint x: 506, startPoint y: 238, endPoint x: 557, endPoint y: 235, distance: 51.0
click at [505, 238] on div "Eliminar dispositivos" at bounding box center [460, 244] width 158 height 12
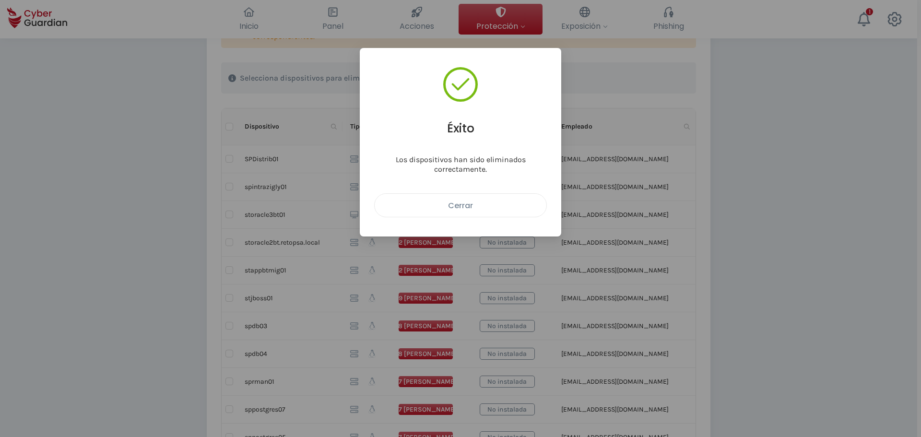
click at [455, 207] on div "Cerrar" at bounding box center [460, 206] width 157 height 12
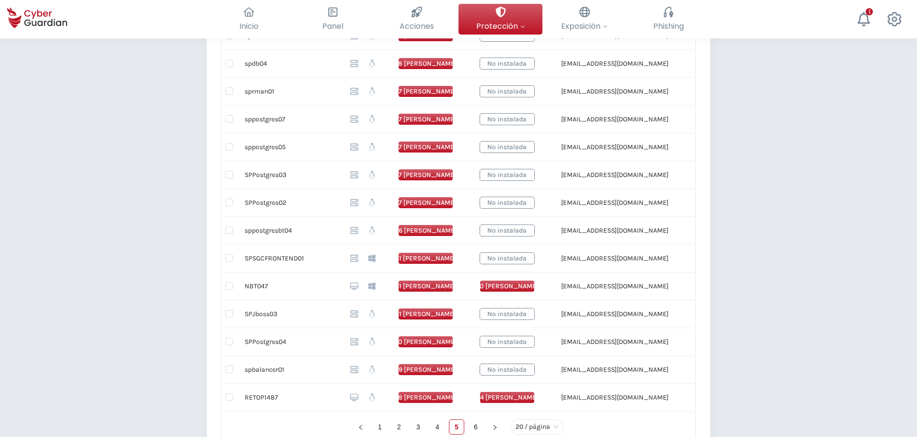
scroll to position [648, 0]
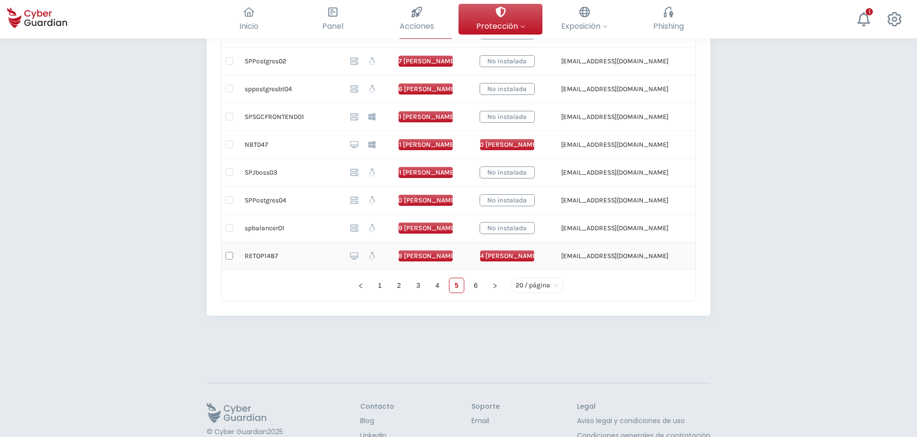
click at [230, 255] on input "checkbox" at bounding box center [230, 256] width 8 height 8
checkbox input "true"
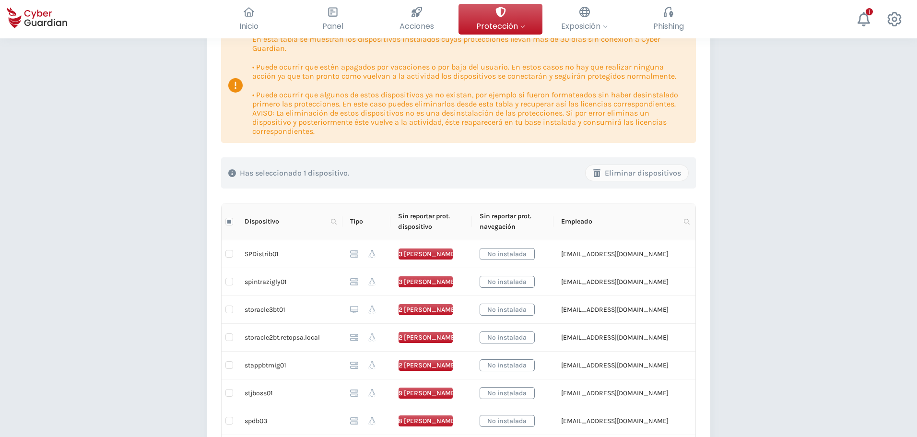
scroll to position [120, 0]
click at [652, 175] on div "Eliminar dispositivos" at bounding box center [637, 174] width 88 height 12
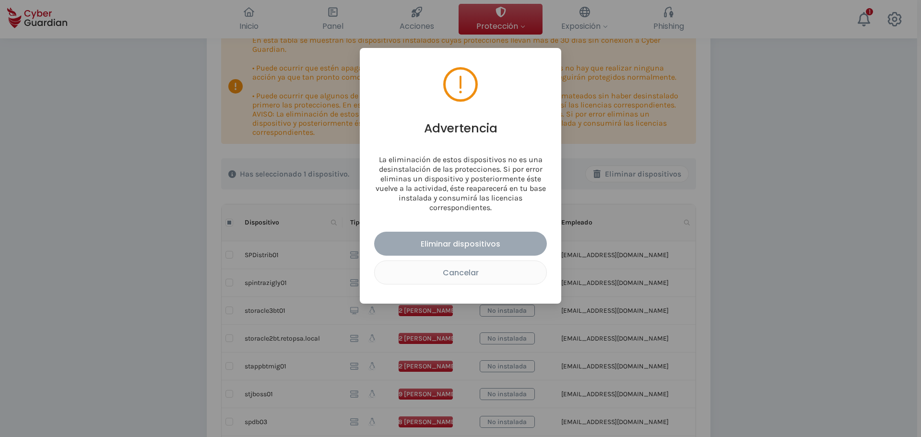
click at [509, 252] on button "Eliminar dispositivos" at bounding box center [460, 244] width 173 height 24
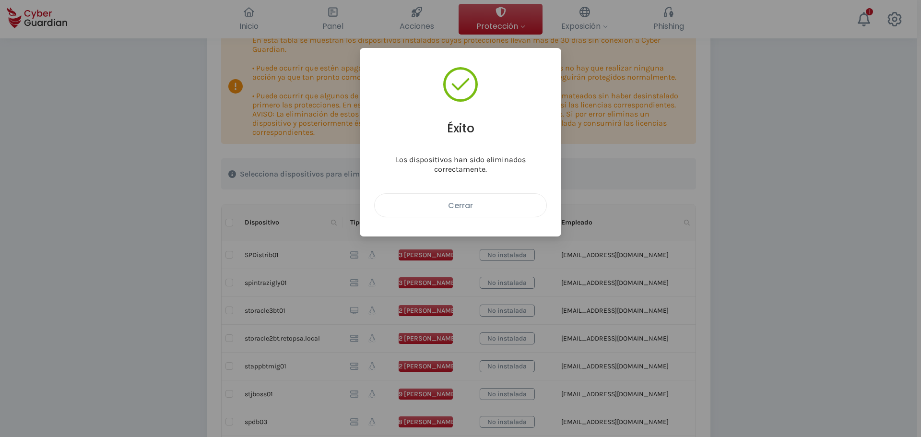
click at [490, 202] on div "Cerrar" at bounding box center [460, 206] width 157 height 12
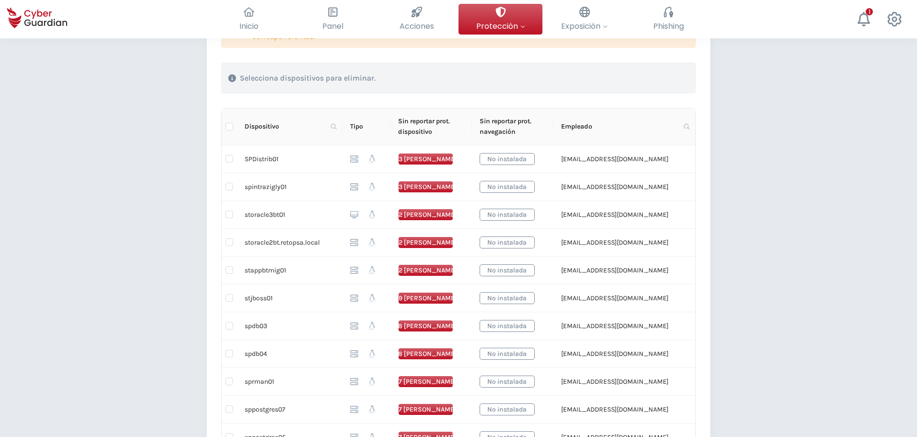
scroll to position [0, 0]
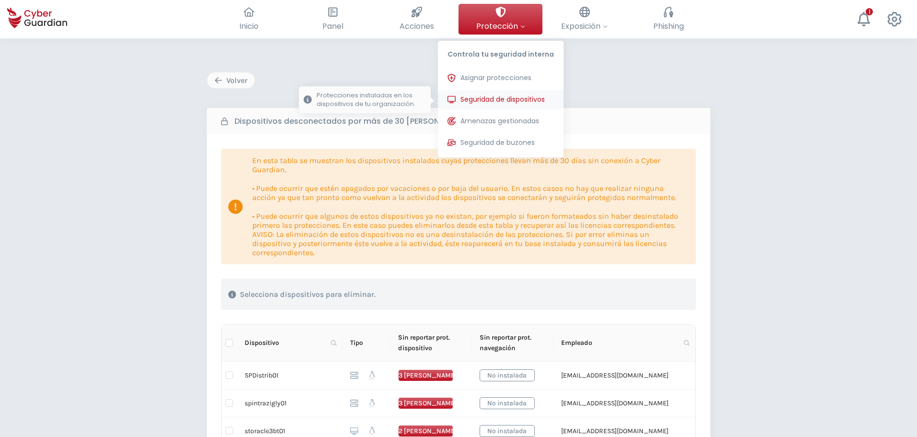
click at [510, 98] on span "Seguridad de dispositivos" at bounding box center [503, 100] width 84 height 10
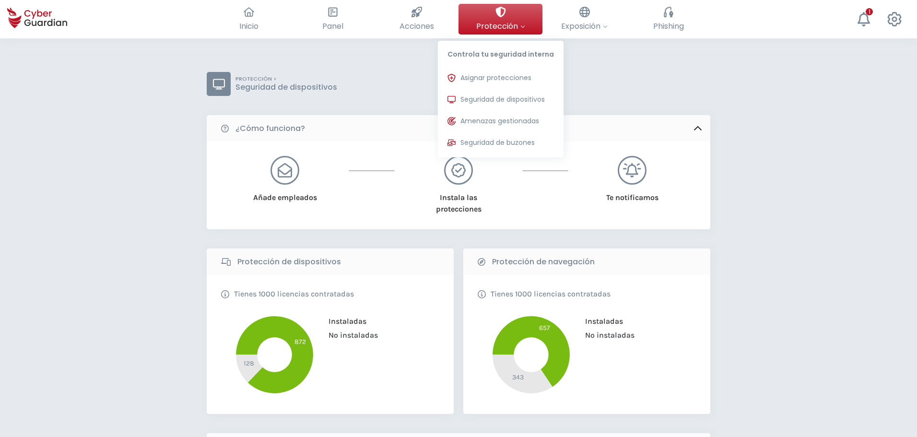
click at [498, 16] on icon at bounding box center [501, 12] width 11 height 11
click at [495, 84] on button "Asignar protecciones Asigna las licencias de protección para poder instalarlas …" at bounding box center [501, 78] width 126 height 19
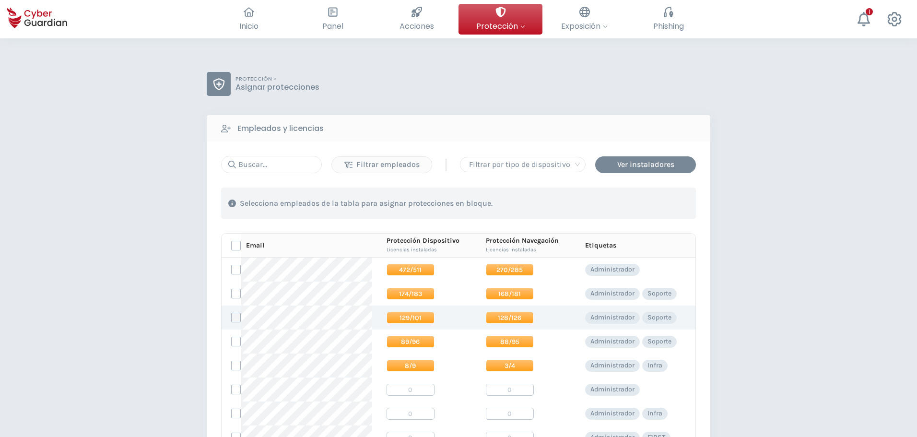
click at [233, 319] on label at bounding box center [236, 318] width 10 height 10
click at [232, 319] on input "checkbox" at bounding box center [232, 317] width 0 height 9
click at [652, 213] on div "Has seleccionado 1 empleados Asignar protecciones" at bounding box center [458, 203] width 475 height 31
click at [659, 205] on div "Asignar protecciones" at bounding box center [638, 204] width 87 height 12
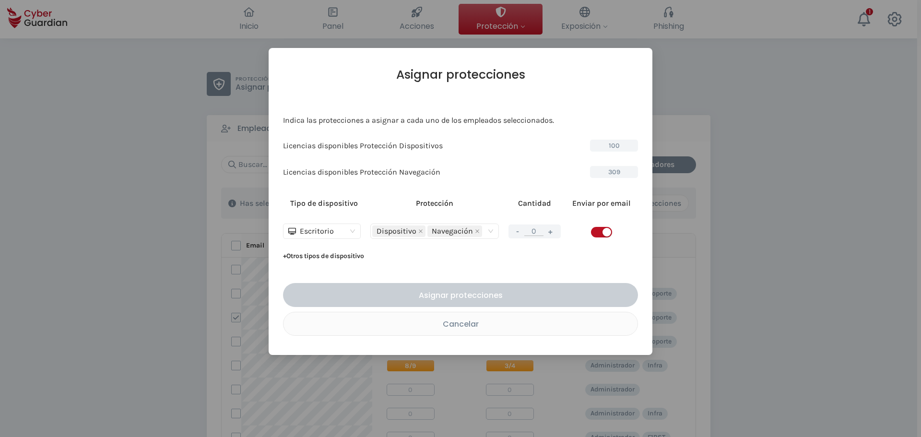
click at [552, 234] on button "+" at bounding box center [551, 232] width 12 height 12
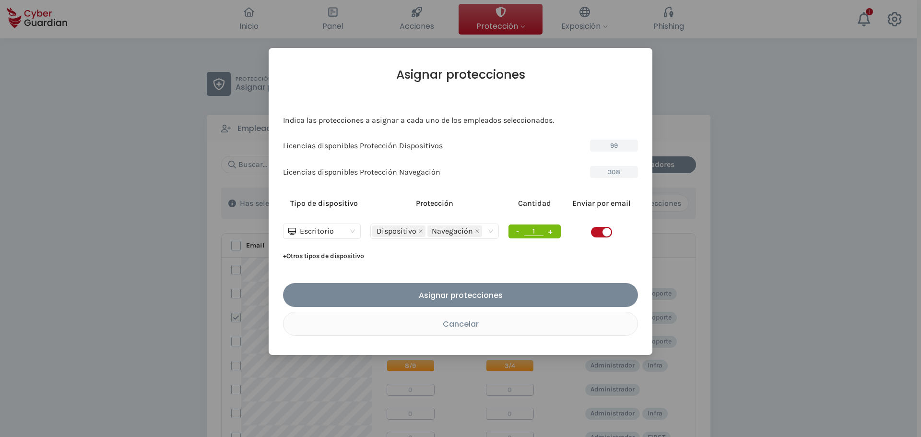
click at [552, 234] on button "+" at bounding box center [551, 232] width 12 height 12
type input "3"
click at [521, 320] on div "Cancelar" at bounding box center [461, 324] width 340 height 12
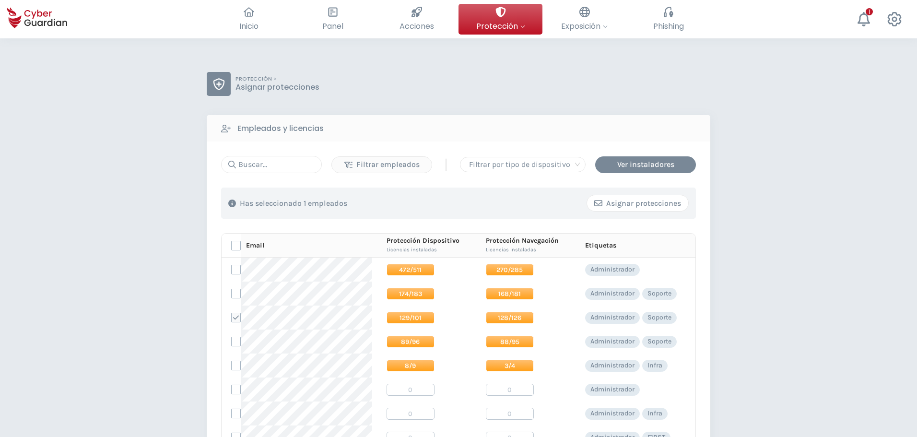
click at [618, 210] on button "Asignar protecciones" at bounding box center [638, 203] width 102 height 17
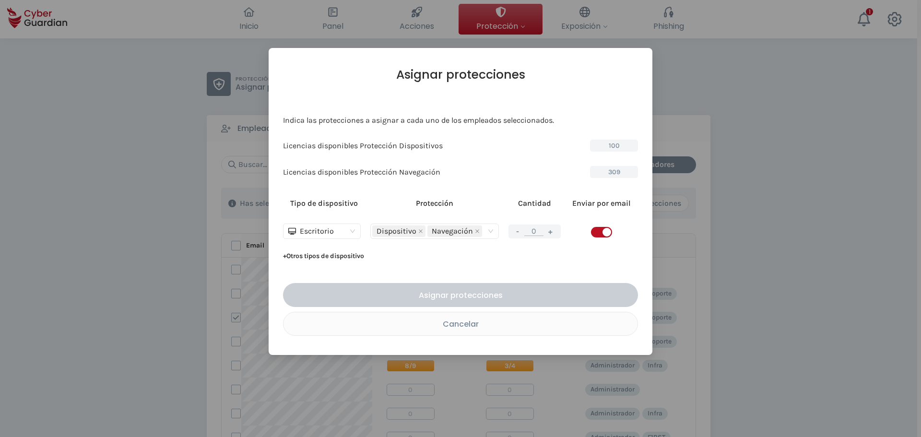
click at [551, 233] on button "+" at bounding box center [551, 232] width 12 height 12
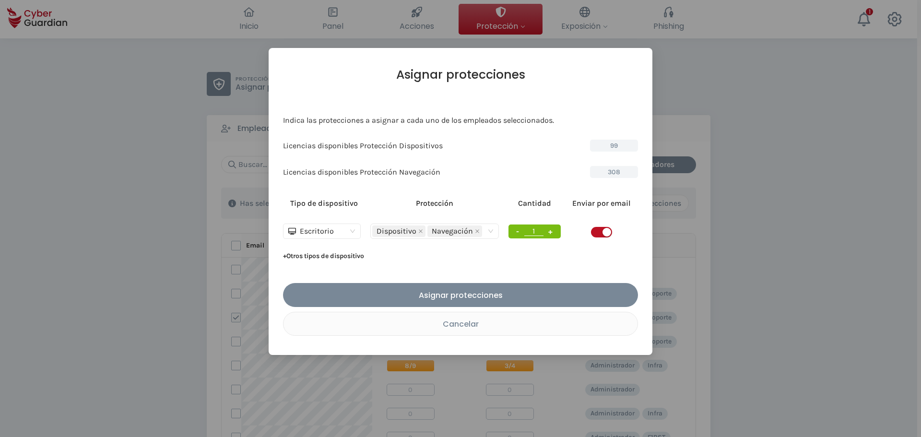
click at [551, 233] on button "+" at bounding box center [551, 232] width 12 height 12
type input "4"
drag, startPoint x: 453, startPoint y: 56, endPoint x: 493, endPoint y: 73, distance: 43.2
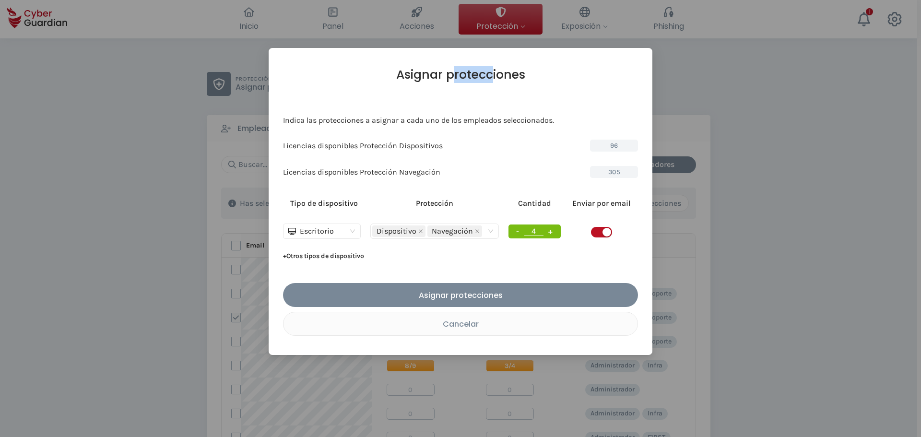
click at [493, 73] on div "Asignar protecciones Indica las protecciones a asignar a cada uno de los emplea…" at bounding box center [461, 201] width 384 height 307
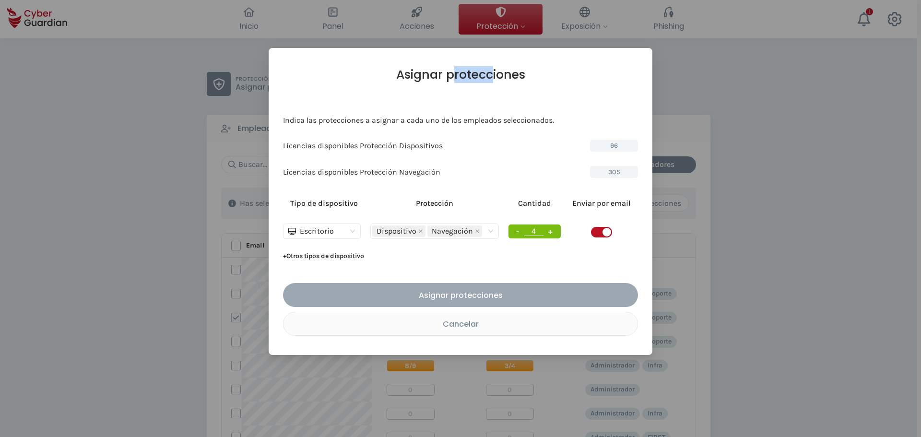
click at [495, 295] on div "Asignar protecciones" at bounding box center [460, 295] width 341 height 12
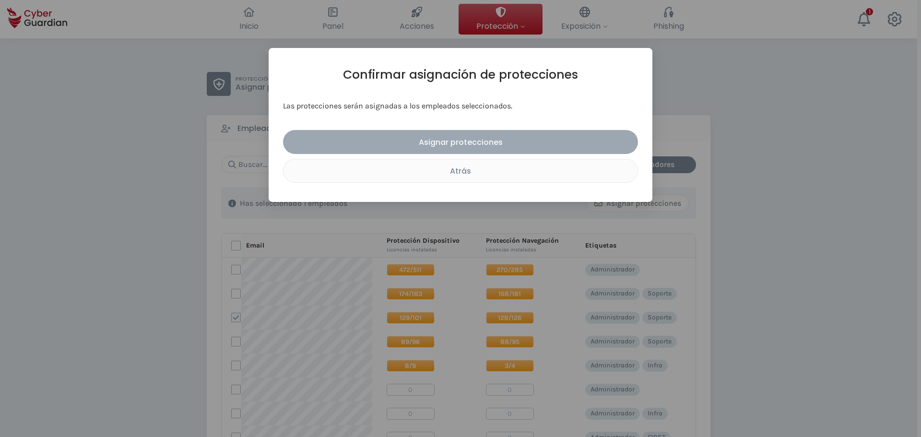
click at [467, 142] on div "Asignar protecciones" at bounding box center [460, 142] width 341 height 12
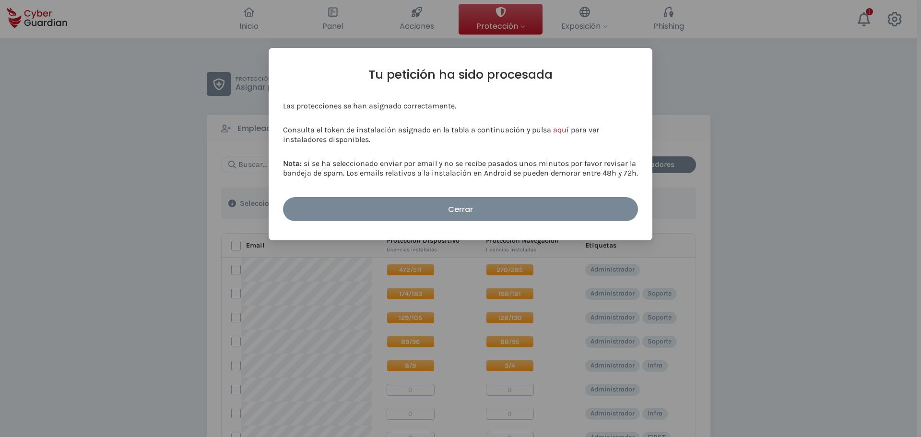
click at [480, 210] on div "Cerrar" at bounding box center [460, 209] width 341 height 12
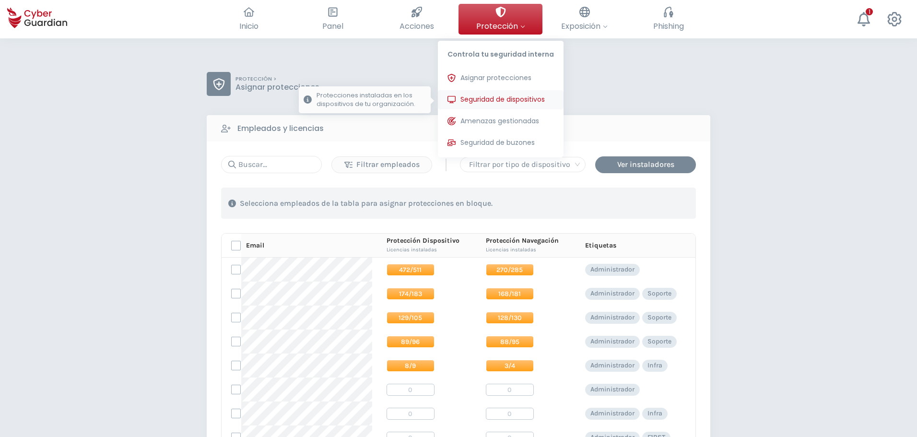
click at [500, 95] on span "Seguridad de dispositivos" at bounding box center [503, 100] width 84 height 10
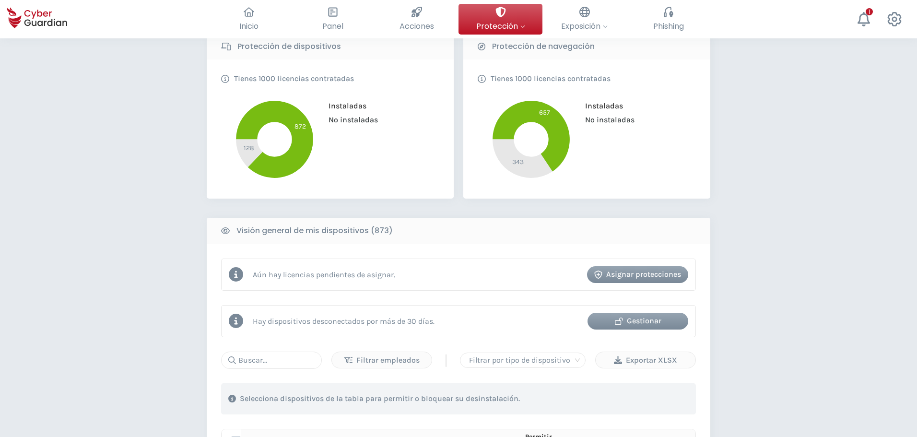
scroll to position [240, 0]
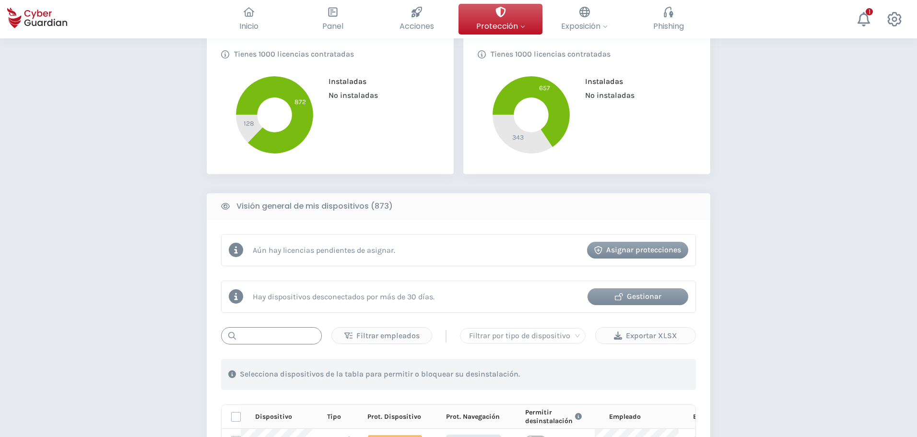
click at [294, 333] on input "text" at bounding box center [271, 335] width 101 height 17
type input "uas038"
drag, startPoint x: 305, startPoint y: 327, endPoint x: 150, endPoint y: 333, distance: 155.1
click at [150, 333] on div "PROTECCIÓN > Seguridad de dispositivos ¿Cómo funciona? Añade empleados Instala …" at bounding box center [458, 234] width 917 height 873
drag, startPoint x: 260, startPoint y: 337, endPoint x: 259, endPoint y: 332, distance: 5.4
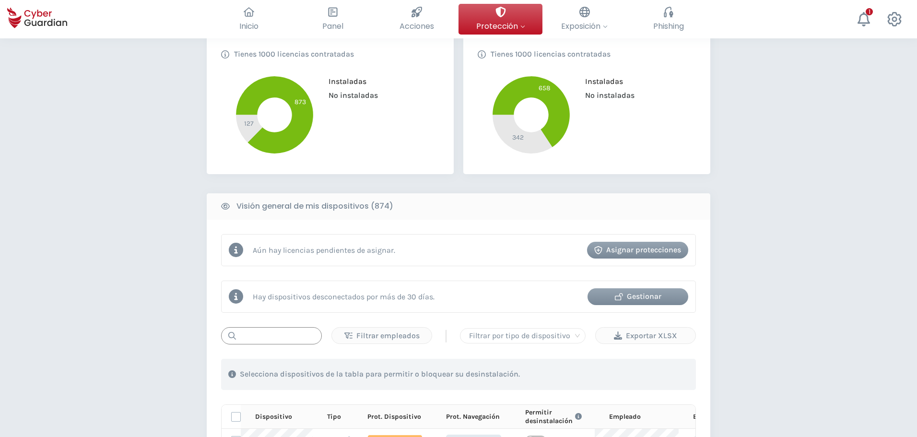
click at [261, 337] on input "text" at bounding box center [271, 335] width 101 height 17
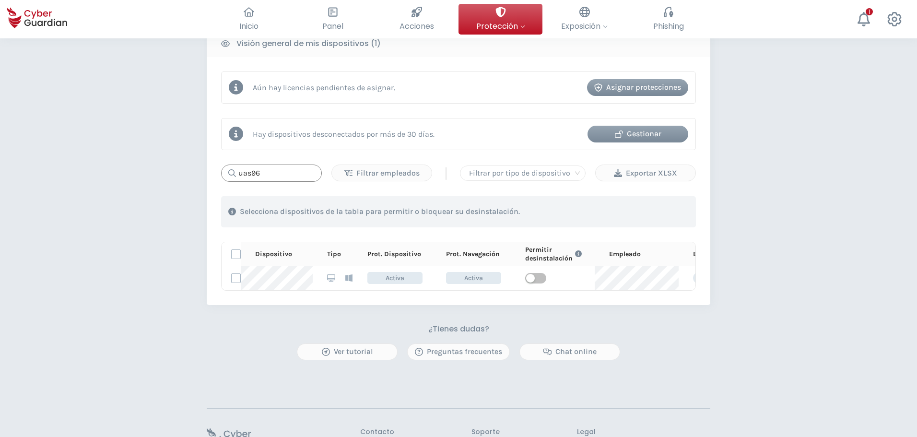
scroll to position [432, 0]
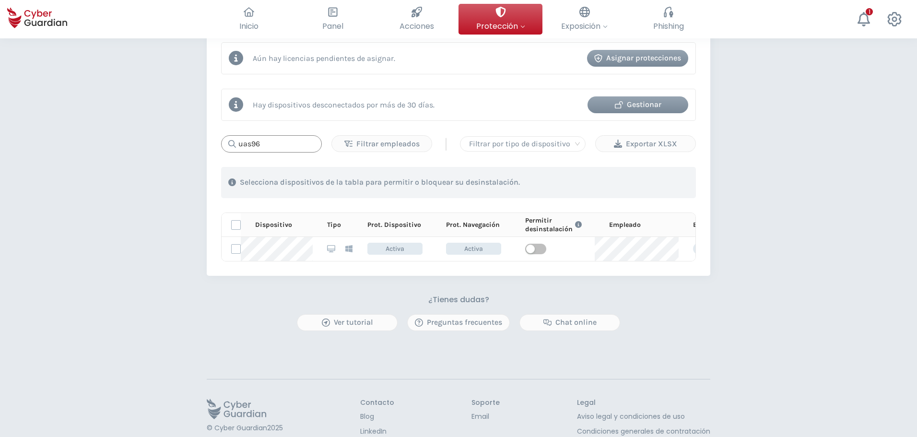
drag, startPoint x: 275, startPoint y: 147, endPoint x: 256, endPoint y: 147, distance: 19.2
click at [256, 147] on input "uas96" at bounding box center [271, 143] width 101 height 17
click at [278, 140] on input "uas96" at bounding box center [271, 143] width 101 height 17
type input "uas13"
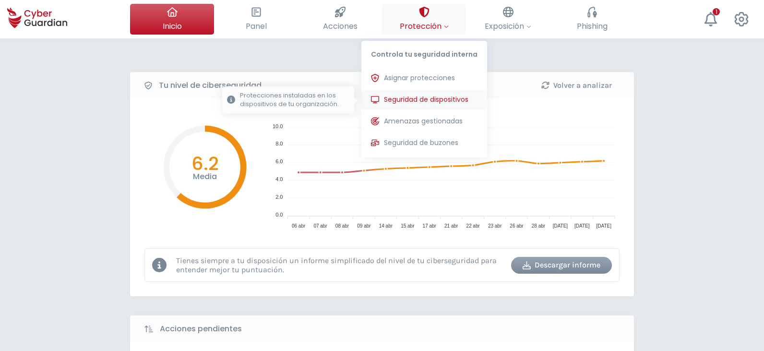
click at [432, 102] on span "Seguridad de dispositivos" at bounding box center [426, 100] width 84 height 10
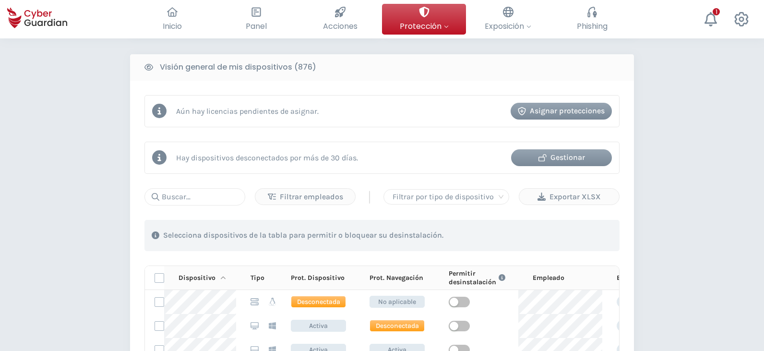
scroll to position [480, 0]
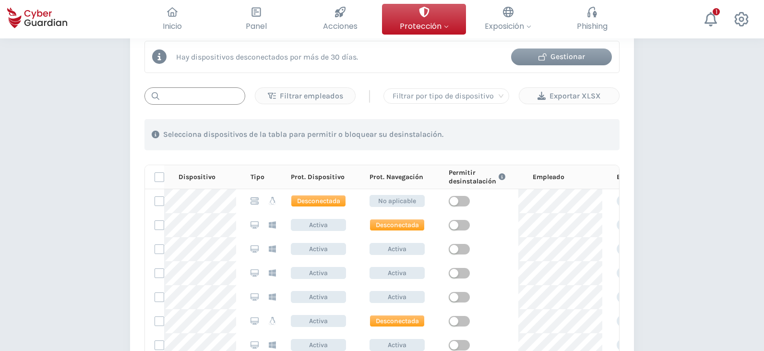
click at [182, 102] on input "text" at bounding box center [194, 95] width 101 height 17
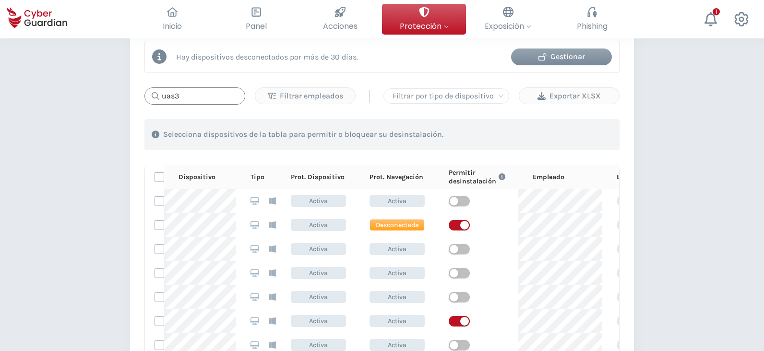
type input "uas38"
